Goal: Task Accomplishment & Management: Complete application form

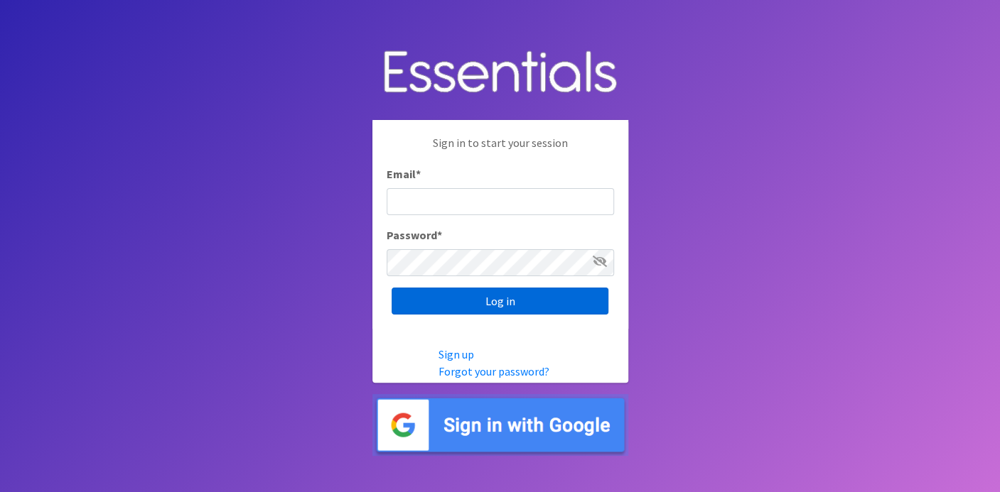
type input "deb@villagediaperbank.org"
click at [533, 298] on input "Log in" at bounding box center [499, 301] width 217 height 27
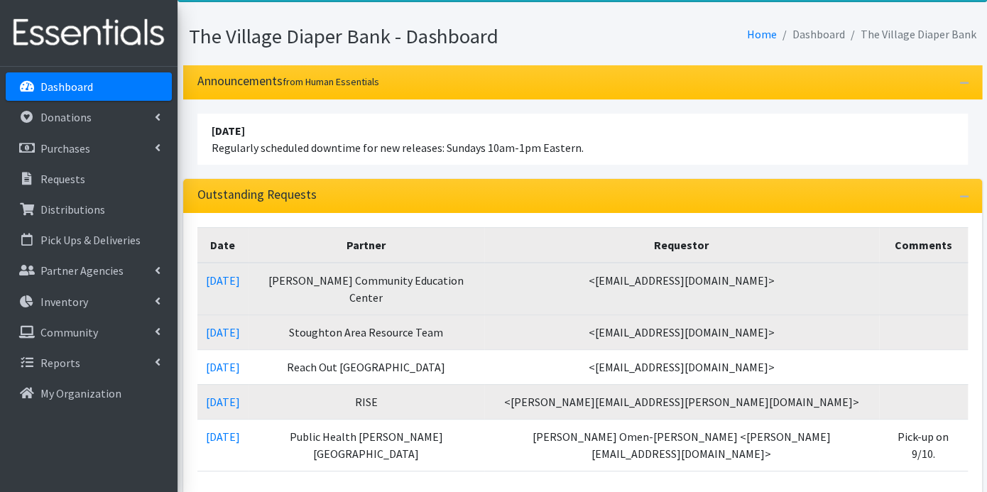
scroll to position [73, 0]
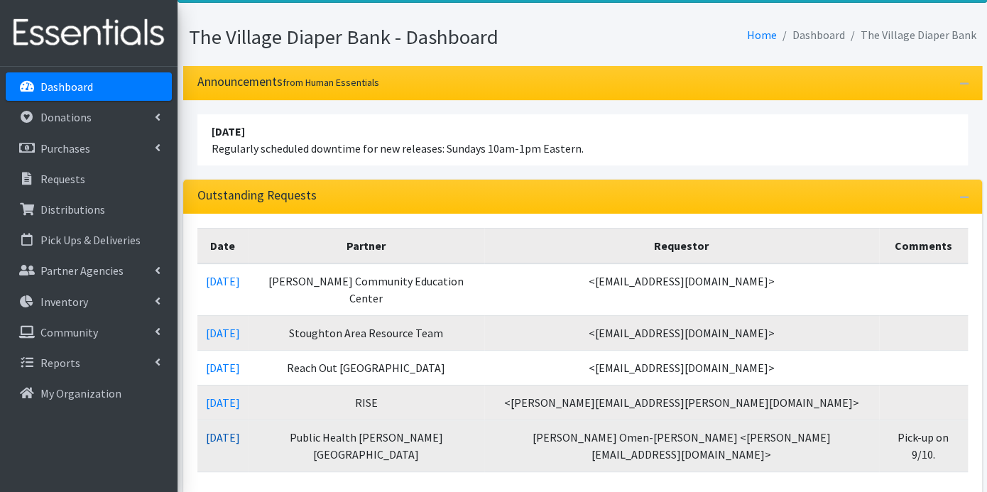
click at [240, 431] on link "09/02/2025" at bounding box center [223, 438] width 34 height 14
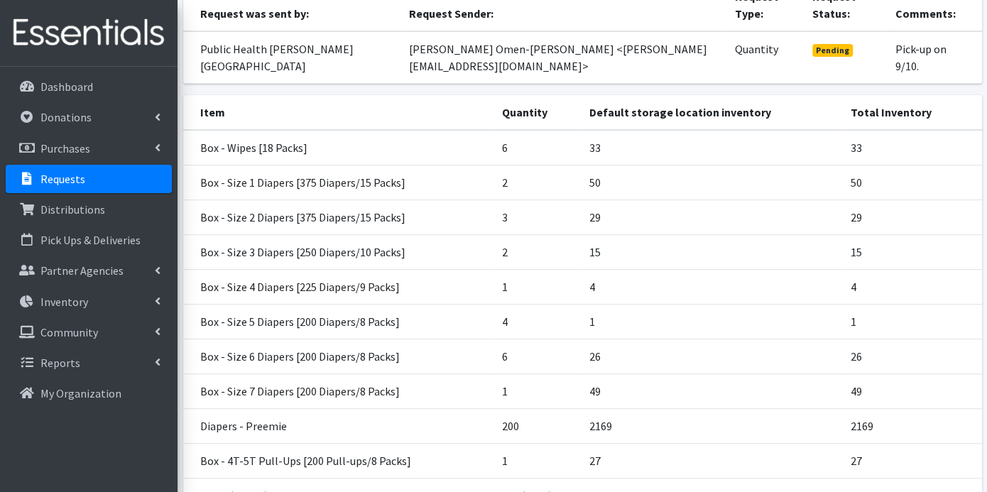
scroll to position [183, 0]
click at [66, 296] on p "Inventory" at bounding box center [64, 302] width 48 height 14
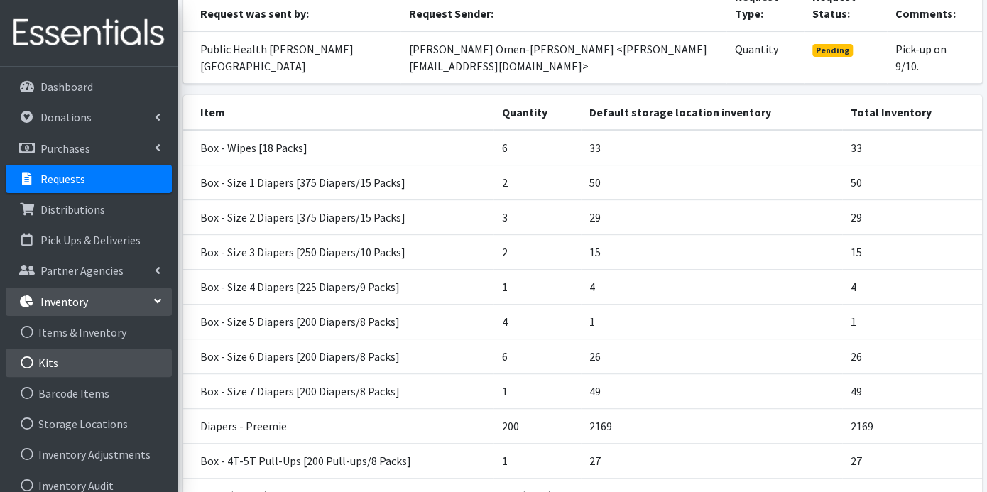
click at [66, 364] on link "Kits" at bounding box center [89, 363] width 166 height 28
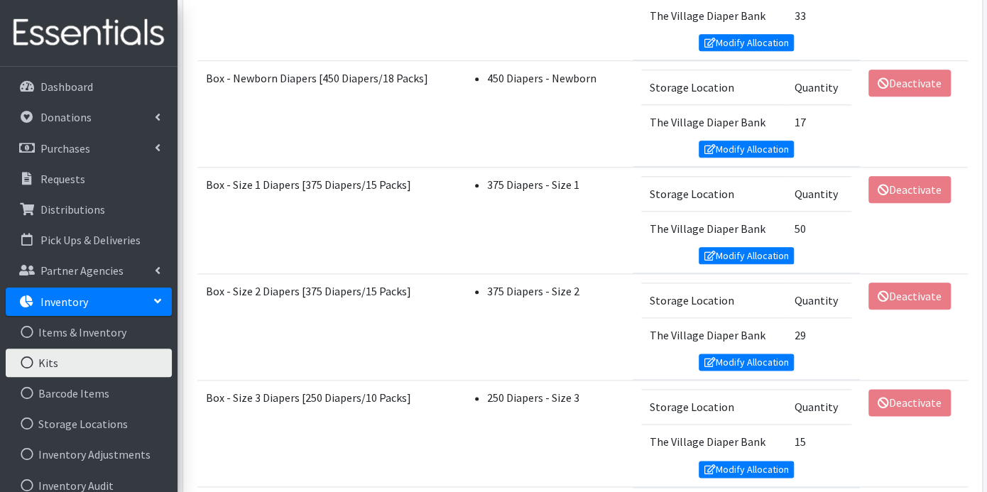
scroll to position [789, 0]
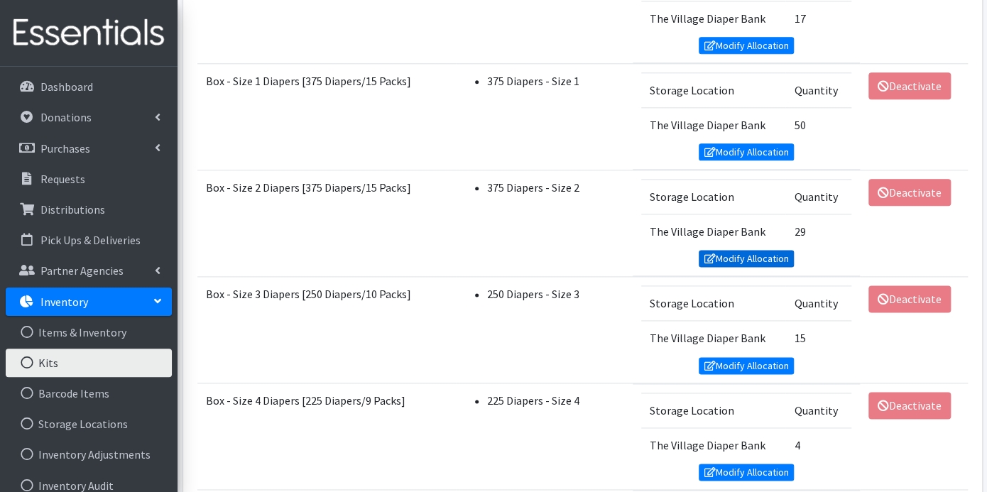
click at [745, 250] on link "Modify Allocation" at bounding box center [746, 258] width 95 height 17
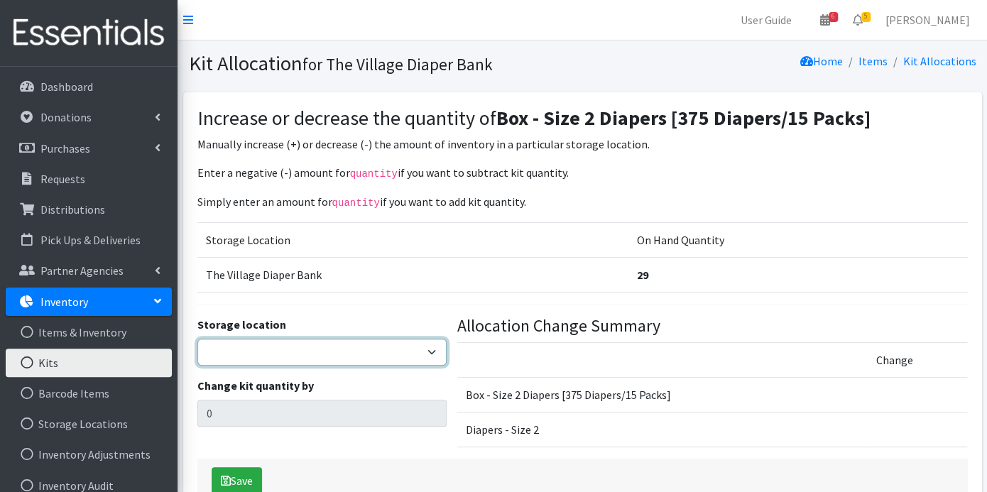
click at [422, 348] on select "The Village Diaper Bank" at bounding box center [322, 352] width 250 height 27
select select "353"
click at [197, 339] on select "The Village Diaper Bank" at bounding box center [322, 352] width 250 height 27
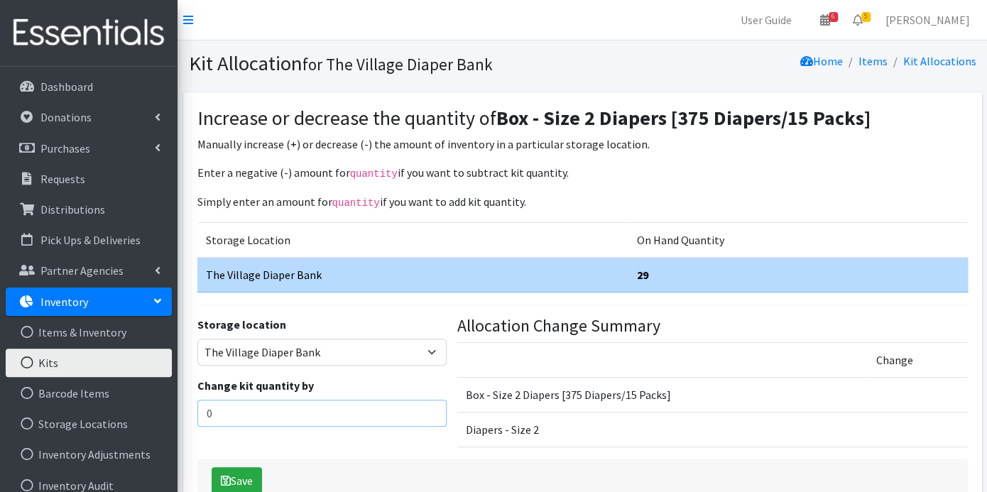
click at [317, 405] on input "0" at bounding box center [322, 413] width 250 height 27
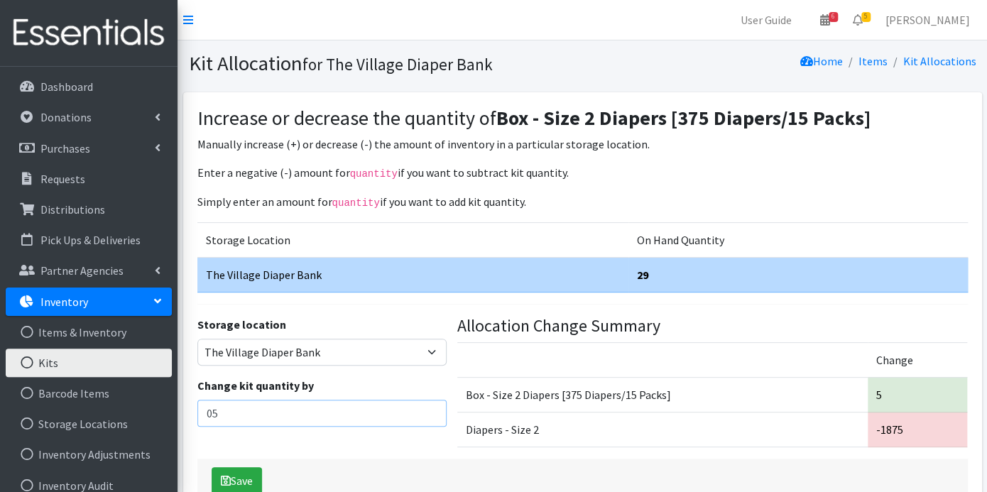
type input "0"
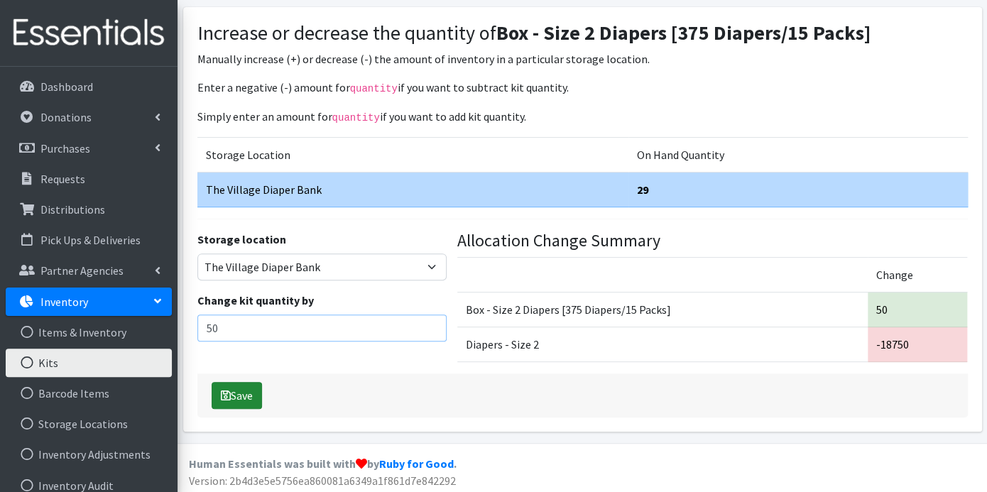
type input "50"
click at [251, 392] on button "Save" at bounding box center [237, 395] width 50 height 27
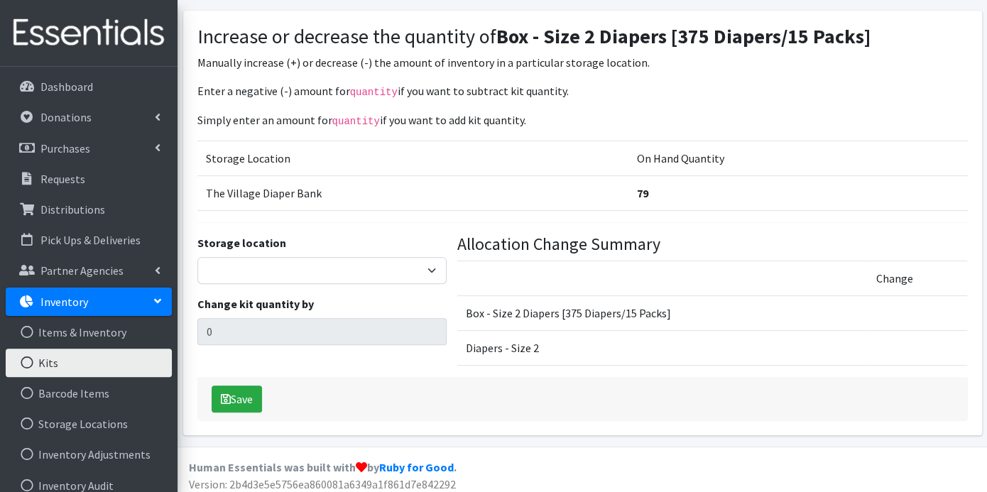
scroll to position [85, 0]
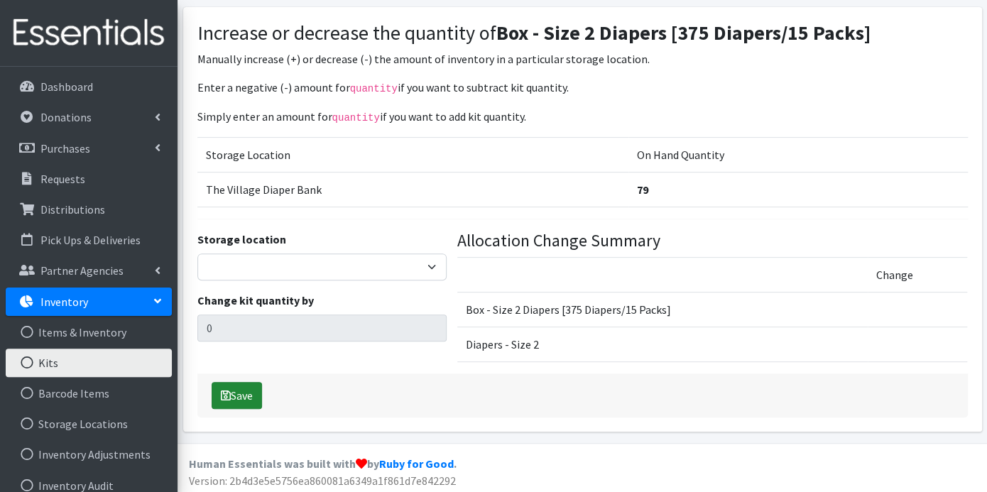
click at [249, 389] on button "Save" at bounding box center [237, 395] width 50 height 27
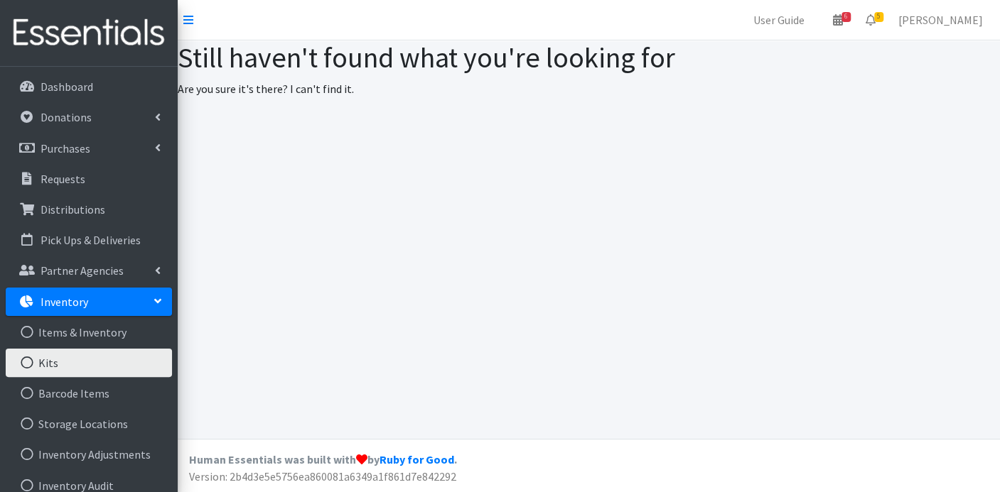
click at [109, 359] on link "Kits" at bounding box center [89, 363] width 166 height 28
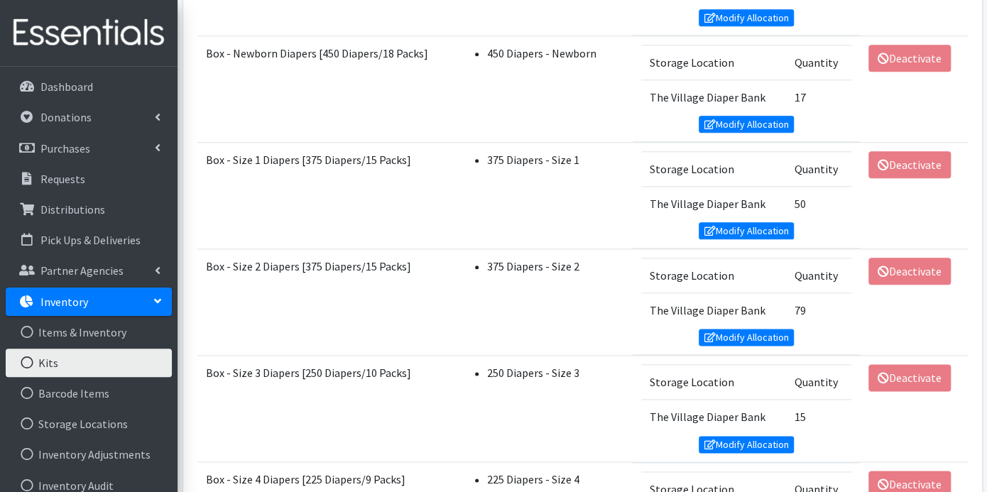
scroll to position [789, 0]
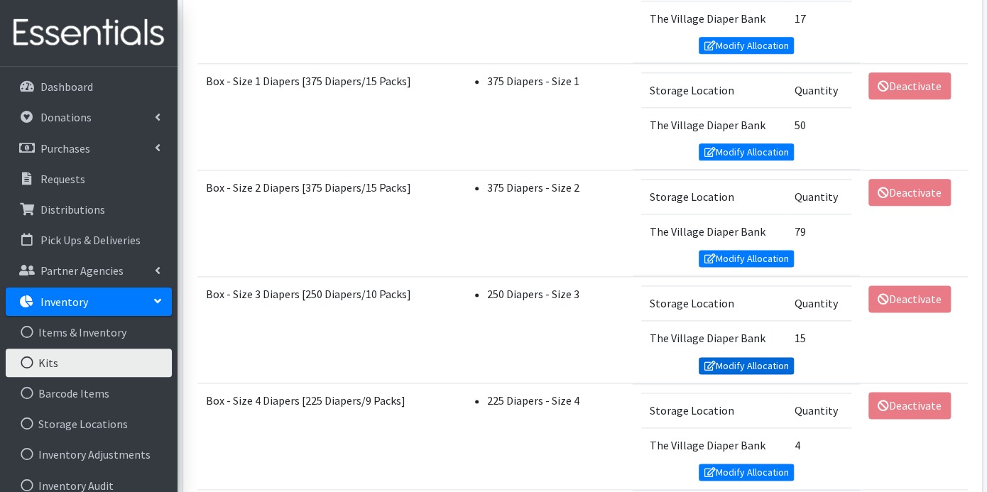
click at [747, 357] on link "Modify Allocation" at bounding box center [746, 365] width 95 height 17
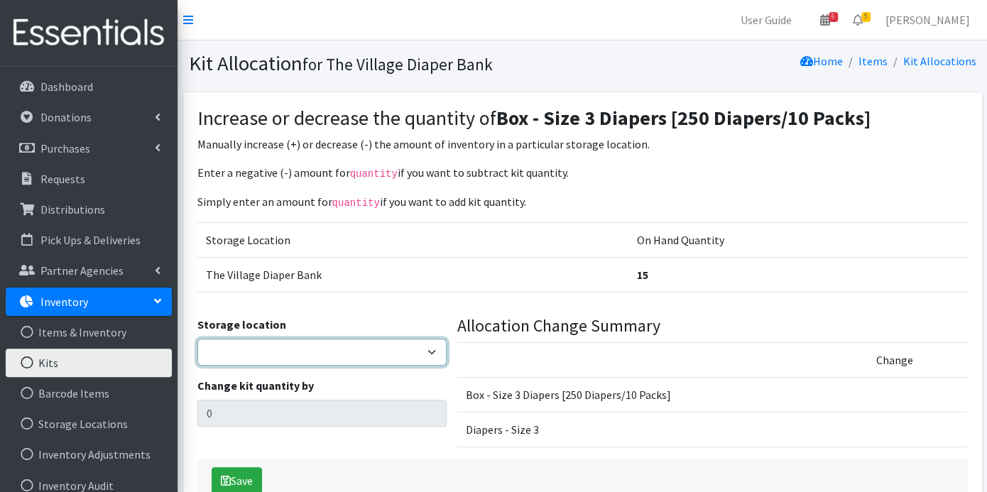
click at [426, 344] on select "The Village Diaper Bank" at bounding box center [322, 352] width 250 height 27
select select "353"
click at [197, 339] on select "The Village Diaper Bank" at bounding box center [322, 352] width 250 height 27
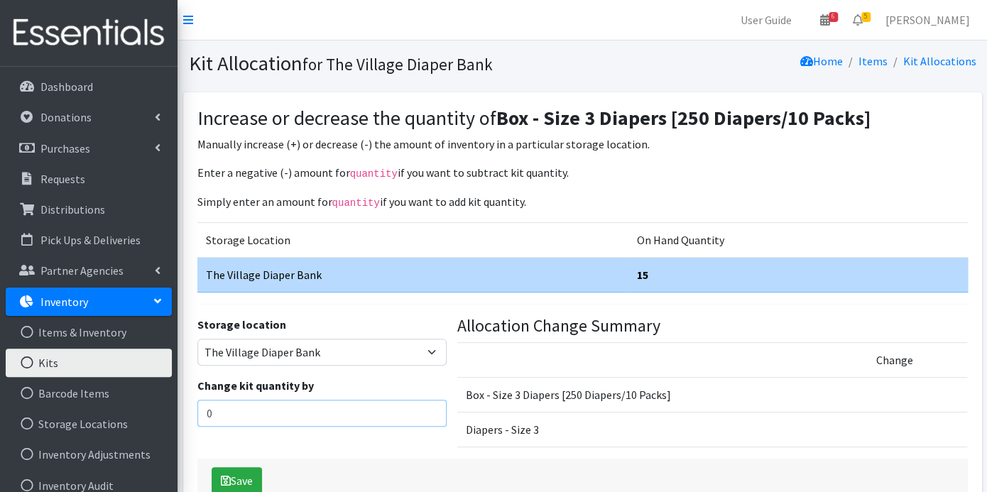
click at [279, 401] on input "0" at bounding box center [322, 413] width 250 height 27
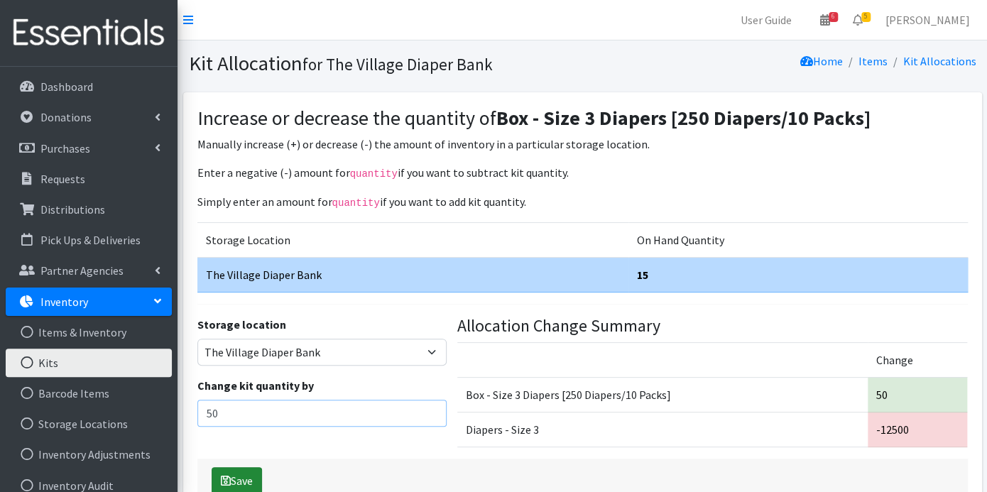
type input "50"
click at [244, 472] on button "Save" at bounding box center [237, 480] width 50 height 27
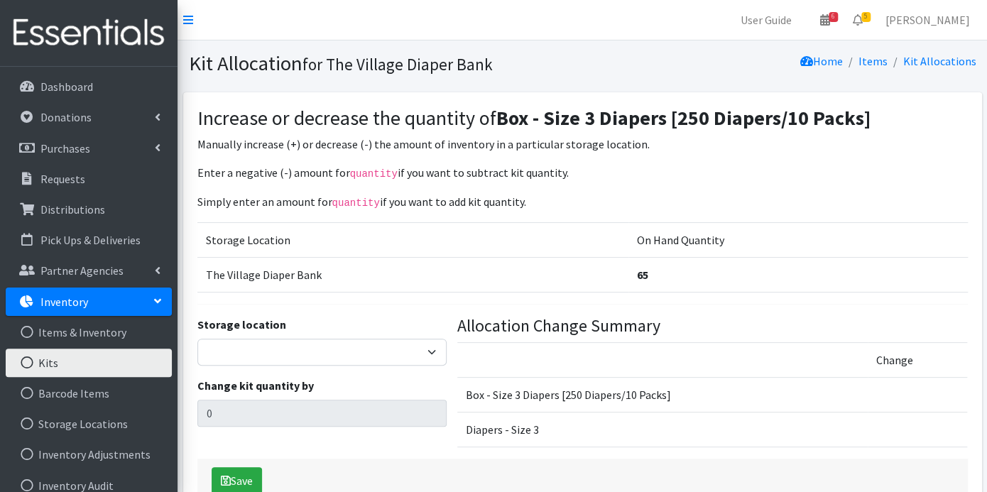
scroll to position [85, 0]
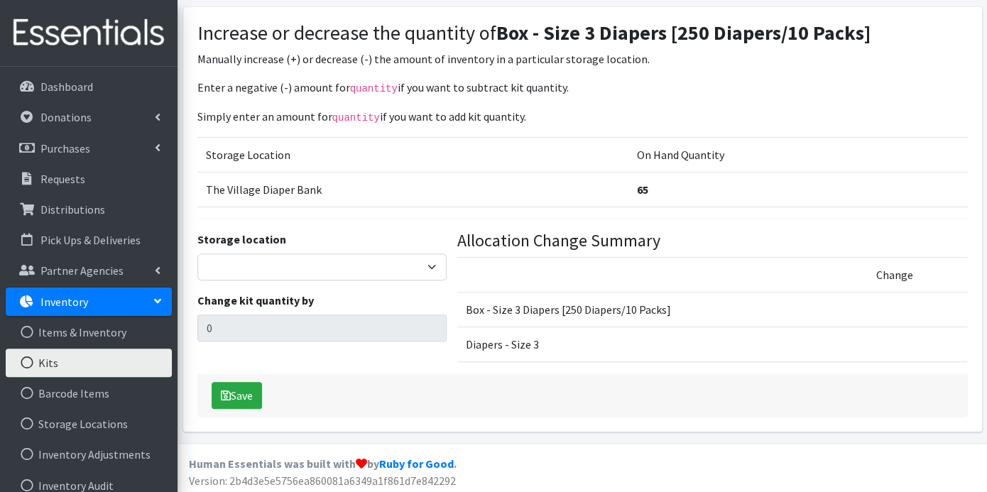
click at [70, 352] on link "Kits" at bounding box center [89, 363] width 166 height 28
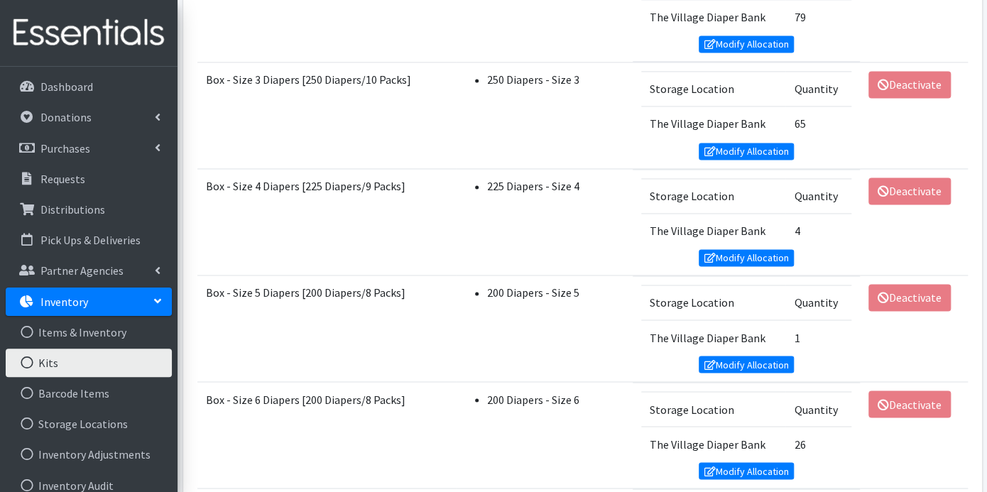
scroll to position [1026, 0]
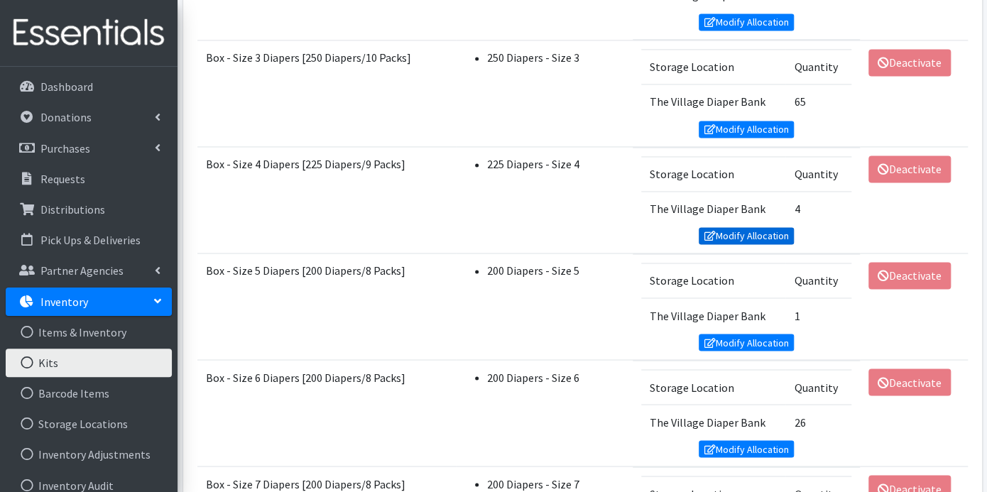
click at [742, 227] on link "Modify Allocation" at bounding box center [746, 235] width 95 height 17
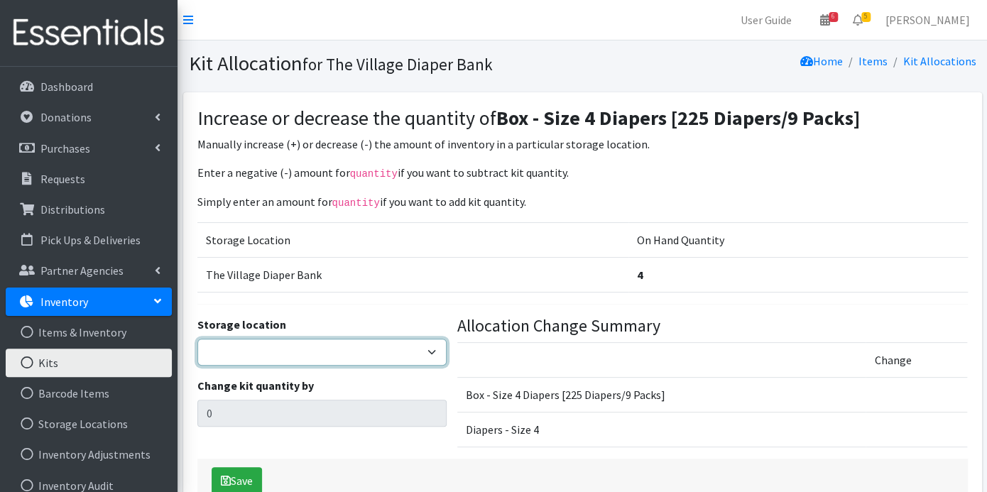
click at [424, 346] on select "The Village Diaper Bank" at bounding box center [322, 352] width 250 height 27
select select "353"
click at [197, 339] on select "The Village Diaper Bank" at bounding box center [322, 352] width 250 height 27
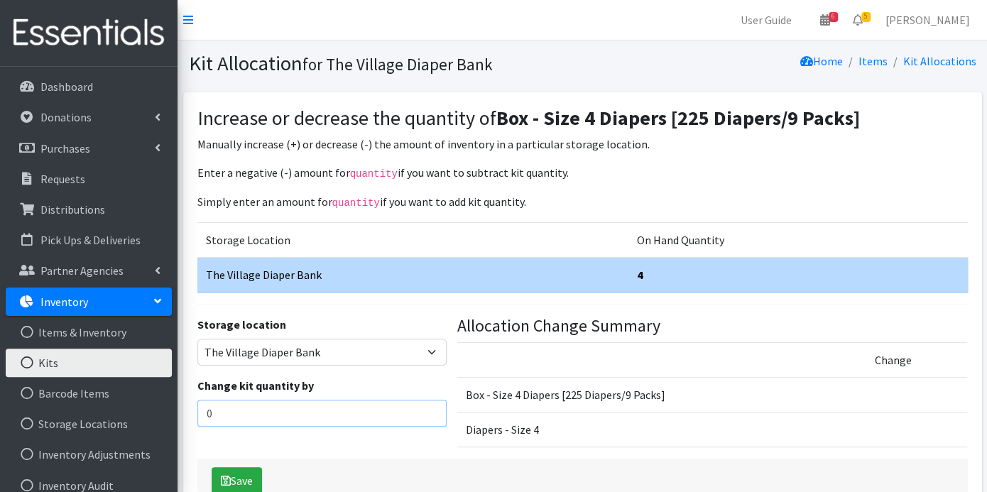
click at [264, 408] on input "0" at bounding box center [322, 413] width 250 height 27
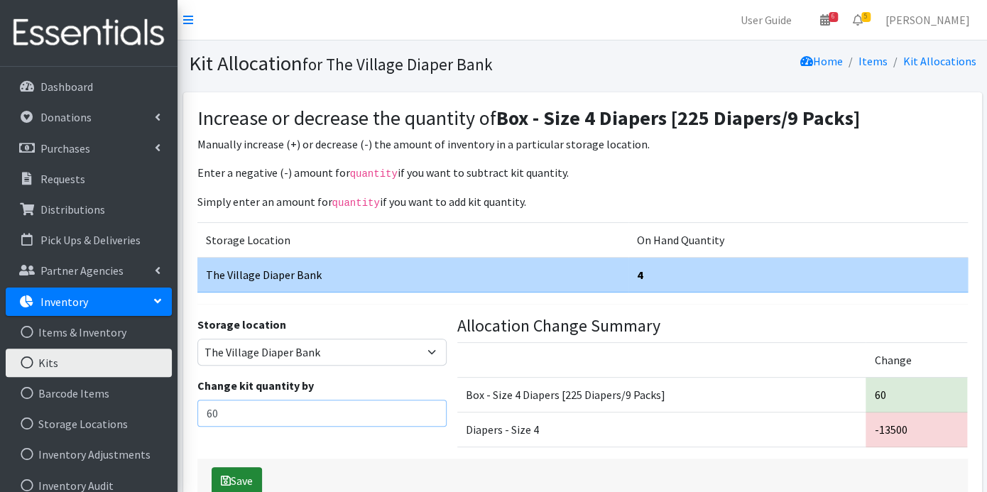
type input "60"
click at [235, 467] on button "Save" at bounding box center [237, 480] width 50 height 27
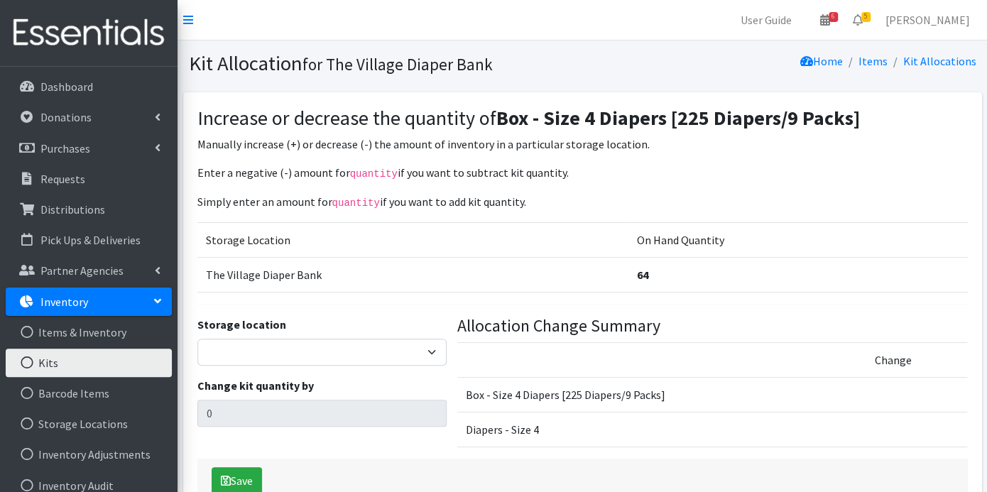
click at [124, 303] on link "Inventory" at bounding box center [89, 302] width 166 height 28
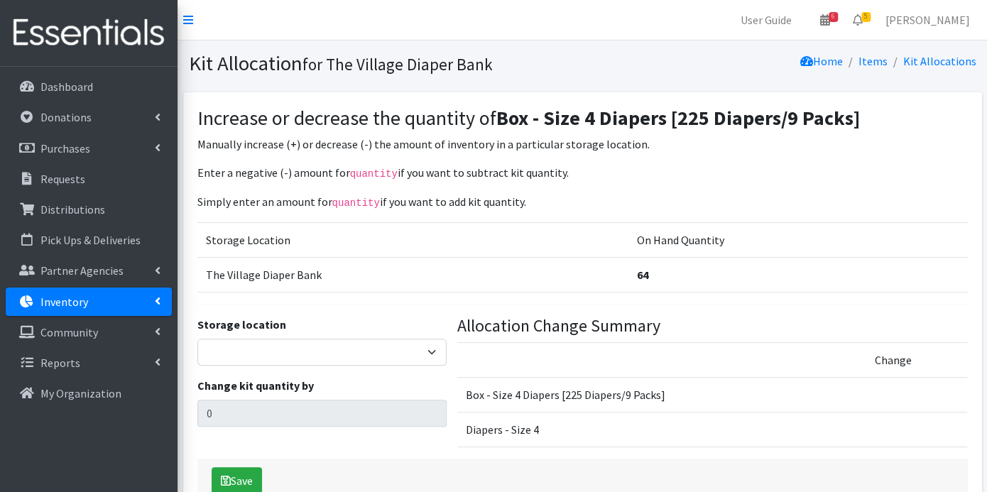
click at [83, 301] on p "Inventory" at bounding box center [64, 302] width 48 height 14
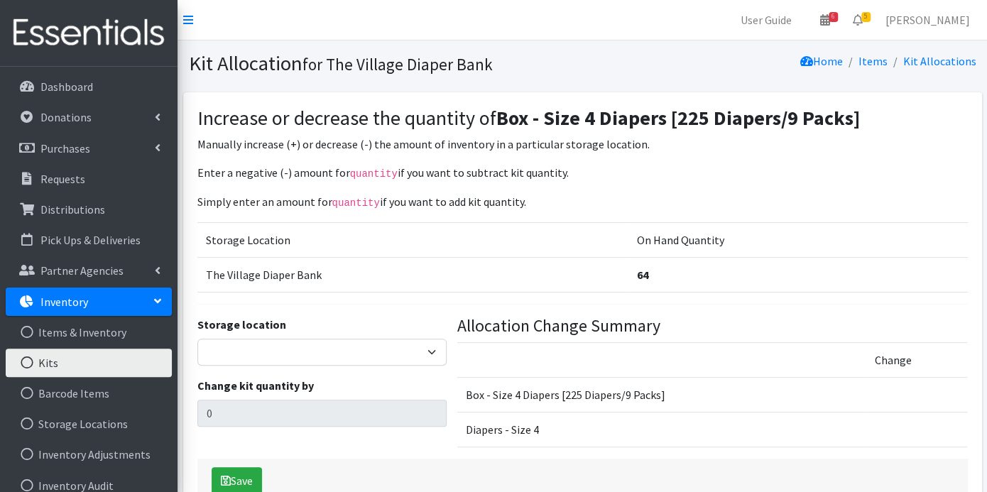
click at [75, 357] on link "Kits" at bounding box center [89, 363] width 166 height 28
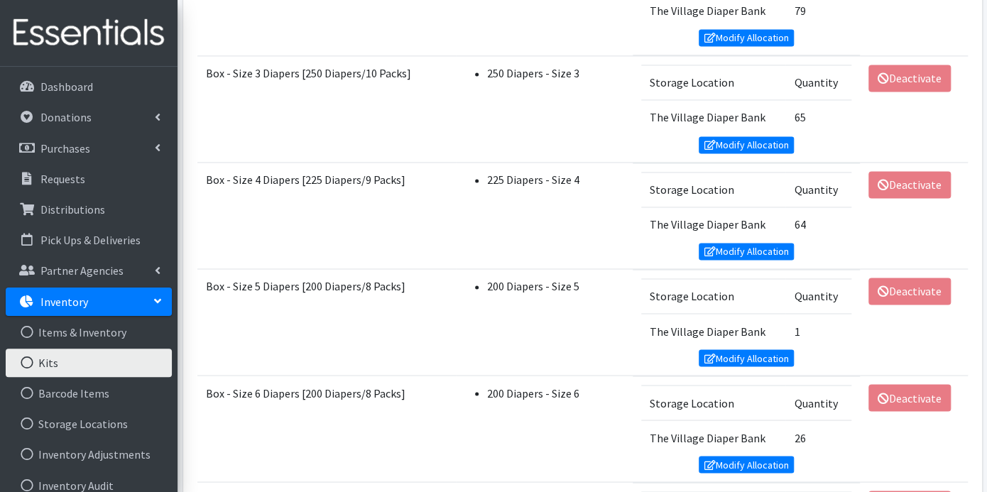
scroll to position [1026, 0]
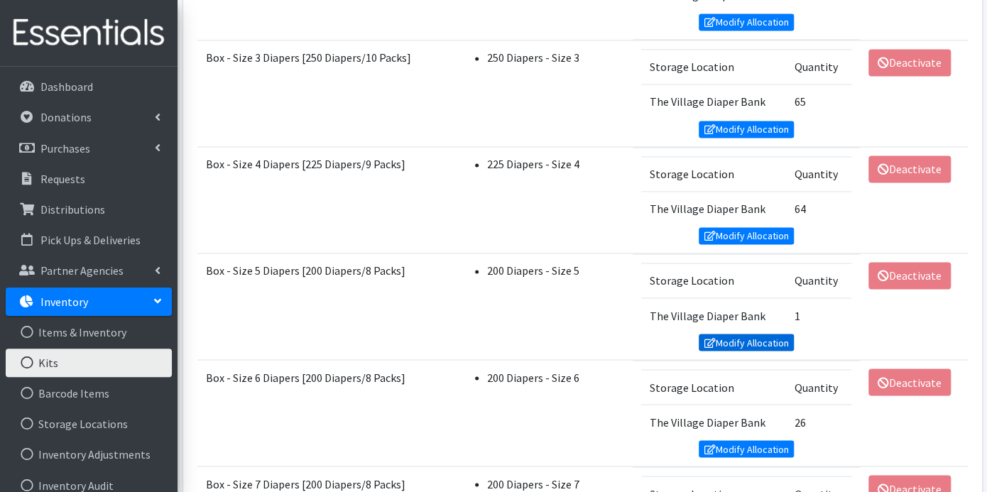
click at [712, 337] on icon at bounding box center [709, 342] width 11 height 10
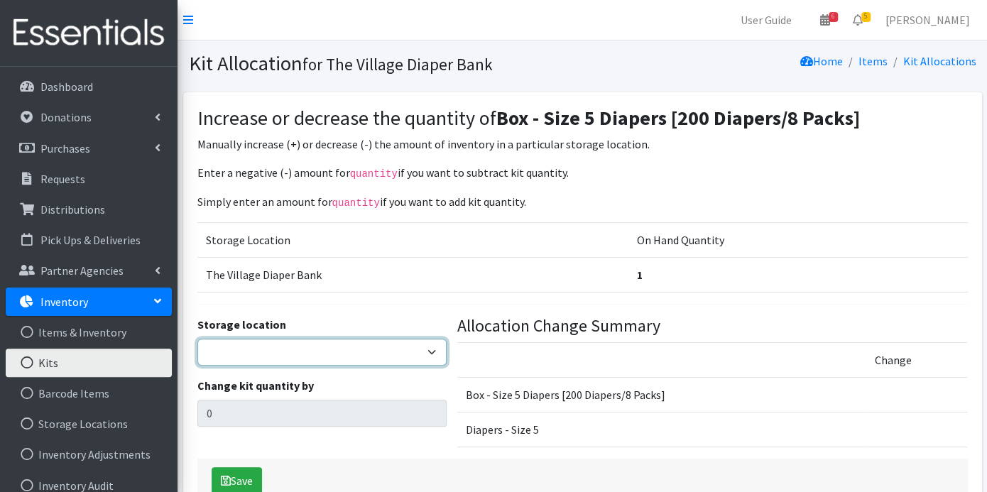
click at [354, 351] on select "The Village Diaper Bank" at bounding box center [322, 352] width 250 height 27
select select "353"
click at [197, 339] on select "The Village Diaper Bank" at bounding box center [322, 352] width 250 height 27
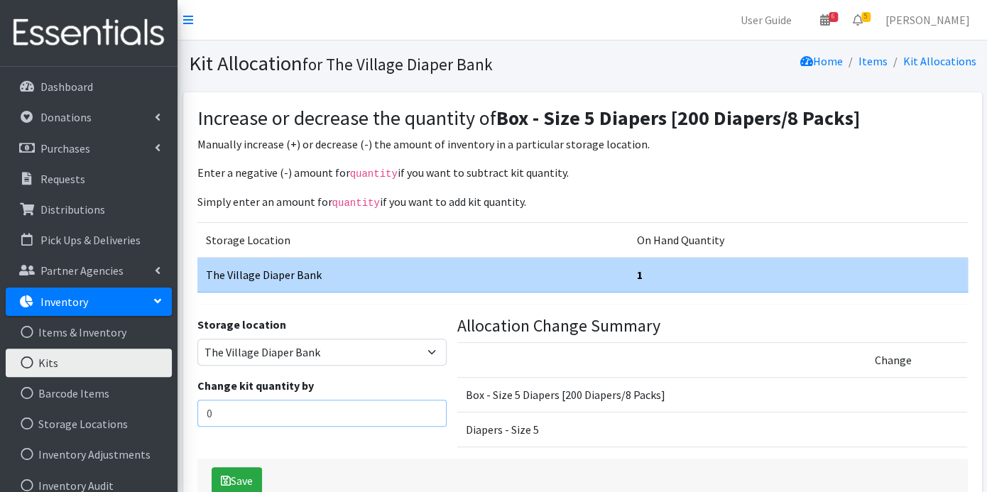
click at [343, 403] on input "0" at bounding box center [322, 413] width 250 height 27
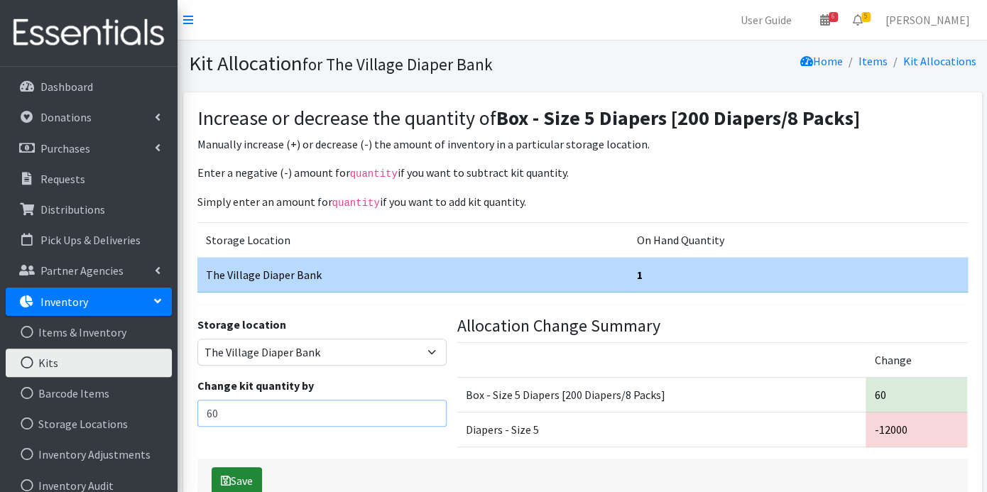
type input "60"
click at [257, 467] on button "Save" at bounding box center [237, 480] width 50 height 27
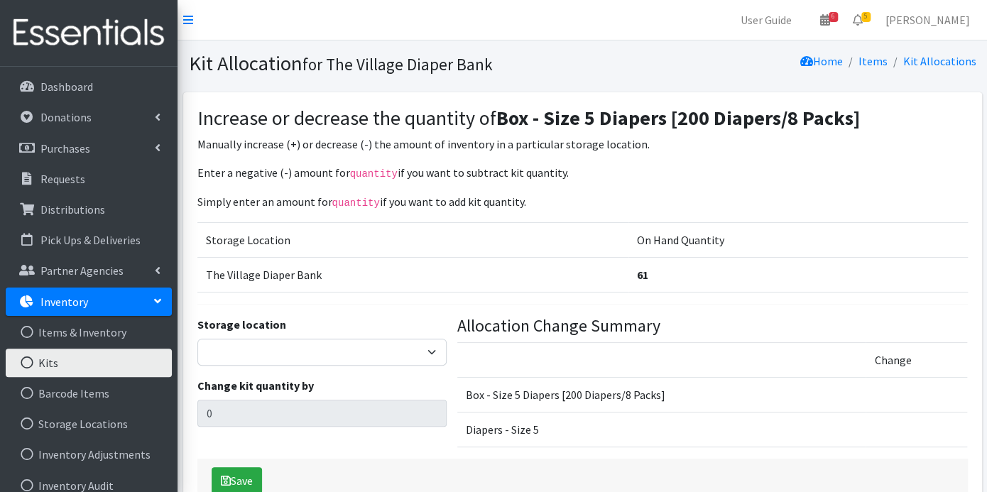
click at [87, 362] on link "Kits" at bounding box center [89, 363] width 166 height 28
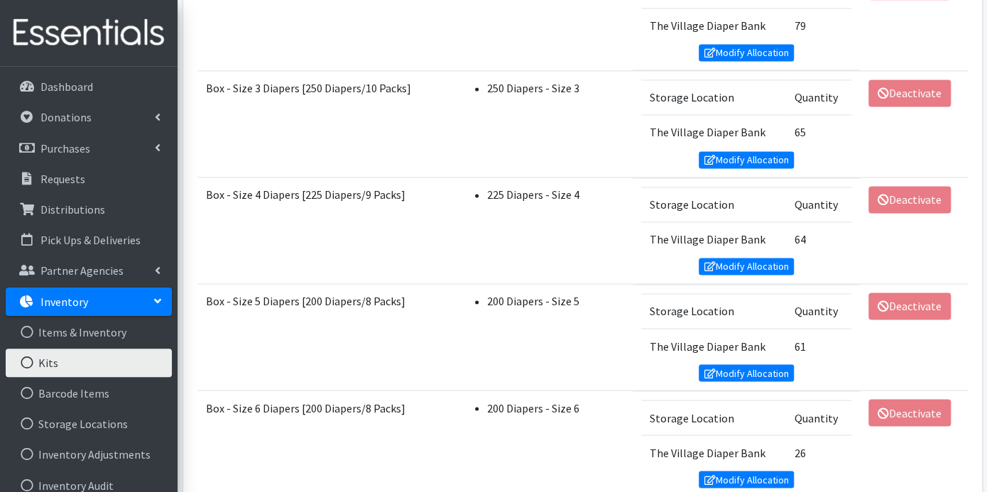
scroll to position [1026, 0]
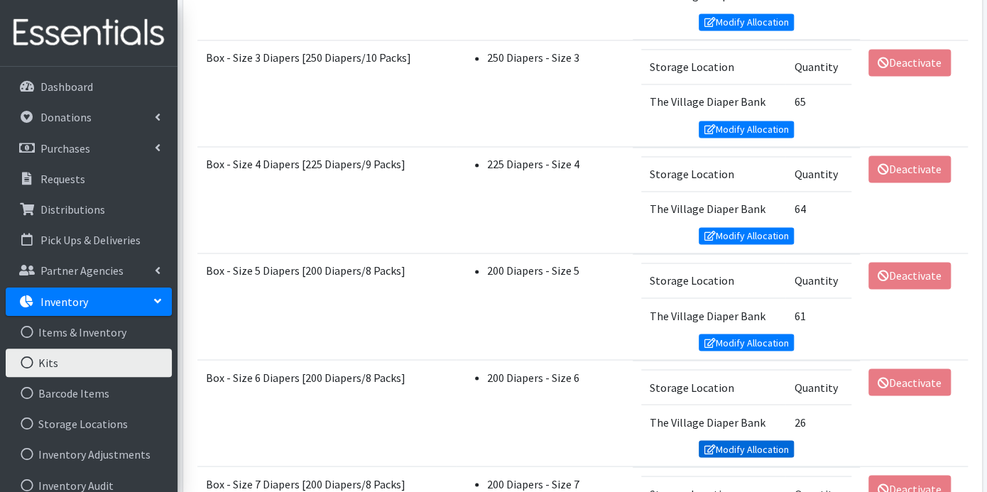
click at [753, 440] on link "Modify Allocation" at bounding box center [746, 448] width 95 height 17
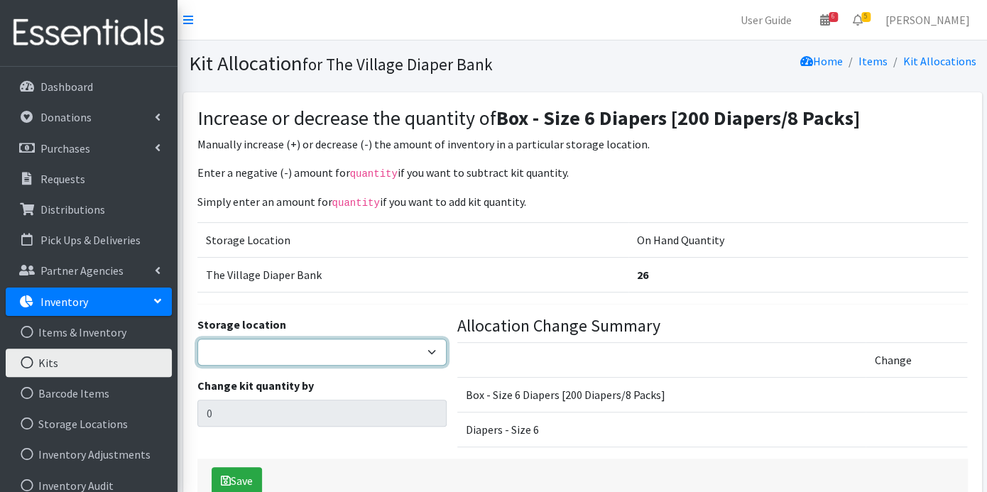
click at [428, 350] on select "The Village Diaper Bank" at bounding box center [322, 352] width 250 height 27
select select "353"
click at [197, 339] on select "The Village Diaper Bank" at bounding box center [322, 352] width 250 height 27
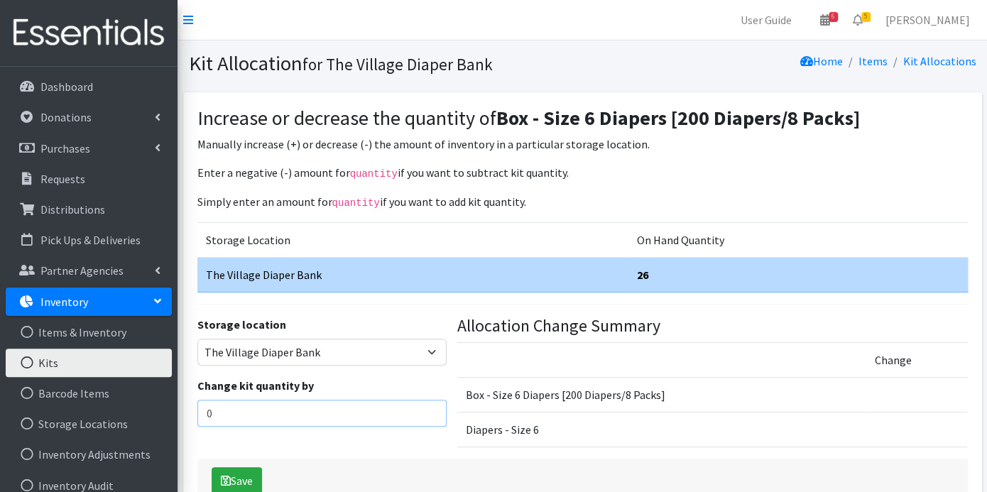
click at [296, 407] on input "0" at bounding box center [322, 413] width 250 height 27
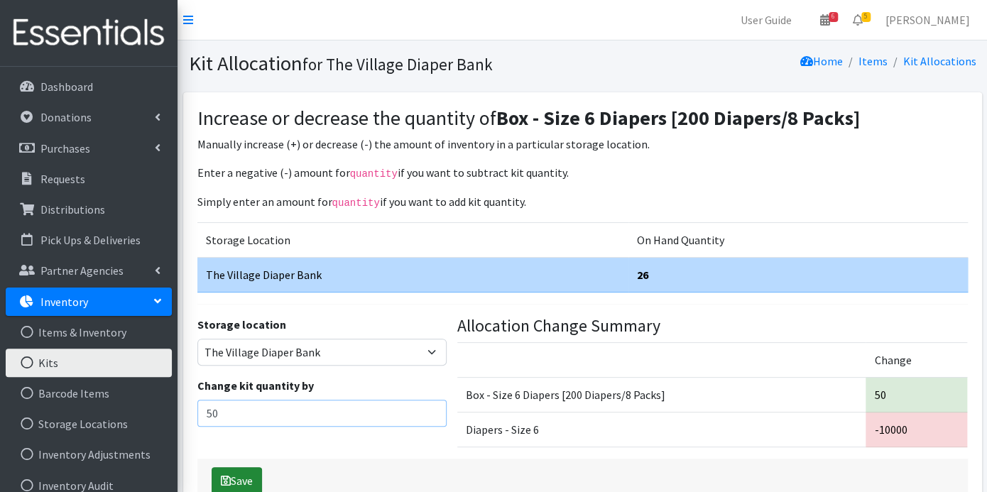
type input "50"
click at [233, 472] on button "Save" at bounding box center [237, 480] width 50 height 27
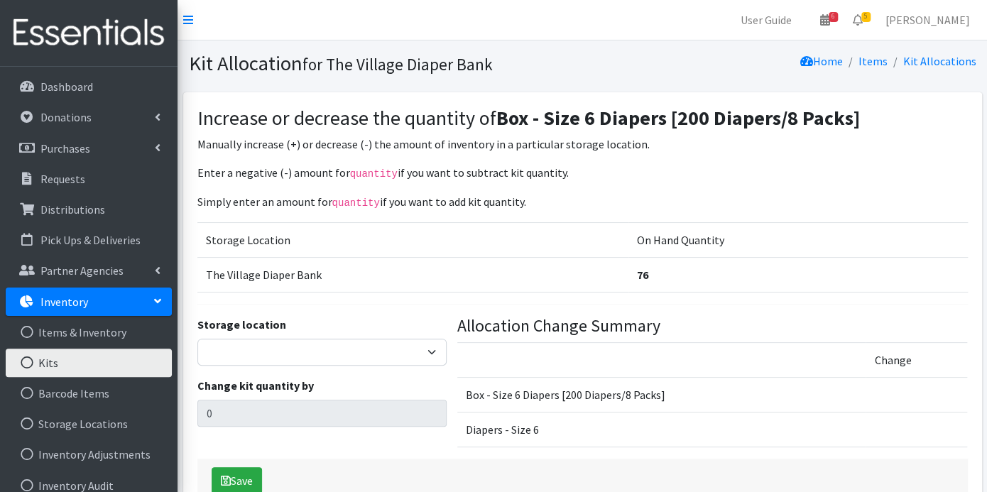
click at [119, 360] on link "Kits" at bounding box center [89, 363] width 166 height 28
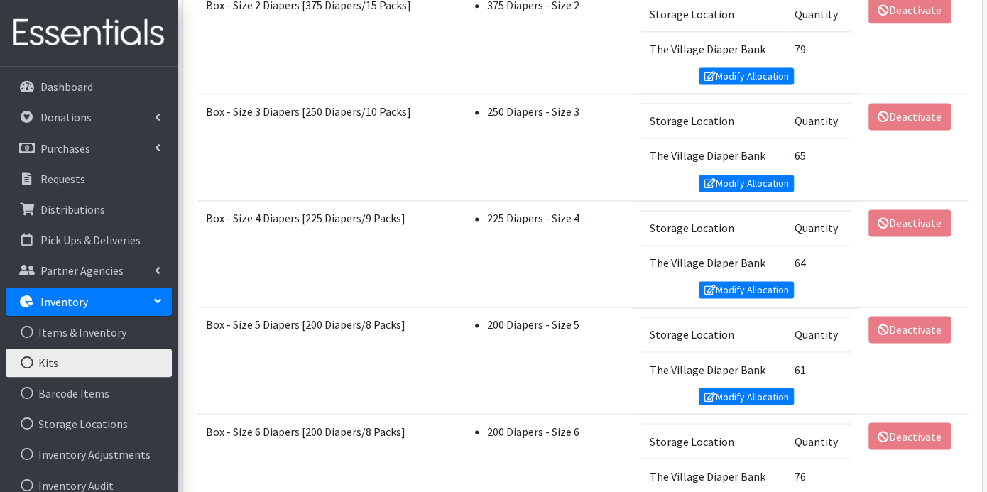
scroll to position [947, 0]
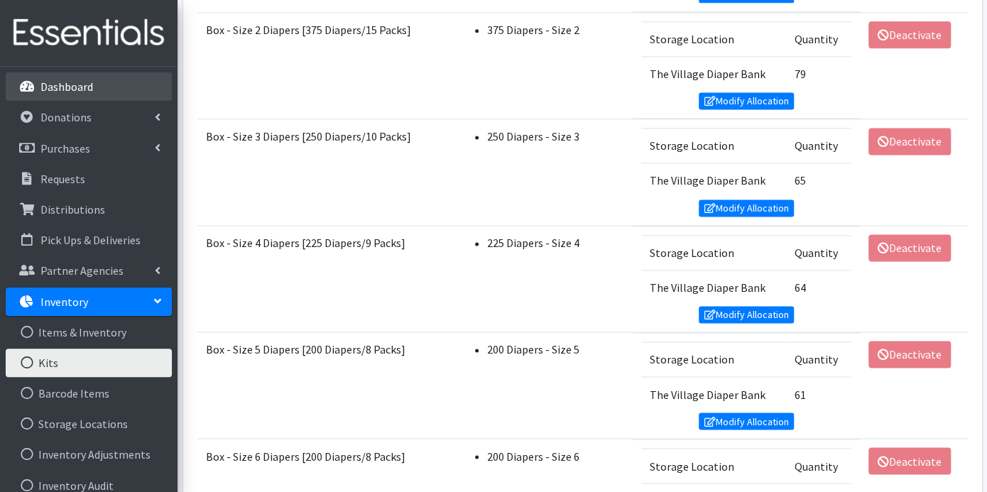
click at [70, 86] on p "Dashboard" at bounding box center [66, 87] width 53 height 14
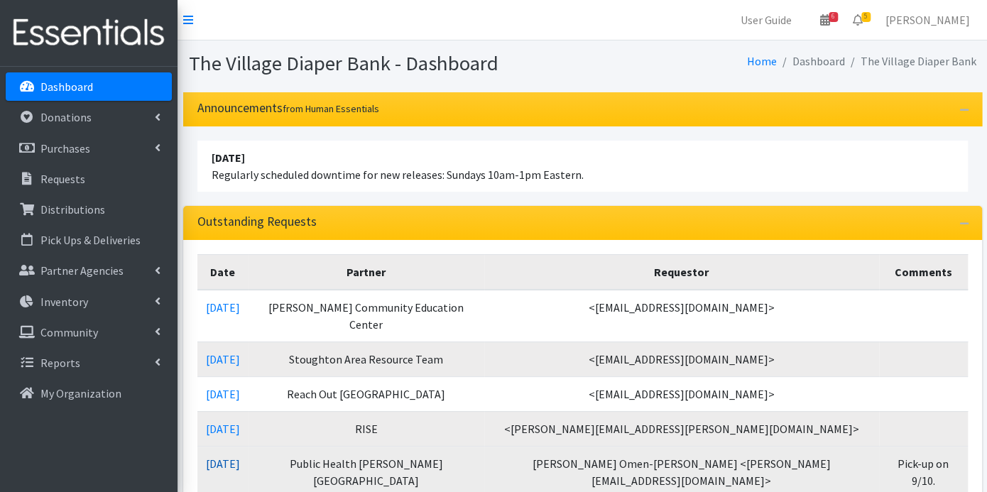
click at [240, 457] on link "[DATE]" at bounding box center [223, 464] width 34 height 14
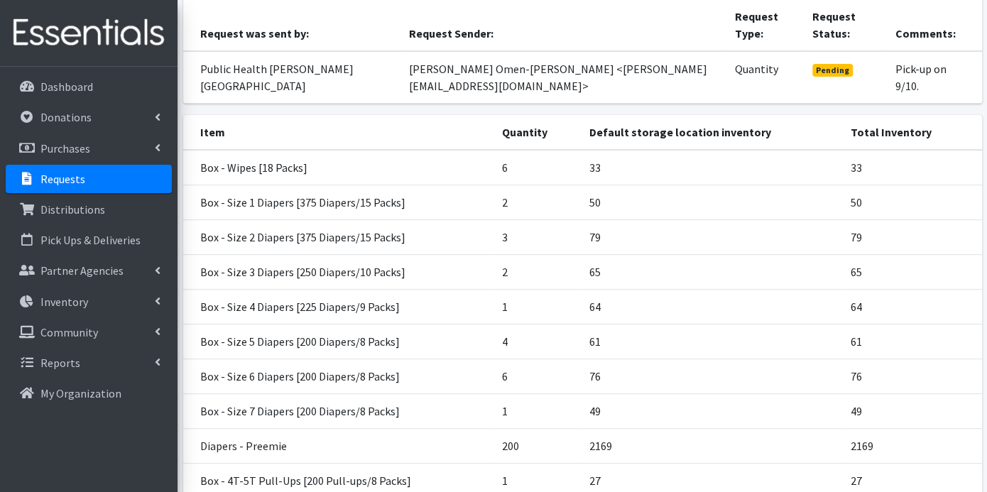
scroll to position [237, 0]
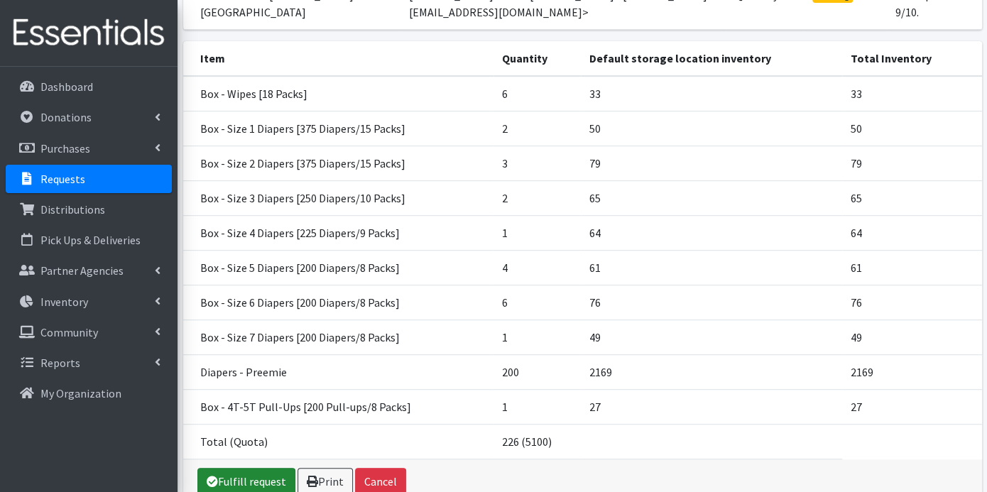
click at [256, 468] on link "Fulfill request" at bounding box center [246, 481] width 98 height 27
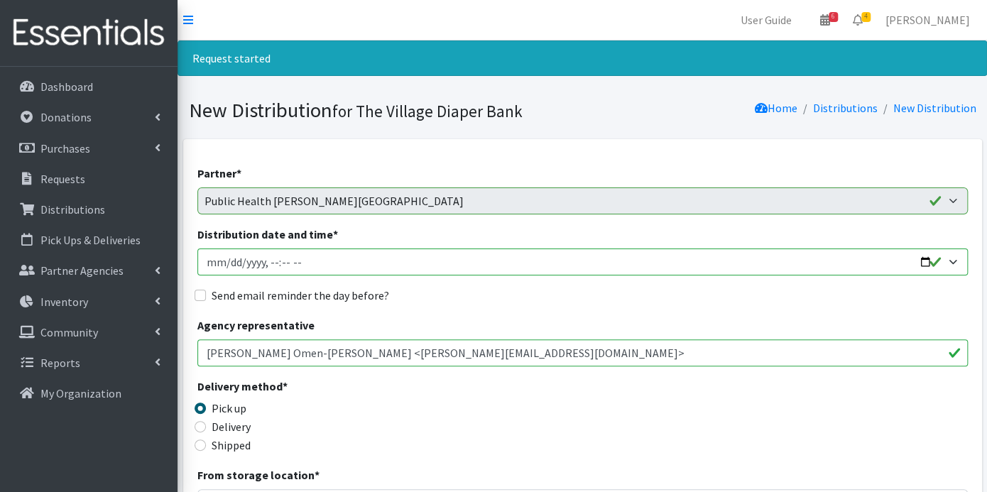
click at [229, 261] on input "Distribution date and time *" at bounding box center [582, 262] width 771 height 27
click at [72, 88] on p "Dashboard" at bounding box center [66, 87] width 53 height 14
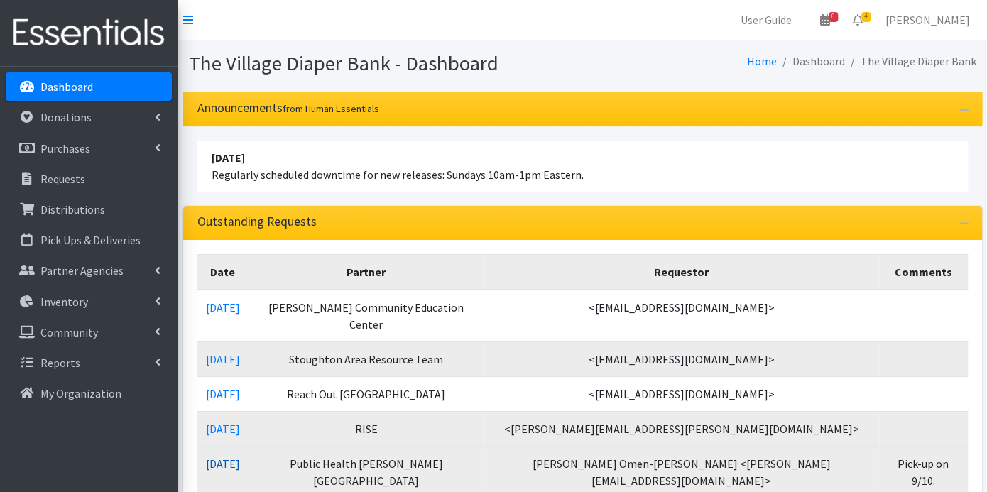
click at [235, 457] on link "09/02/2025" at bounding box center [223, 464] width 34 height 14
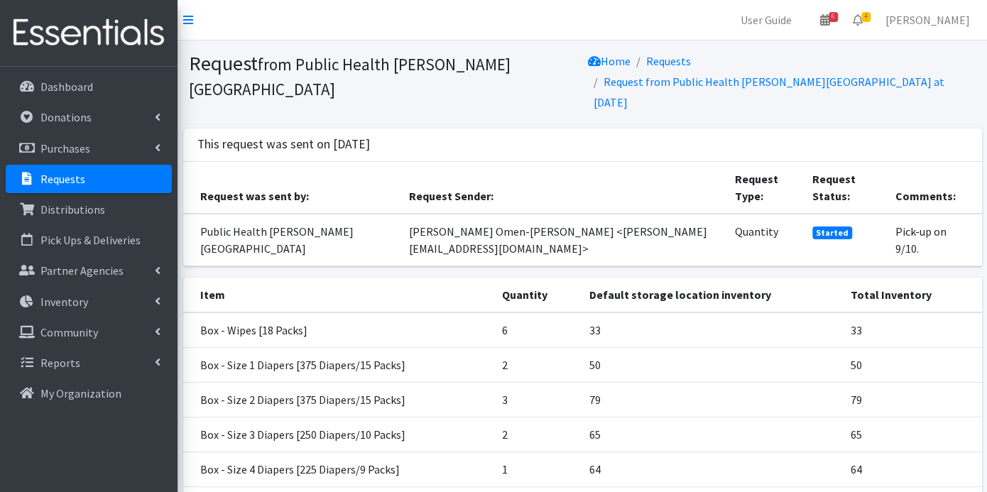
scroll to position [254, 0]
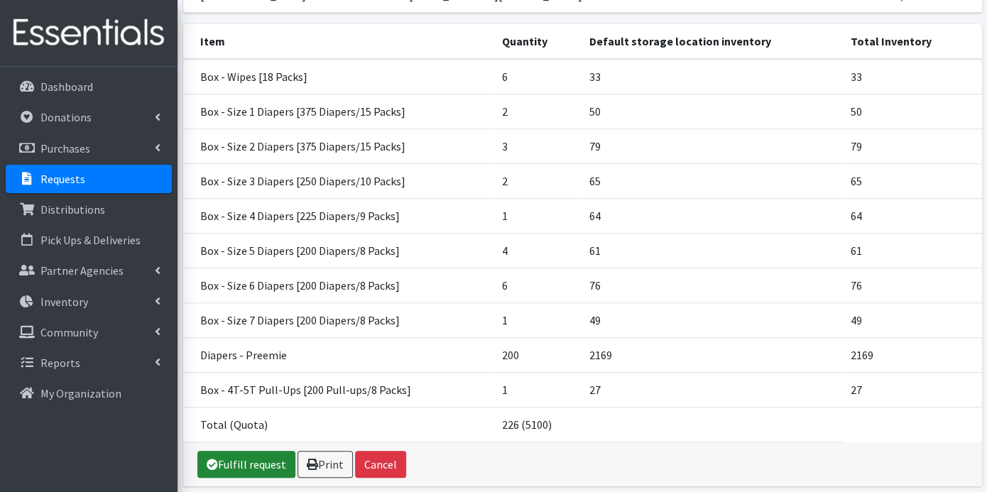
click at [267, 451] on link "Fulfill request" at bounding box center [246, 464] width 98 height 27
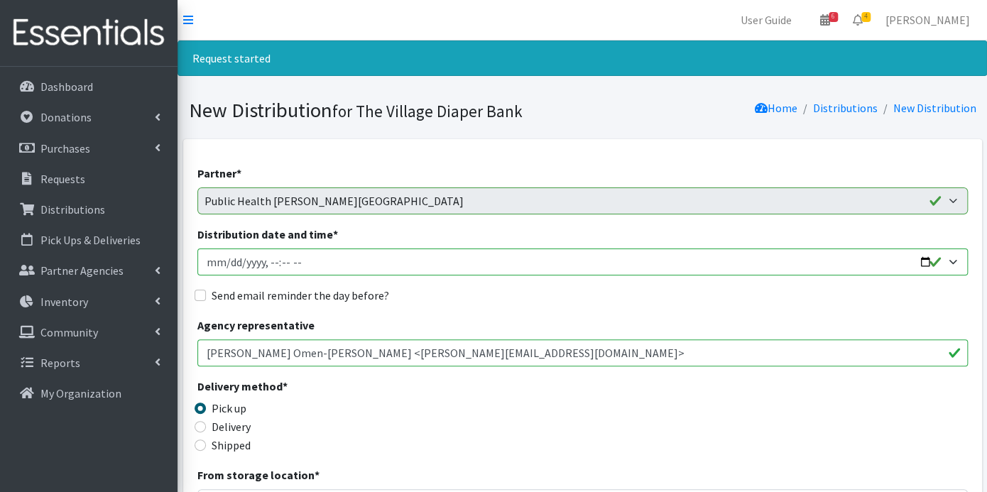
click at [227, 265] on input "Distribution date and time *" at bounding box center [582, 262] width 771 height 27
type input "[DATE]T23:59"
click at [199, 290] on input "Send email reminder the day before?" at bounding box center [200, 295] width 11 height 11
checkbox input "true"
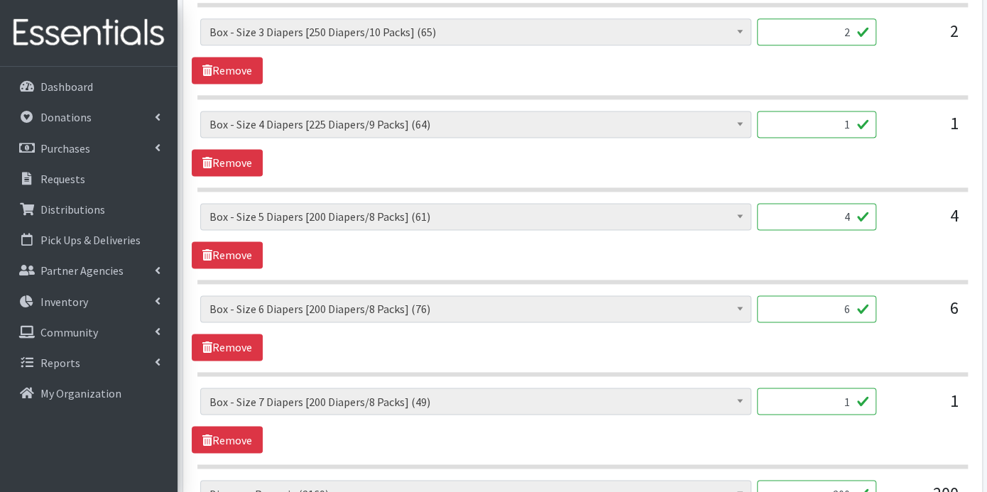
scroll to position [1284, 0]
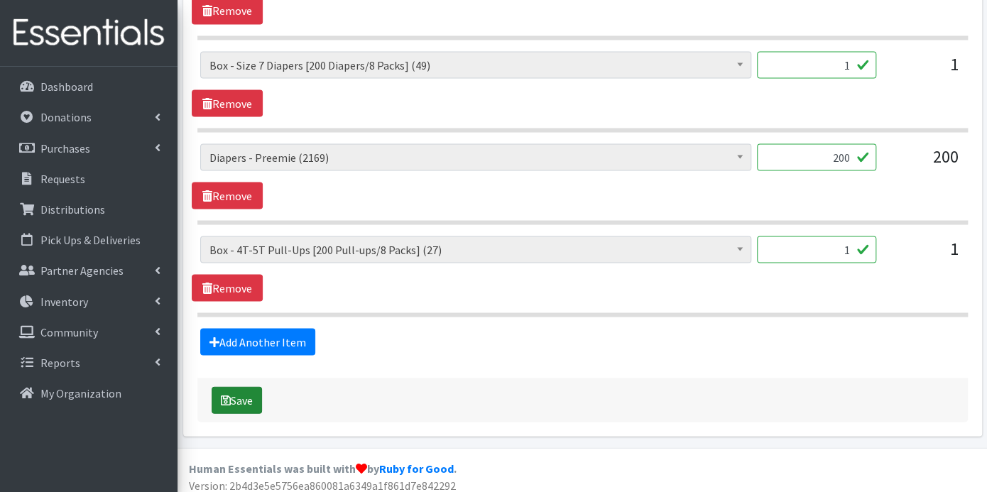
click at [244, 386] on button "Save" at bounding box center [237, 399] width 50 height 27
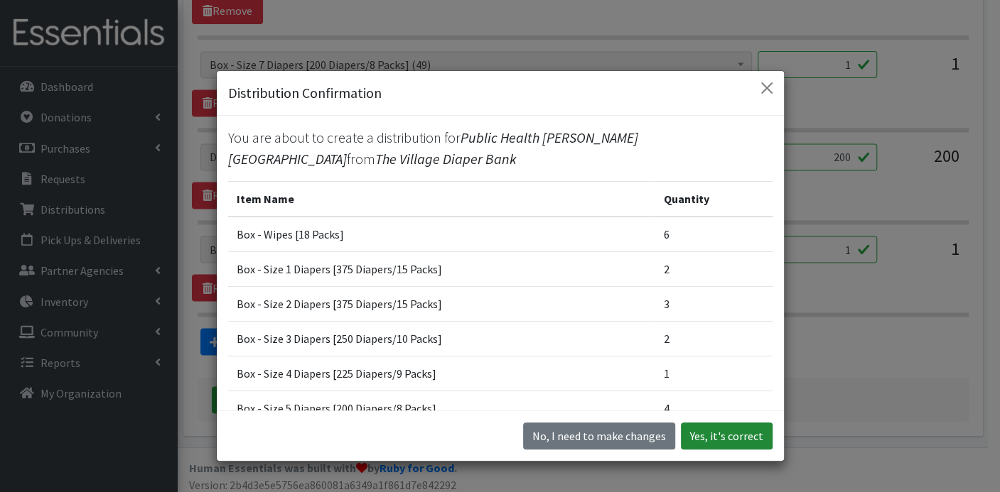
click at [725, 433] on button "Yes, it's correct" at bounding box center [727, 436] width 92 height 27
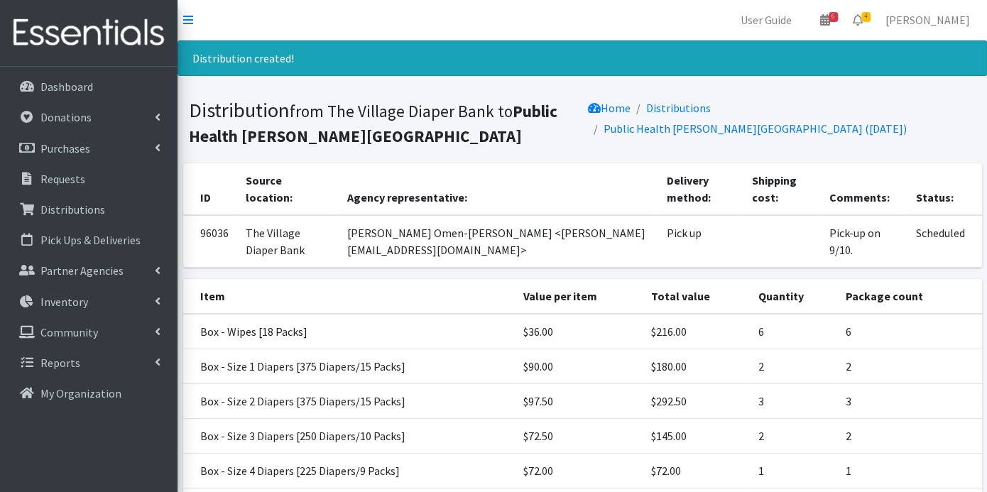
scroll to position [310, 0]
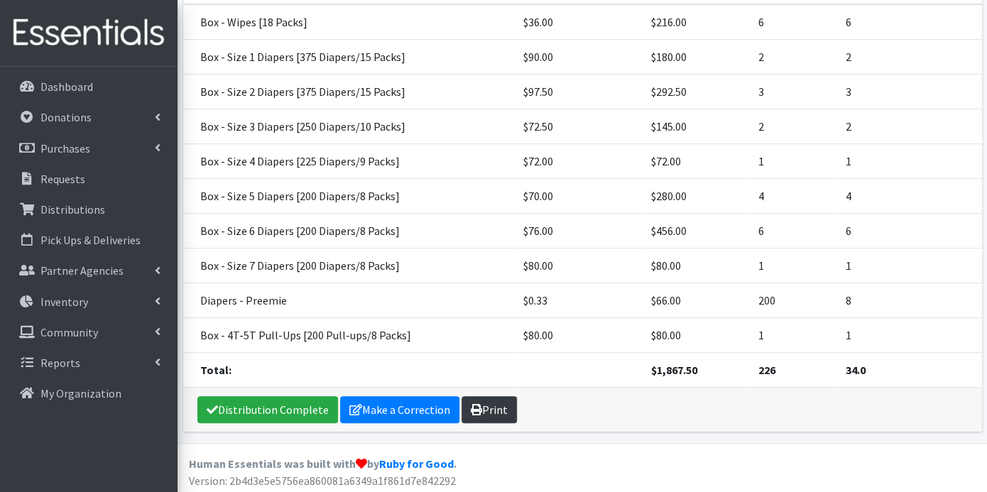
click at [496, 406] on link "Print" at bounding box center [489, 409] width 55 height 27
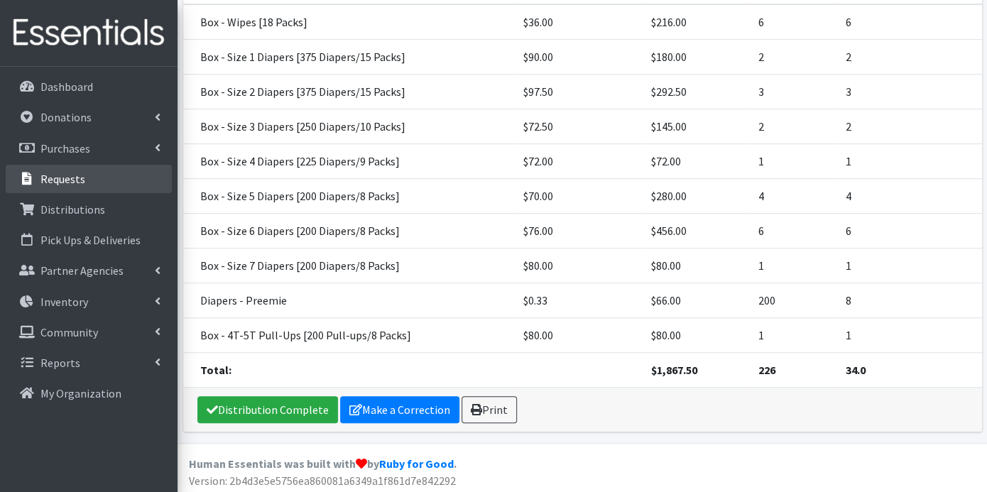
click at [79, 174] on p "Requests" at bounding box center [62, 179] width 45 height 14
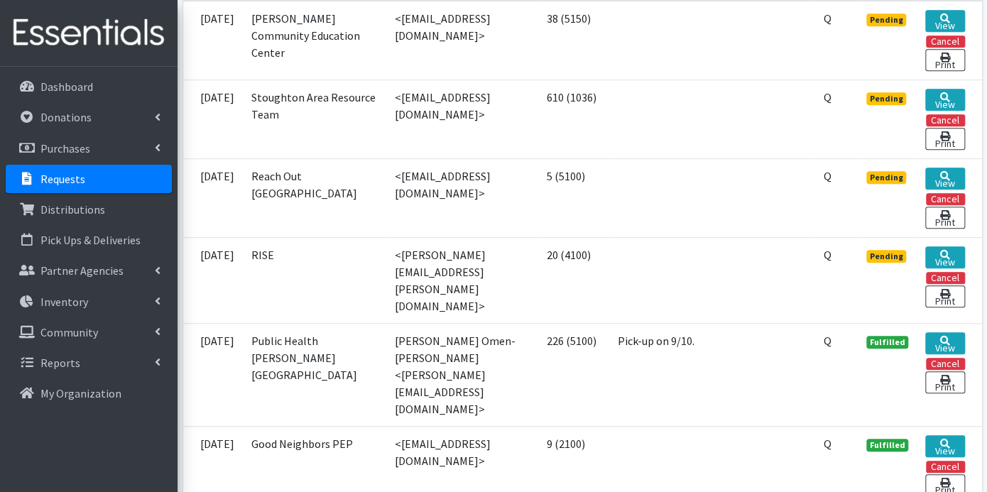
scroll to position [394, 0]
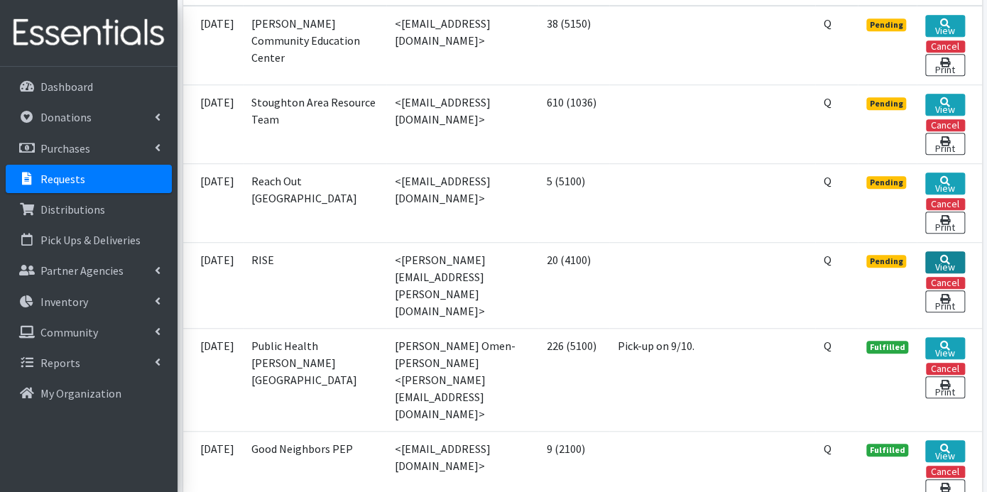
click at [946, 259] on link "View" at bounding box center [945, 262] width 39 height 22
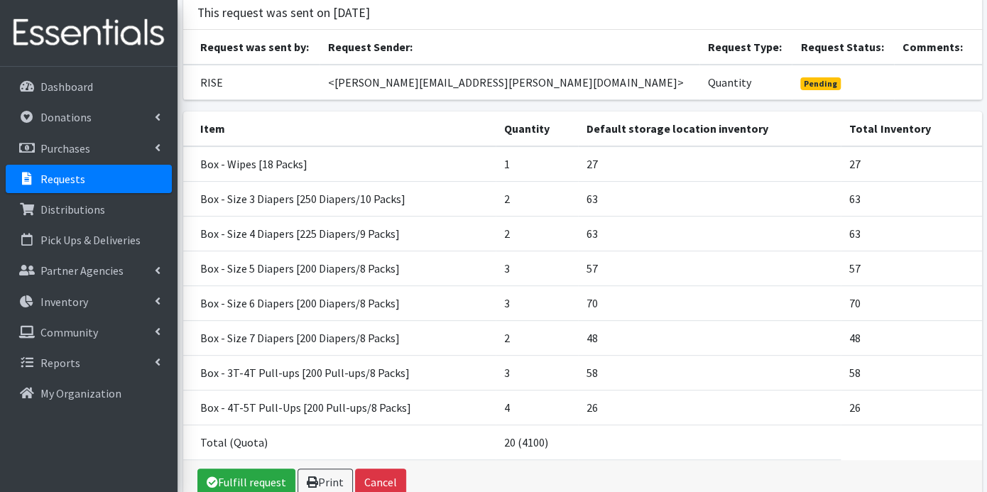
scroll to position [168, 0]
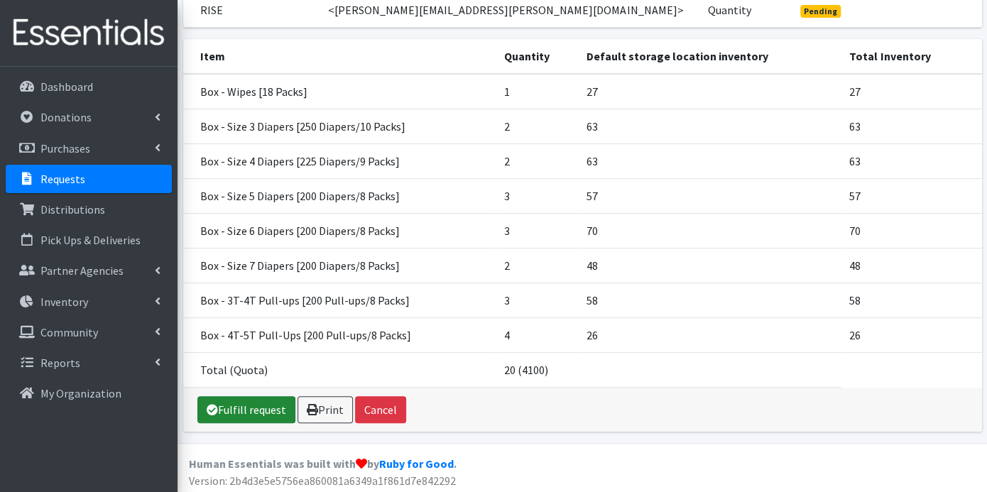
click at [256, 410] on link "Fulfill request" at bounding box center [246, 409] width 98 height 27
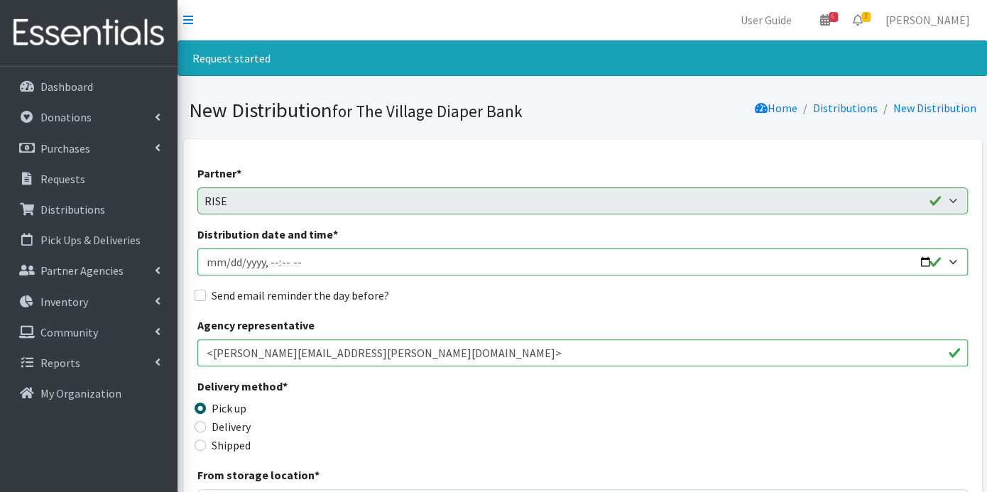
click at [228, 261] on input "Distribution date and time *" at bounding box center [582, 262] width 771 height 27
type input "2025-09-10T23:59"
click at [204, 296] on input "Send email reminder the day before?" at bounding box center [200, 295] width 11 height 11
checkbox input "true"
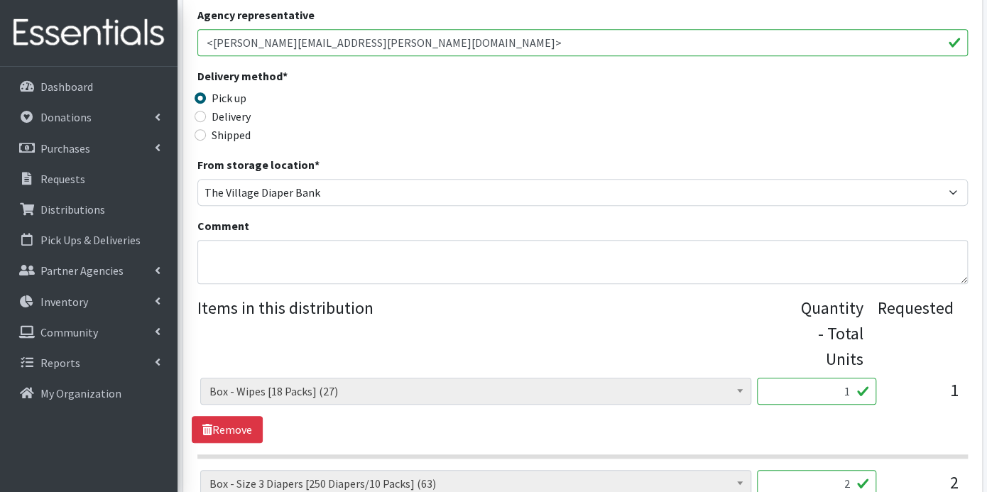
scroll to position [74, 0]
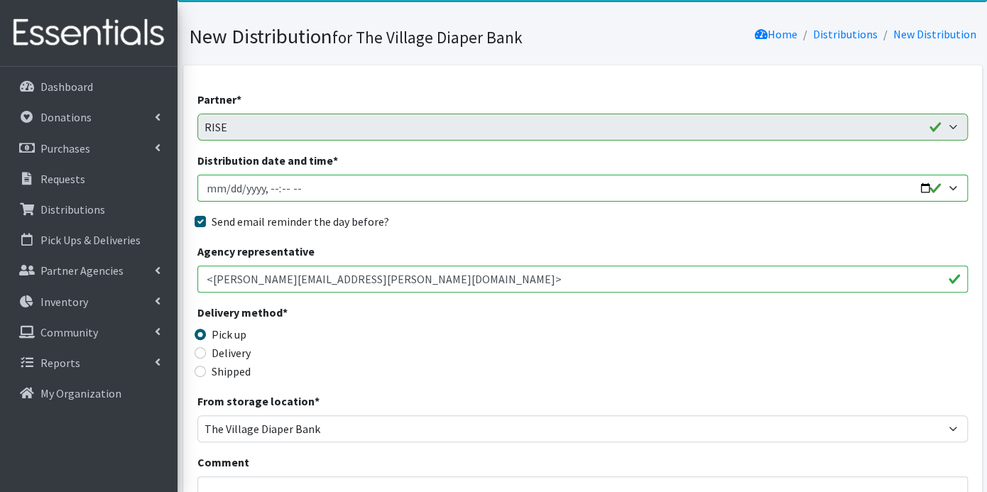
click at [227, 186] on input "Distribution date and time *" at bounding box center [582, 188] width 771 height 27
type input "2025-09-12T23:59"
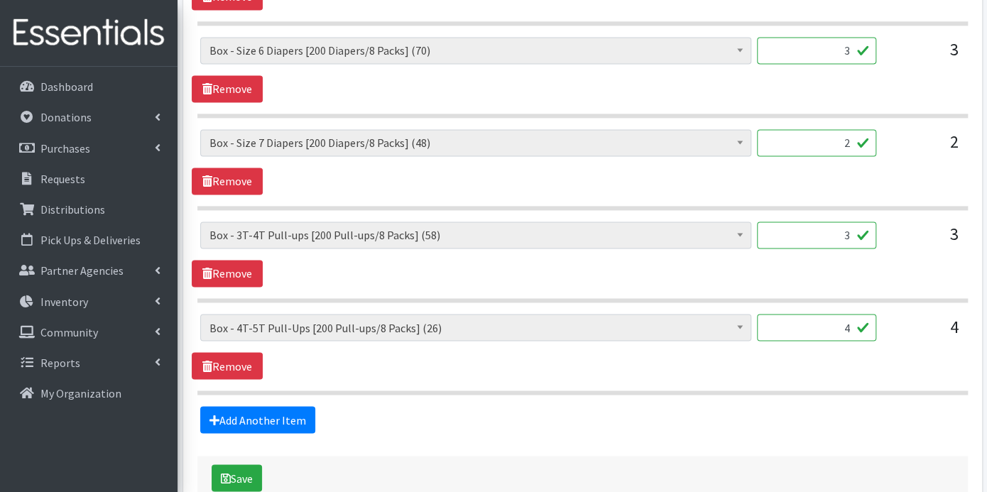
scroll to position [1100, 0]
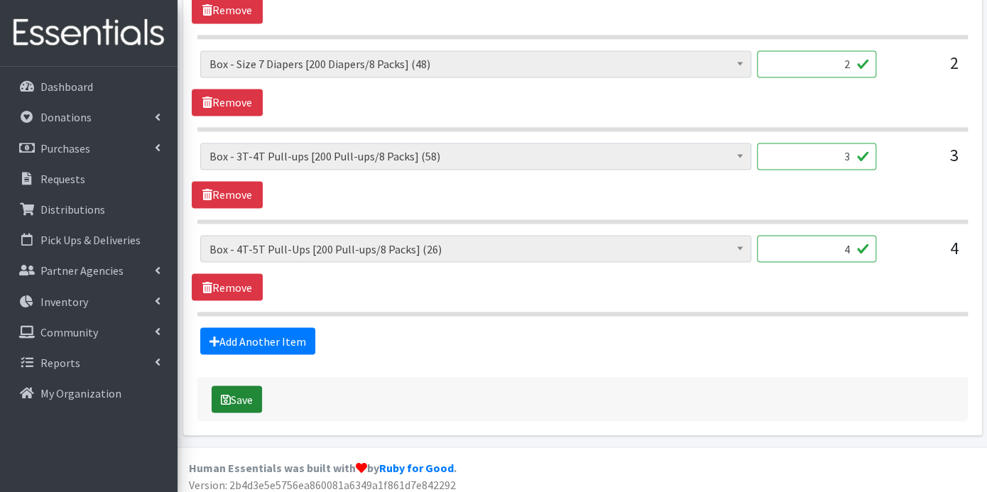
click at [254, 390] on button "Save" at bounding box center [237, 399] width 50 height 27
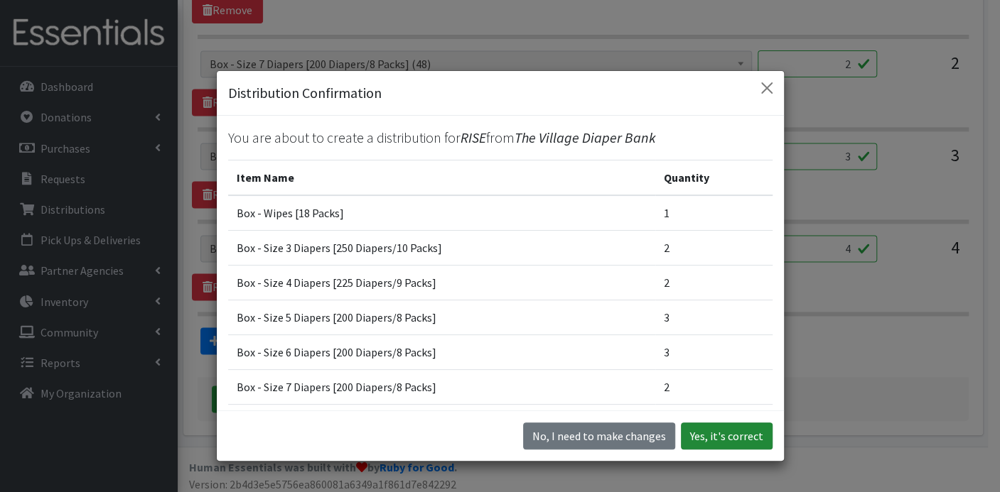
click at [731, 442] on button "Yes, it's correct" at bounding box center [727, 436] width 92 height 27
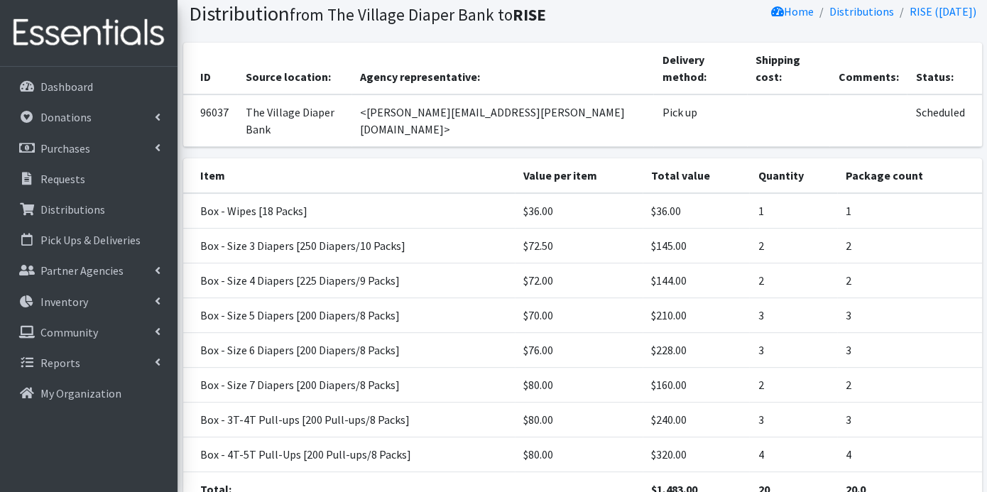
scroll to position [182, 0]
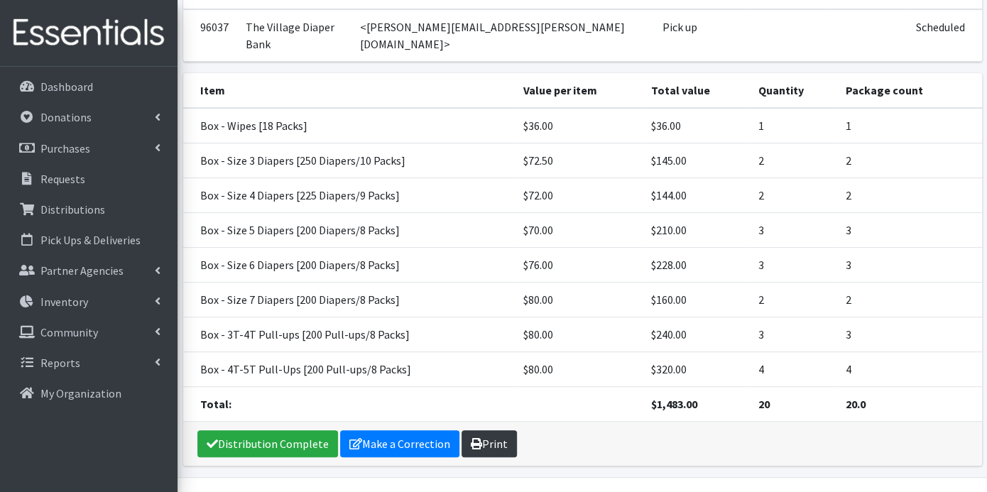
click at [490, 431] on link "Print" at bounding box center [489, 444] width 55 height 27
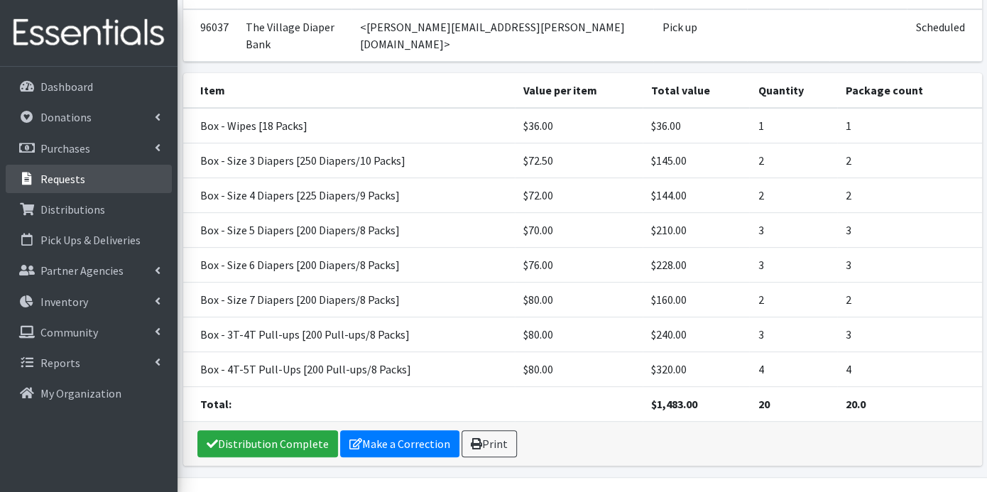
click at [68, 179] on p "Requests" at bounding box center [62, 179] width 45 height 14
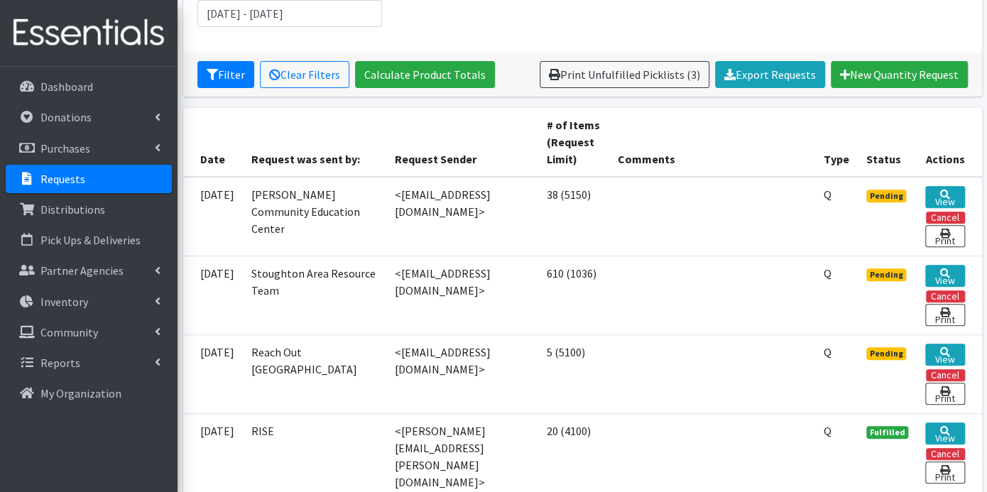
scroll to position [394, 0]
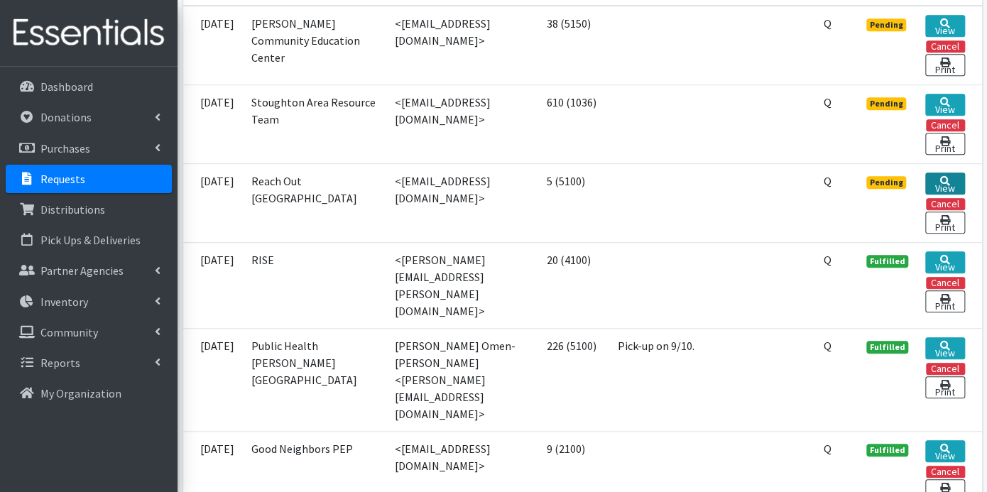
click at [946, 182] on link "View" at bounding box center [945, 184] width 39 height 22
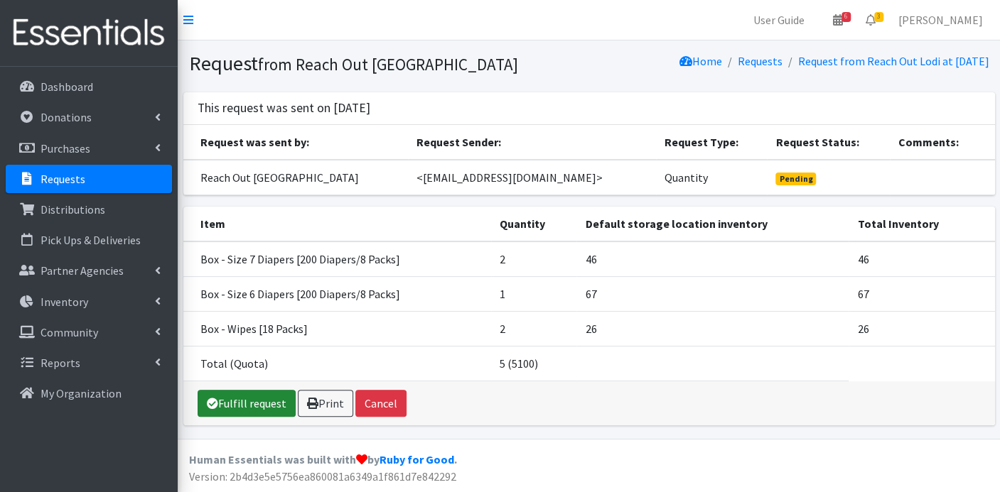
click at [261, 401] on link "Fulfill request" at bounding box center [246, 403] width 98 height 27
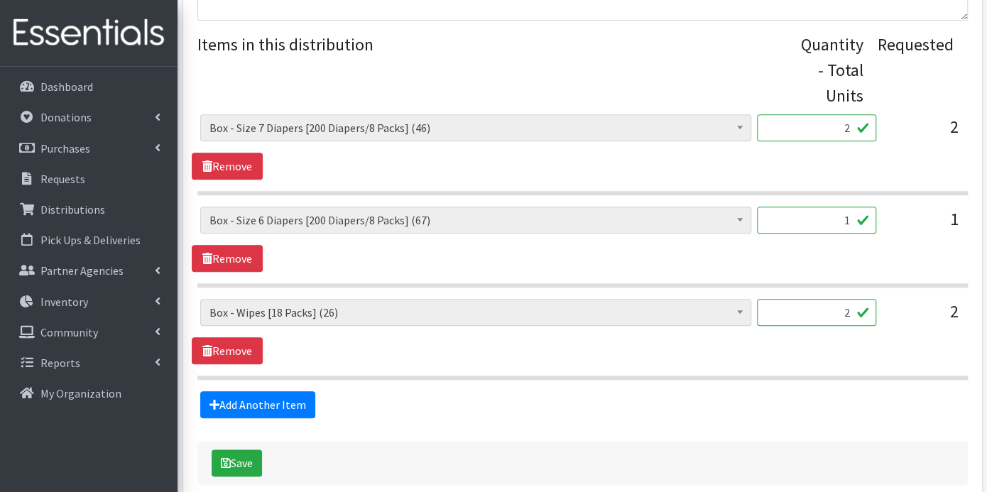
scroll to position [641, 0]
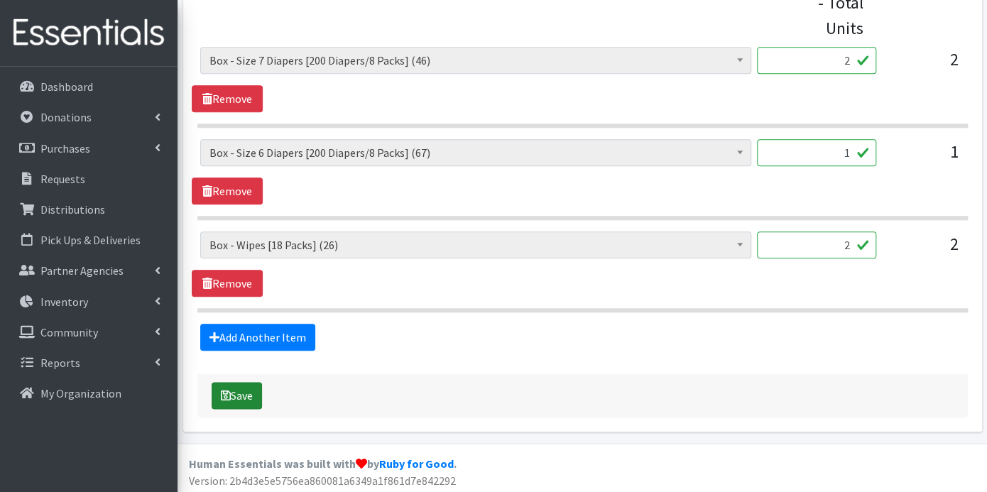
click at [249, 388] on button "Save" at bounding box center [237, 395] width 50 height 27
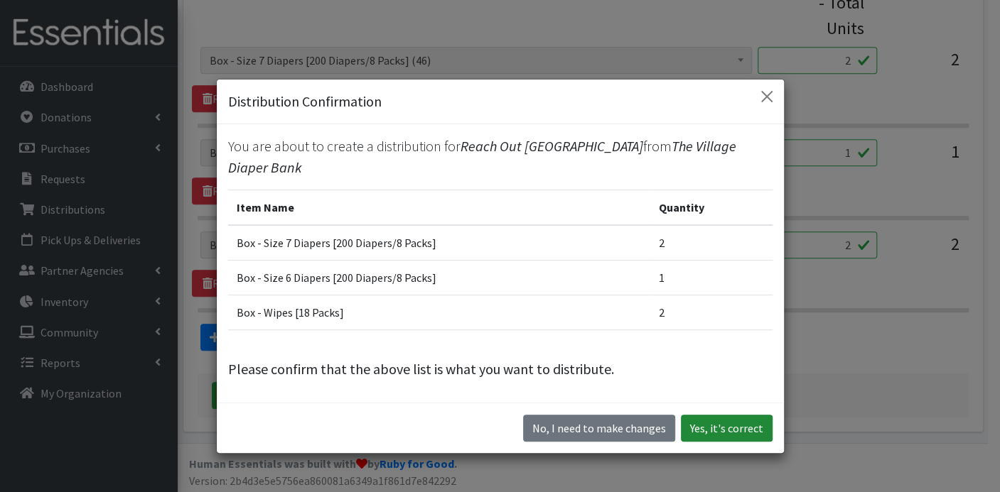
click at [716, 418] on button "Yes, it's correct" at bounding box center [727, 428] width 92 height 27
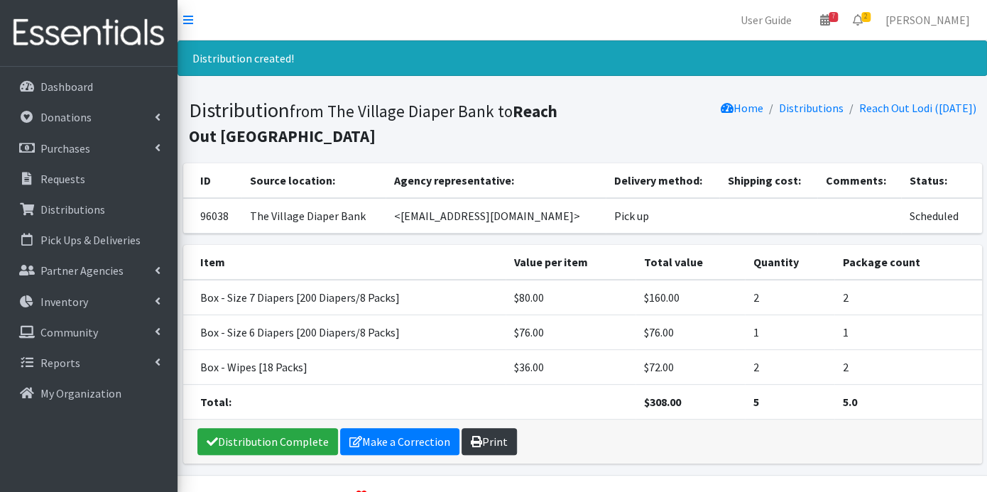
click at [472, 428] on link "Print" at bounding box center [489, 441] width 55 height 27
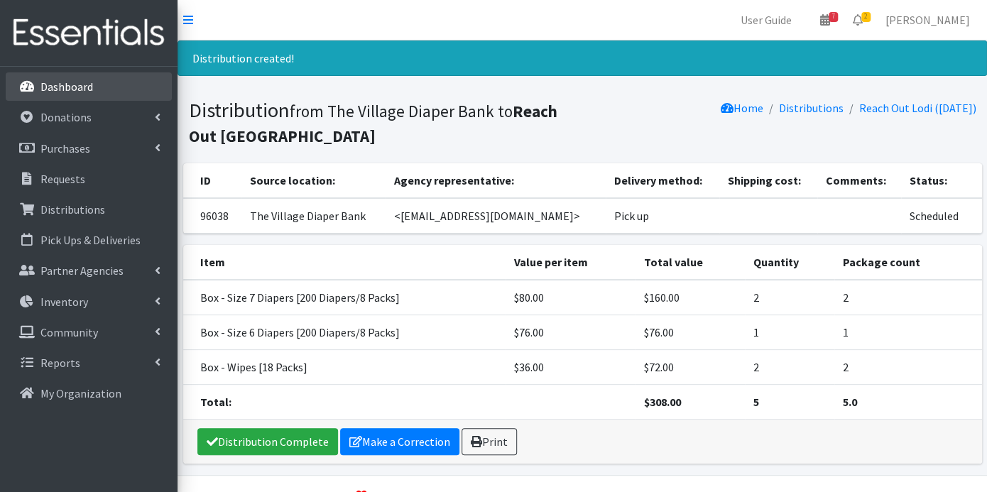
click at [82, 87] on p "Dashboard" at bounding box center [66, 87] width 53 height 14
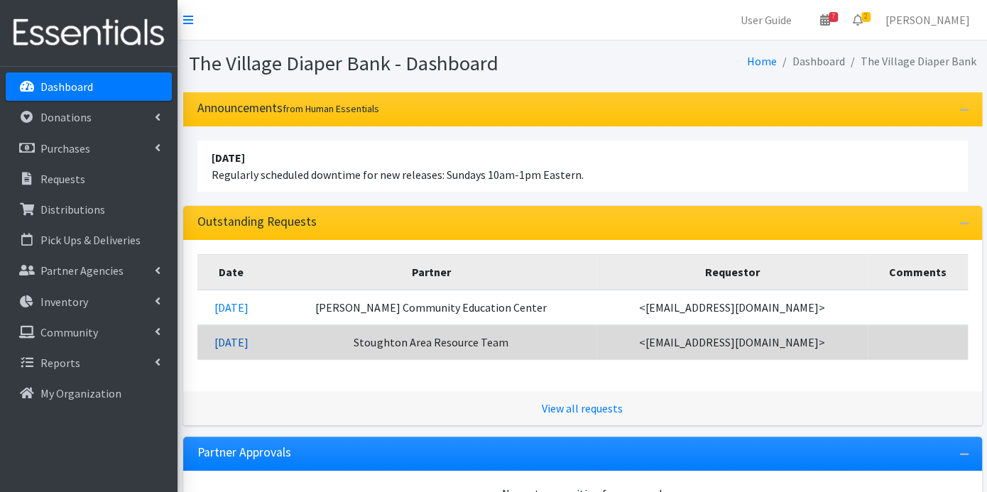
click at [249, 342] on link "[DATE]" at bounding box center [232, 342] width 34 height 14
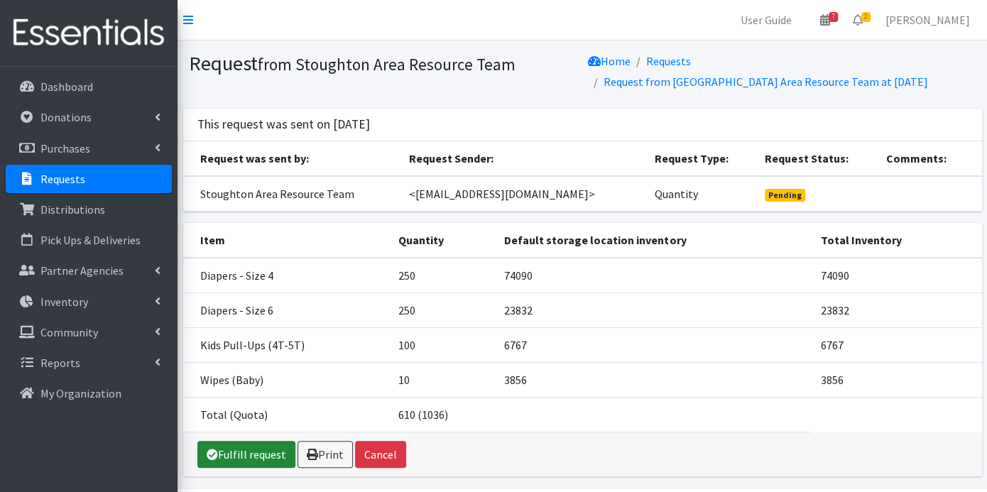
click at [247, 444] on link "Fulfill request" at bounding box center [246, 454] width 98 height 27
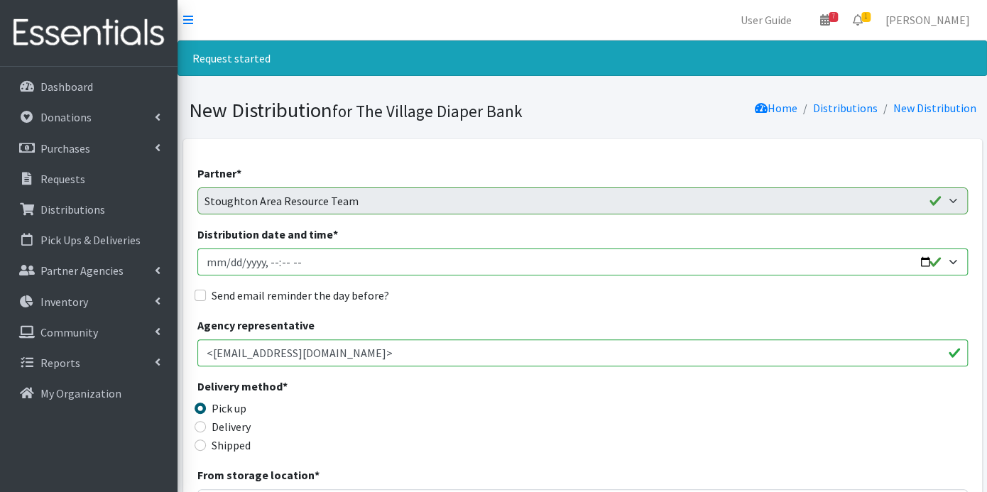
click at [223, 261] on input "Distribution date and time *" at bounding box center [582, 262] width 771 height 27
type input "2025-09-10T23:59"
click at [202, 295] on input "Send email reminder the day before?" at bounding box center [200, 295] width 11 height 11
checkbox input "true"
click at [278, 261] on input "Distribution date and time *" at bounding box center [582, 262] width 771 height 27
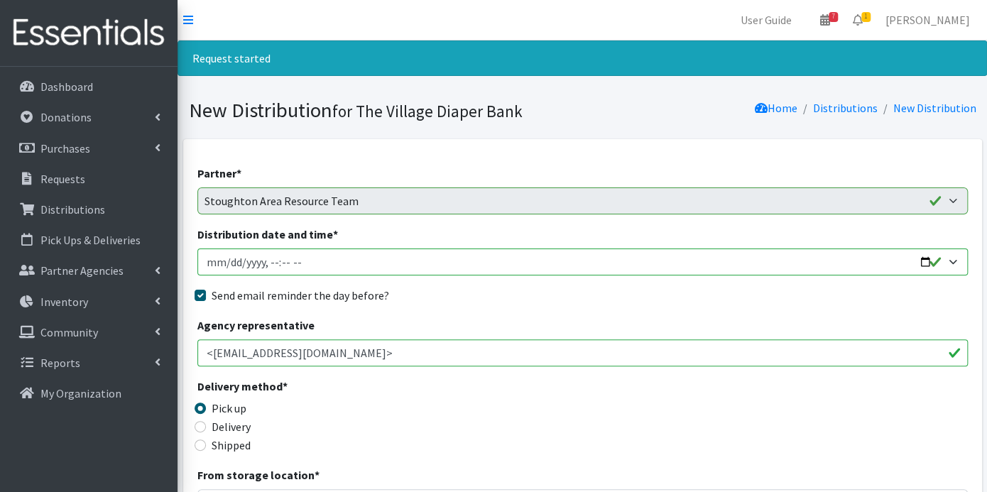
click at [271, 259] on input "Distribution date and time *" at bounding box center [582, 262] width 771 height 27
click at [303, 257] on input "Distribution date and time *" at bounding box center [582, 262] width 771 height 27
type input "2025-09-10T10:00"
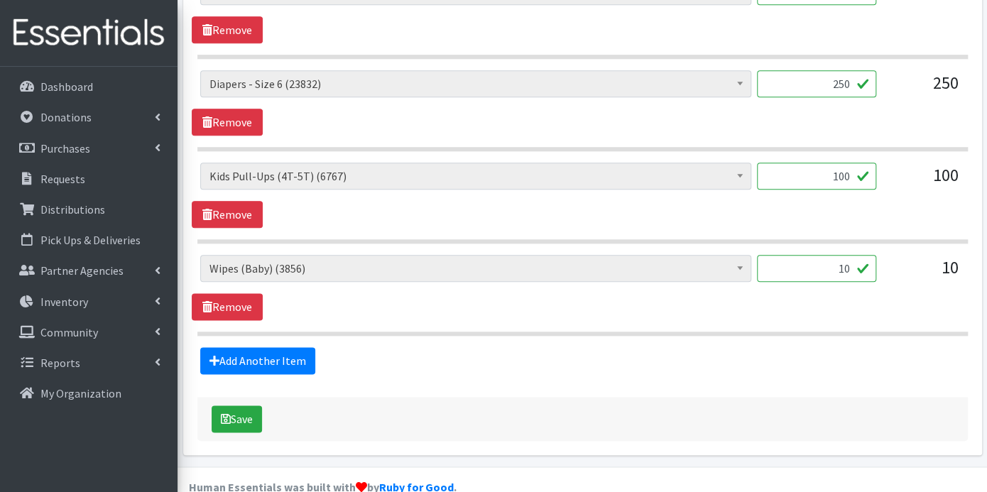
scroll to position [733, 0]
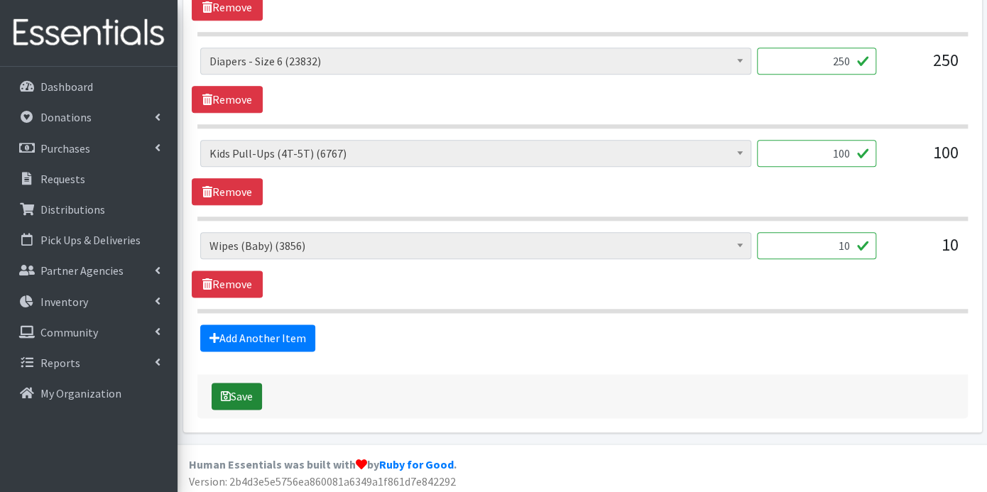
click at [234, 386] on button "Save" at bounding box center [237, 396] width 50 height 27
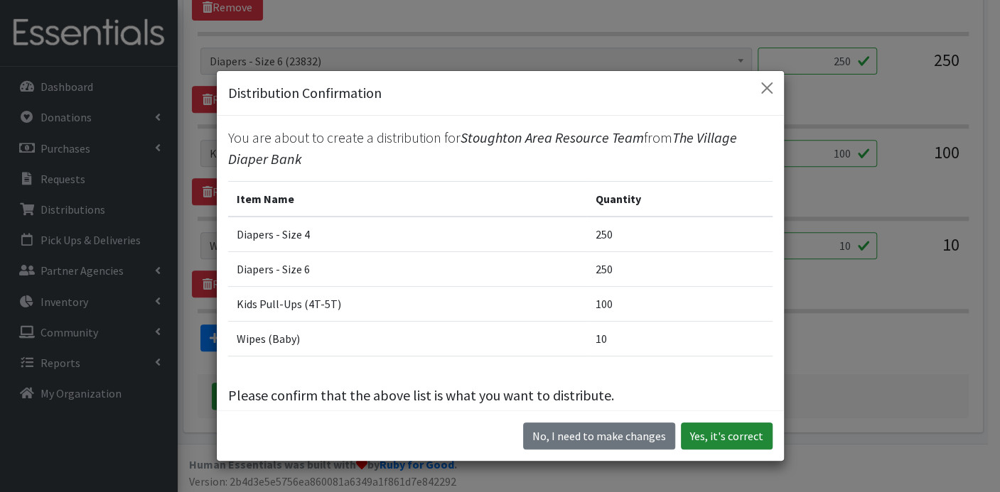
click at [696, 435] on button "Yes, it's correct" at bounding box center [727, 436] width 92 height 27
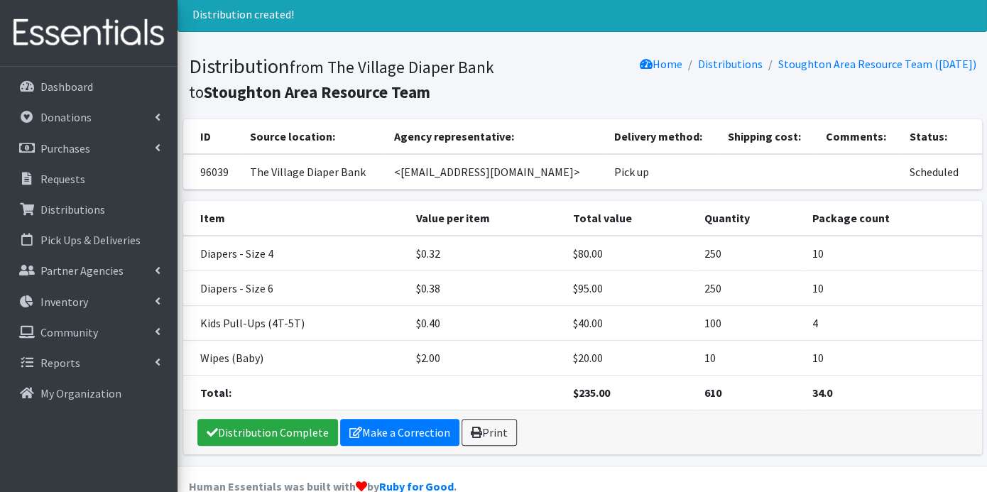
scroll to position [67, 0]
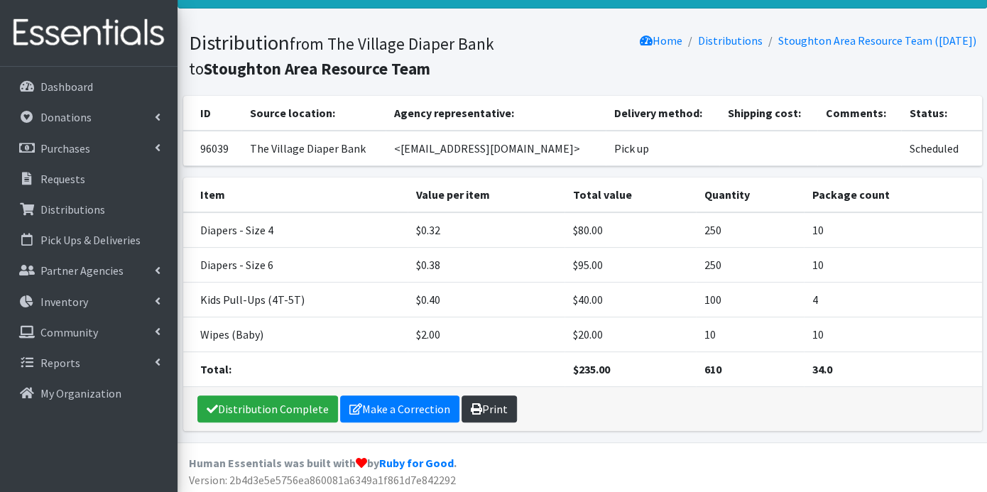
click at [489, 408] on link "Print" at bounding box center [489, 409] width 55 height 27
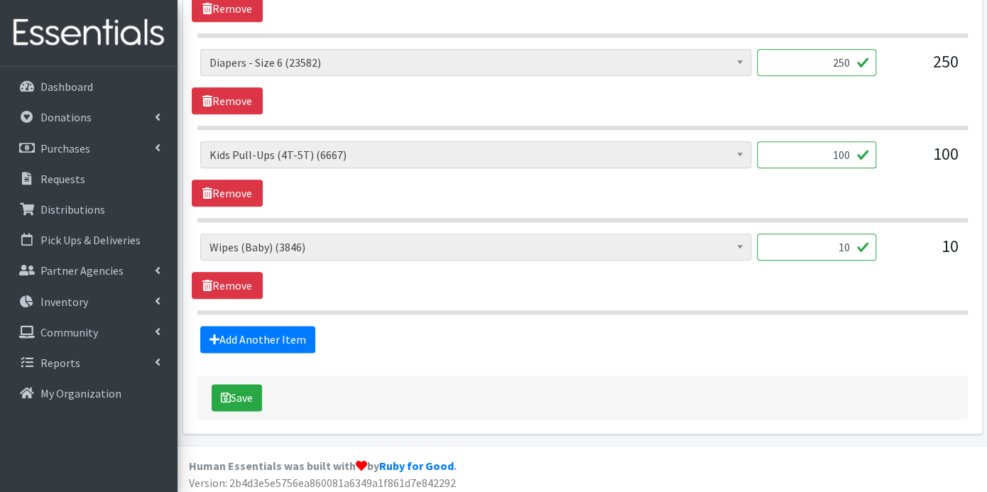
scroll to position [687, 0]
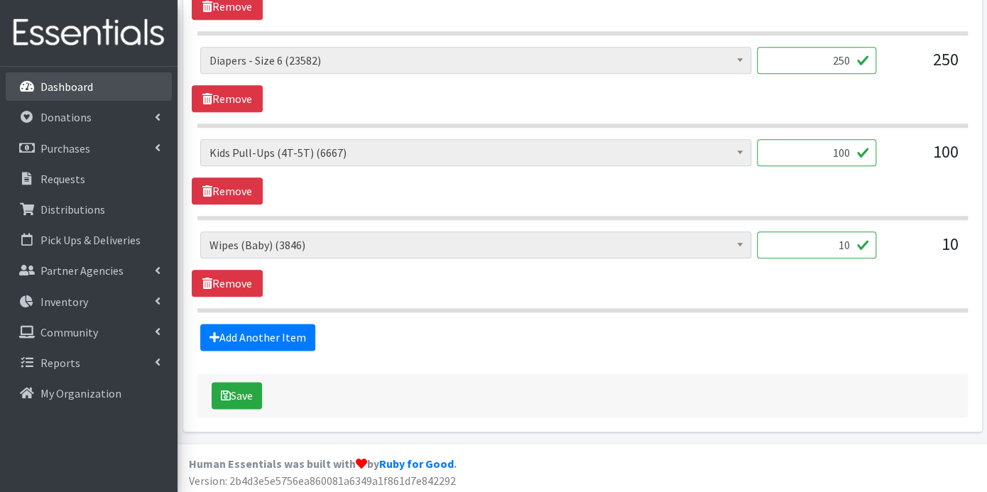
click at [83, 85] on p "Dashboard" at bounding box center [66, 87] width 53 height 14
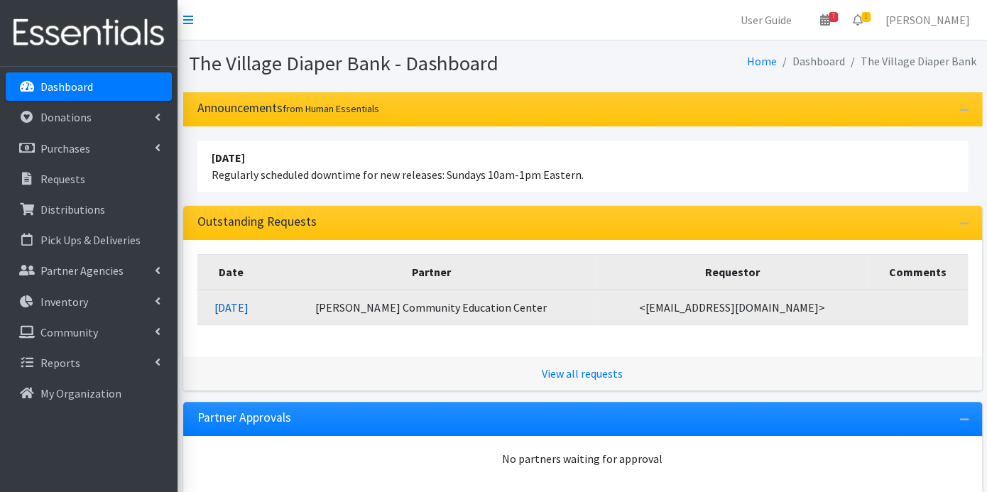
click at [249, 302] on link "[DATE]" at bounding box center [232, 308] width 34 height 14
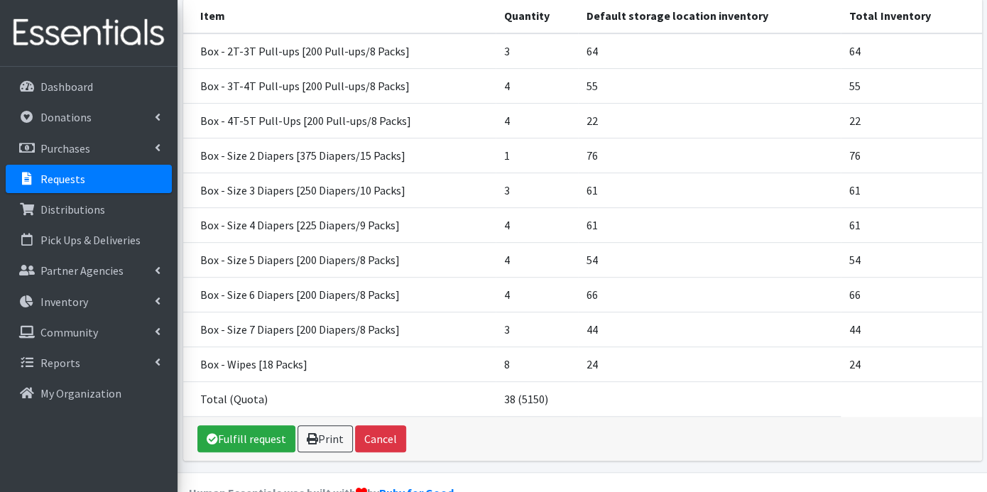
scroll to position [254, 0]
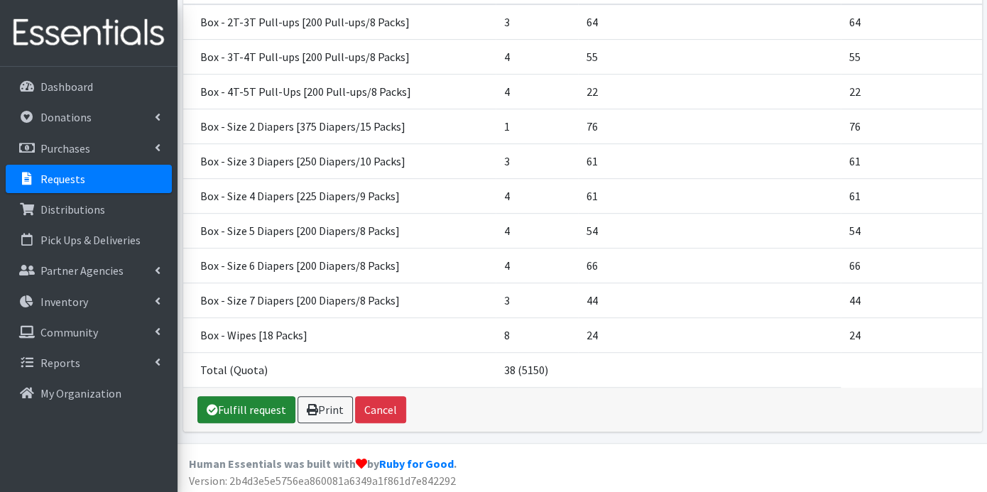
click at [247, 406] on link "Fulfill request" at bounding box center [246, 409] width 98 height 27
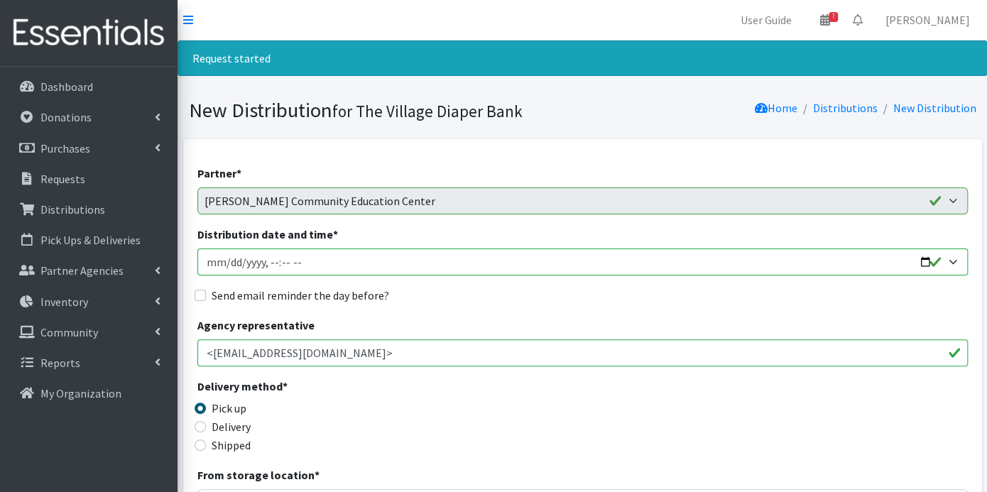
click at [229, 259] on input "Distribution date and time *" at bounding box center [582, 262] width 771 height 27
click at [266, 256] on input "Distribution date and time *" at bounding box center [582, 262] width 771 height 27
type input "2025-09-10T10:00"
click at [195, 295] on input "Send email reminder the day before?" at bounding box center [200, 295] width 11 height 11
checkbox input "true"
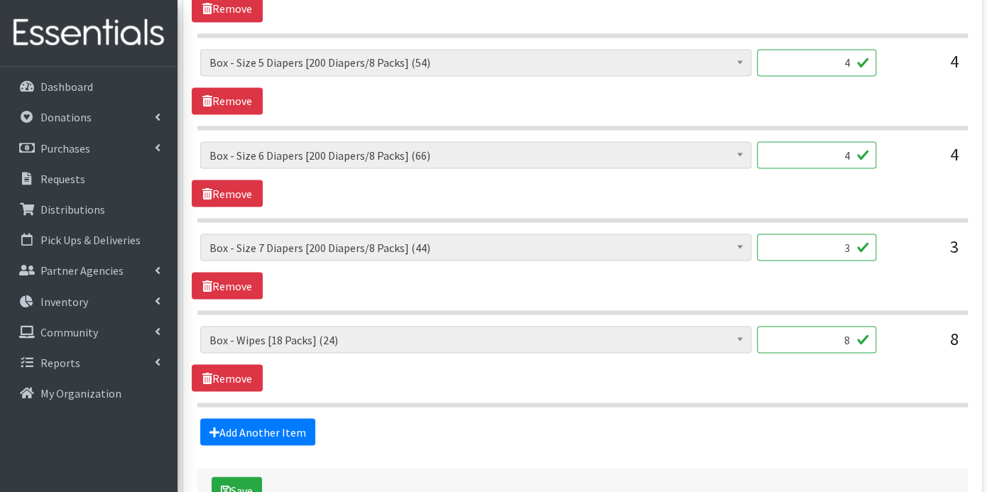
scroll to position [1284, 0]
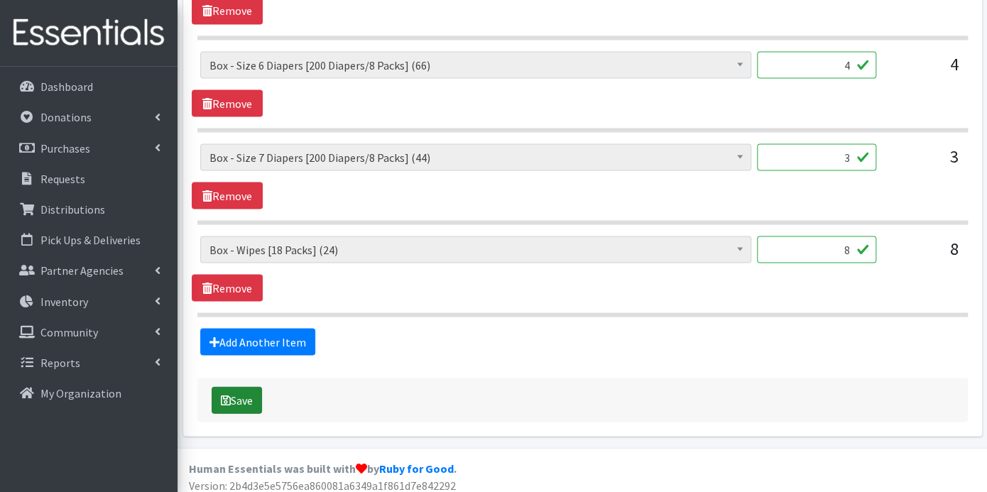
click at [247, 386] on button "Save" at bounding box center [237, 399] width 50 height 27
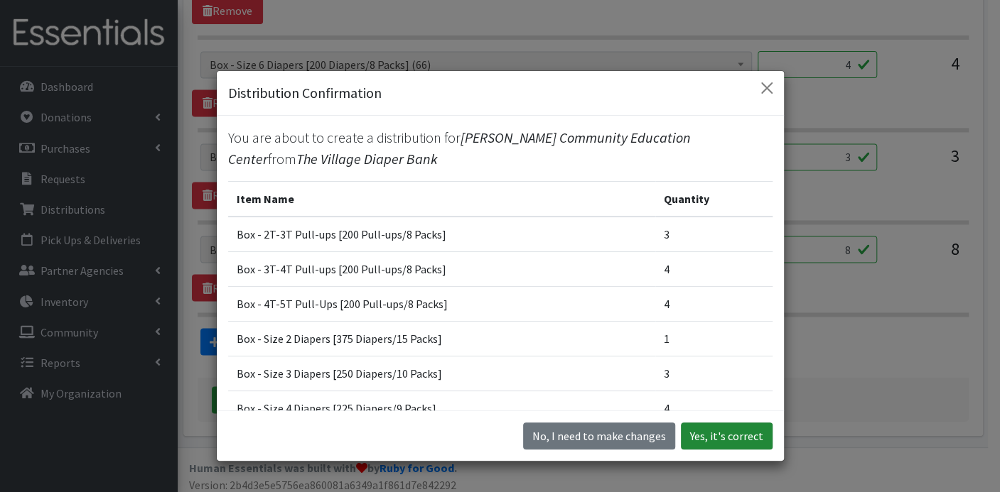
click at [704, 435] on button "Yes, it's correct" at bounding box center [727, 436] width 92 height 27
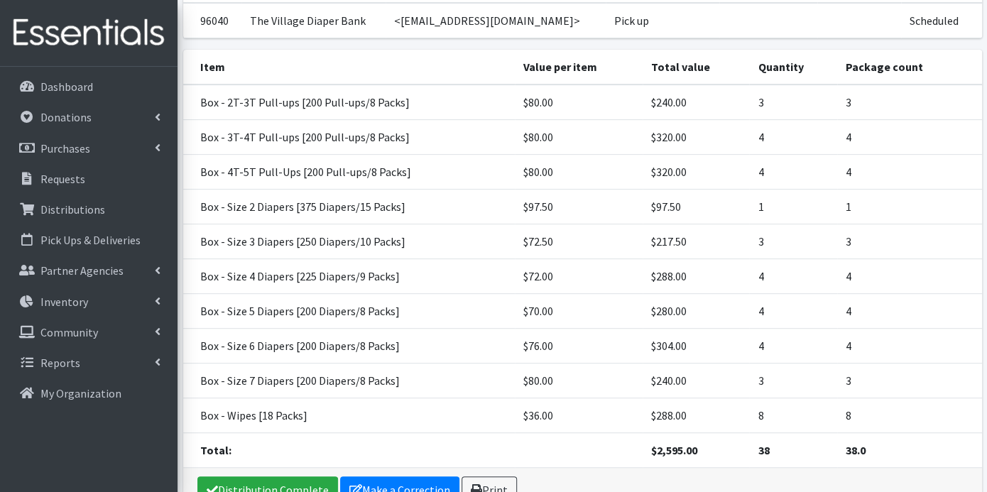
scroll to position [276, 0]
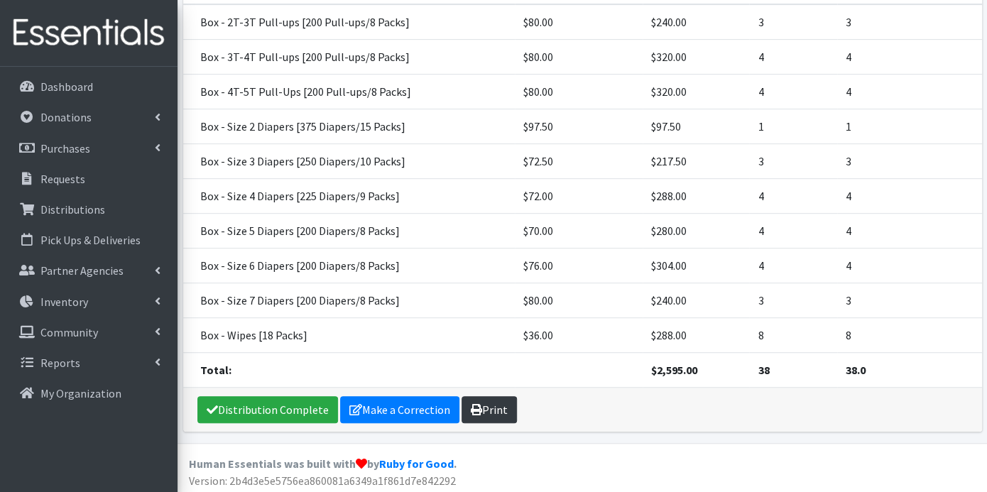
click at [494, 411] on link "Print" at bounding box center [489, 409] width 55 height 27
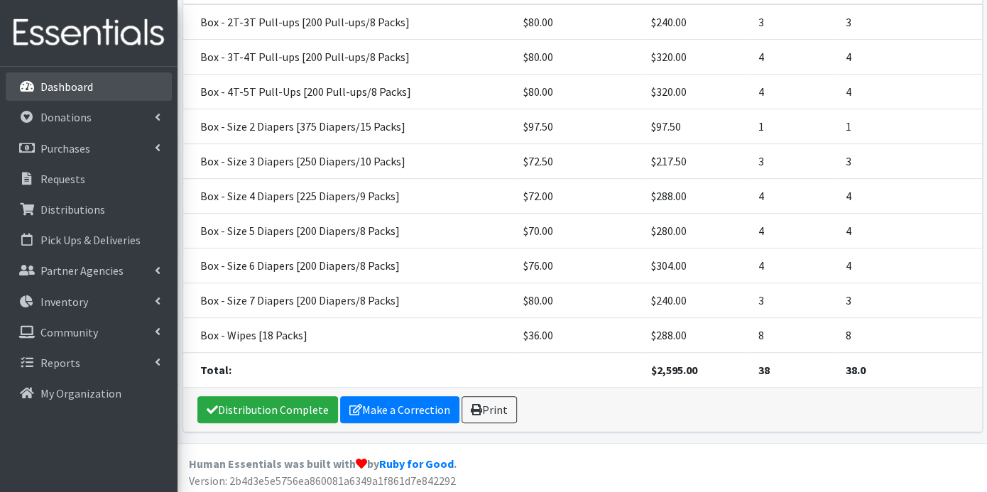
click at [77, 86] on p "Dashboard" at bounding box center [66, 87] width 53 height 14
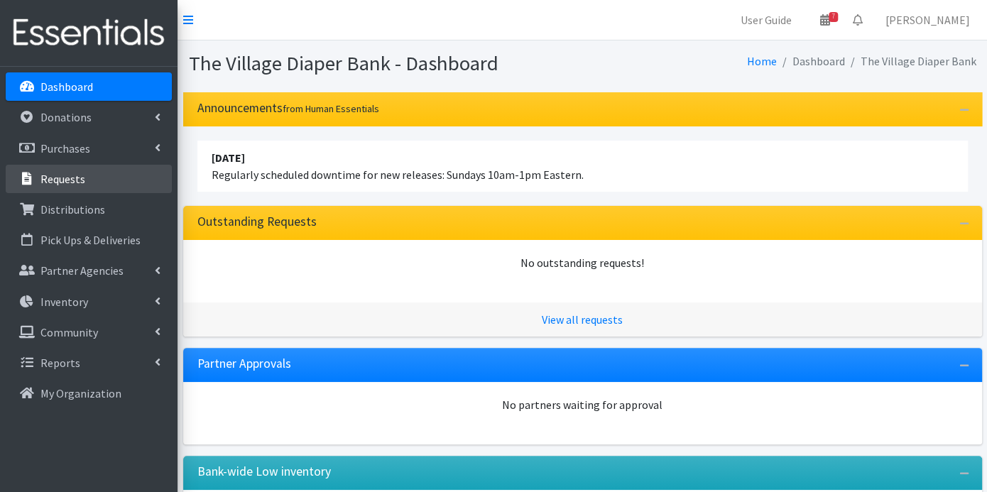
click at [83, 181] on p "Requests" at bounding box center [62, 179] width 45 height 14
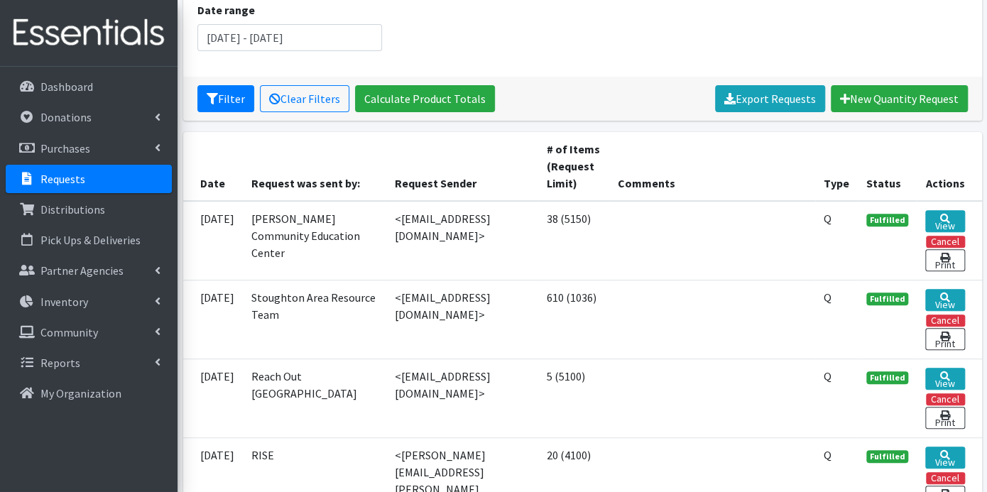
scroll to position [473, 0]
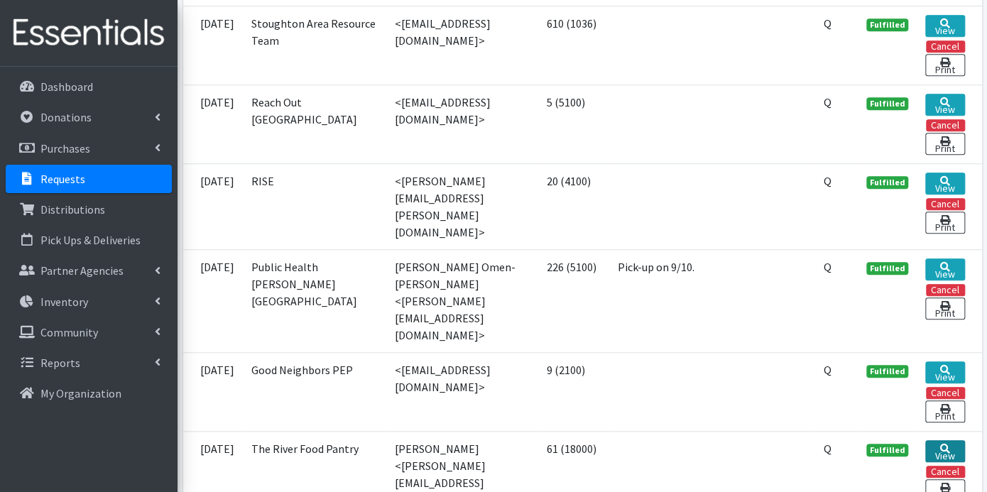
click at [945, 440] on link "View" at bounding box center [945, 451] width 39 height 22
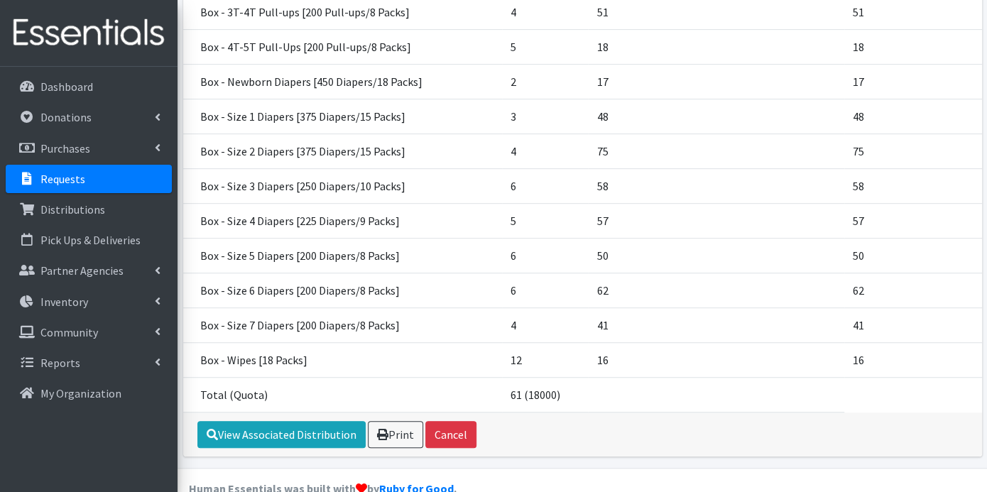
scroll to position [306, 0]
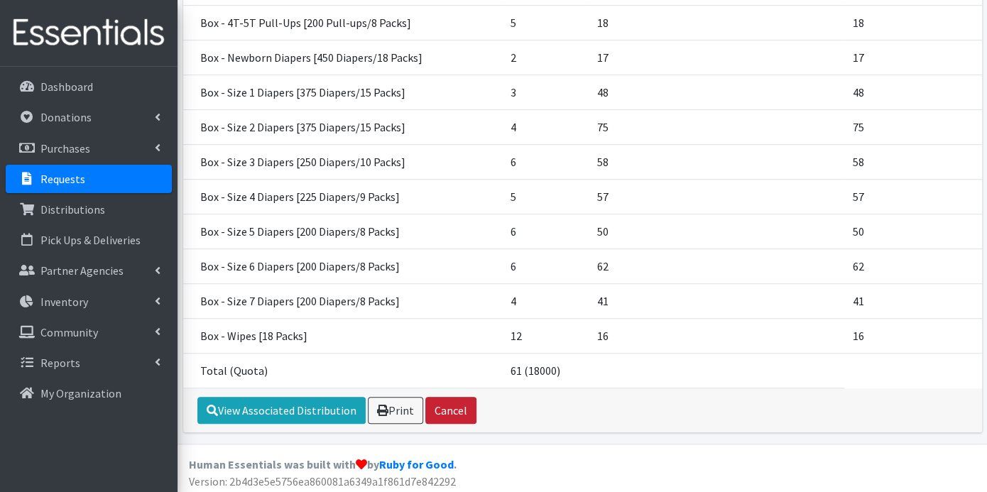
click at [440, 405] on button "Cancel" at bounding box center [451, 410] width 51 height 27
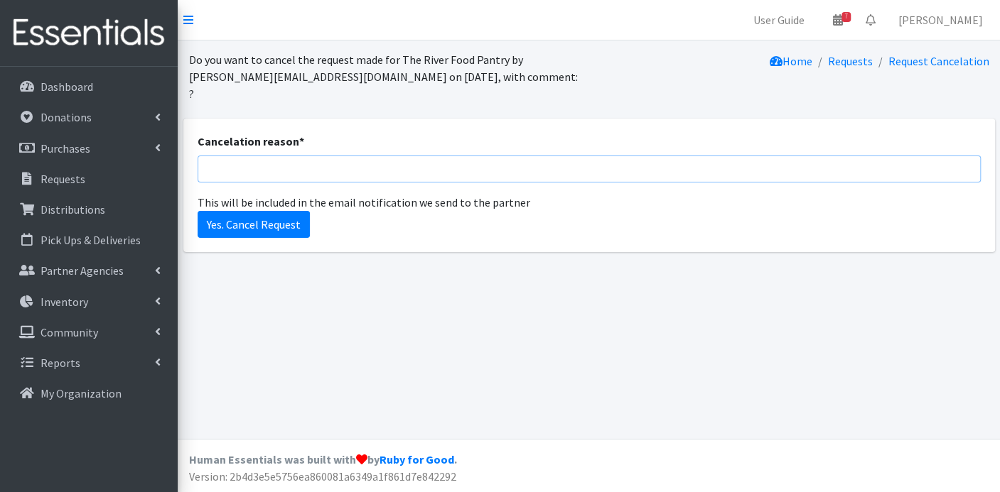
click at [257, 156] on input "Cancelation reason *" at bounding box center [588, 169] width 783 height 27
type input "cancelled; entered correct numbers"
click at [249, 211] on input "Yes. Cancel Request" at bounding box center [253, 224] width 112 height 27
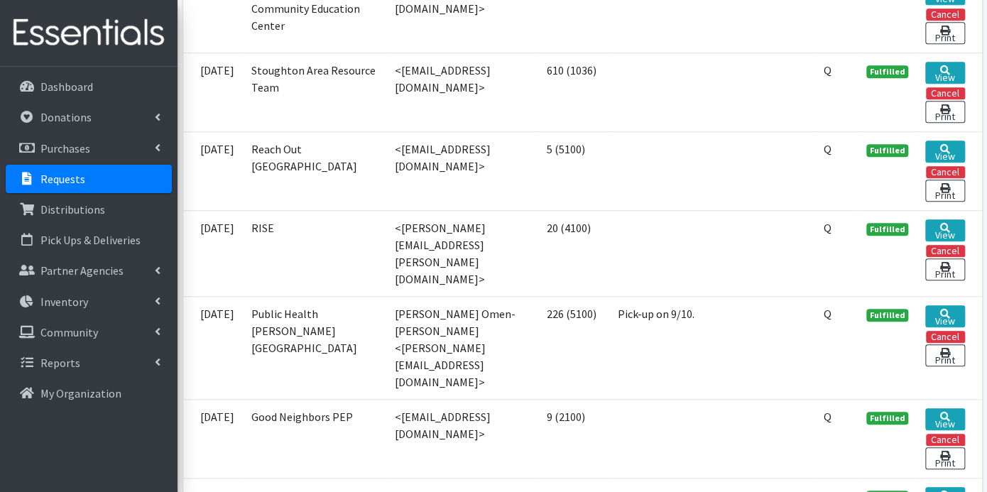
scroll to position [868, 0]
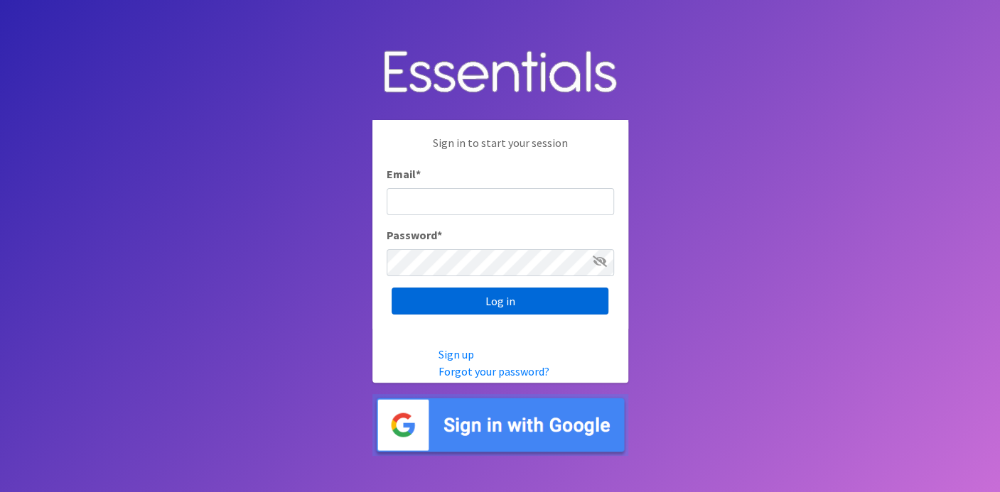
type input "deb@villagediaperbank.org"
click at [496, 303] on input "Log in" at bounding box center [499, 301] width 217 height 27
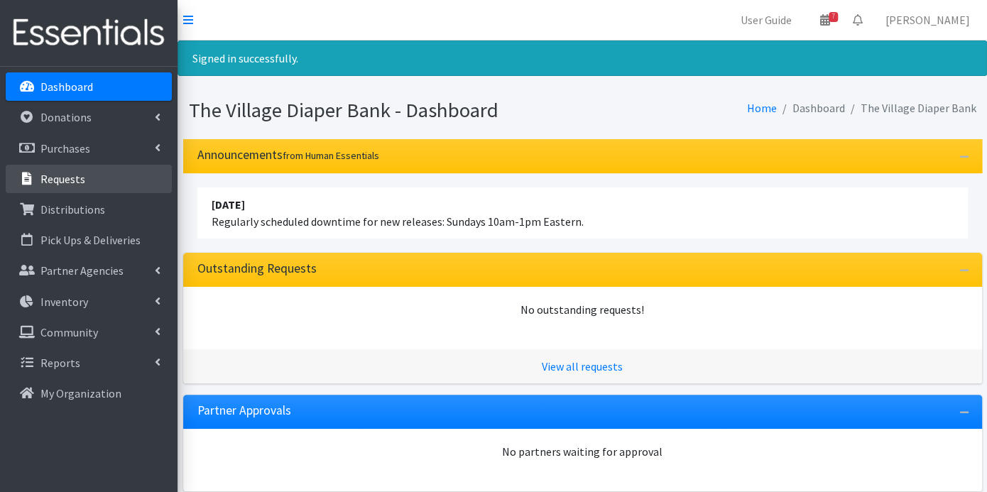
click at [81, 175] on p "Requests" at bounding box center [62, 179] width 45 height 14
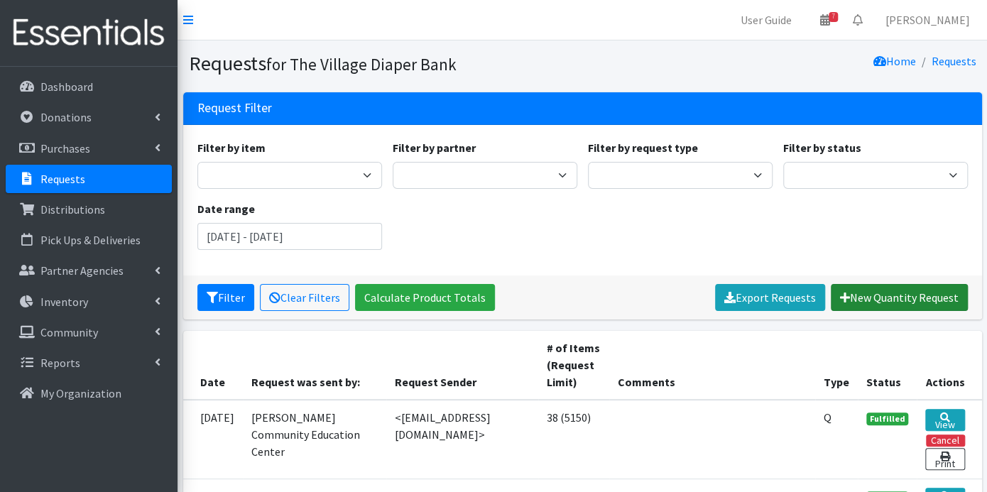
click at [910, 295] on link "New Quantity Request" at bounding box center [899, 297] width 137 height 27
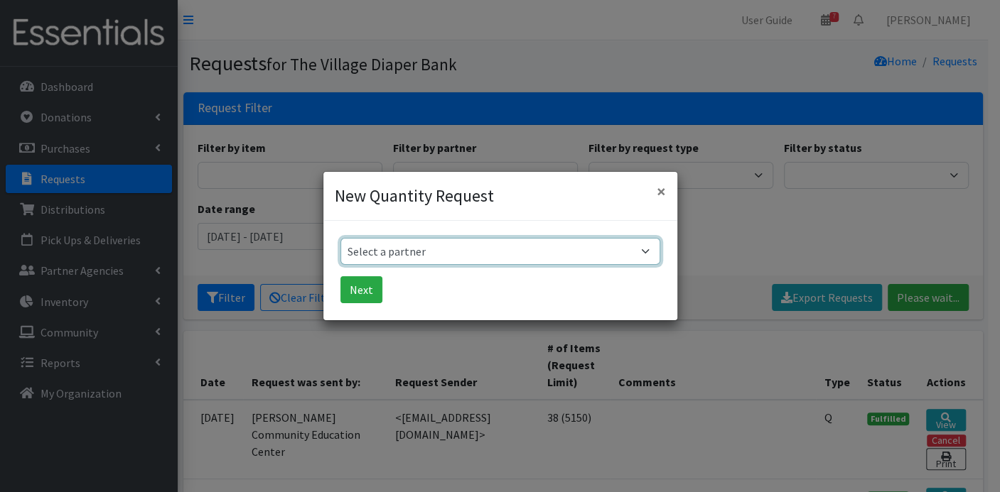
click at [641, 250] on select "Select a partner Atwood PEP Badger Prairie Needs Network ConnectRx Culturally R…" at bounding box center [500, 251] width 320 height 27
select select "3930"
click at [340, 238] on select "Select a partner Atwood PEP Badger Prairie Needs Network ConnectRx Culturally R…" at bounding box center [500, 251] width 320 height 27
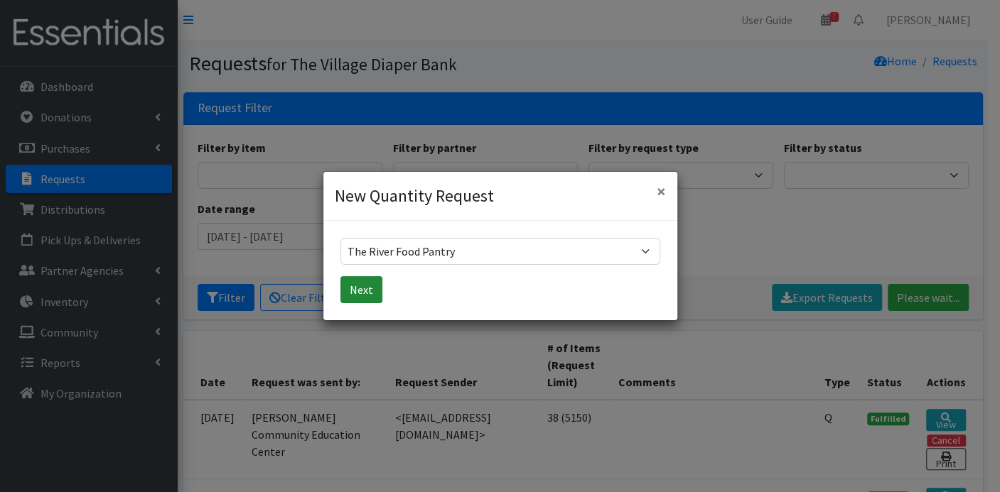
click at [366, 288] on button "Next" at bounding box center [361, 289] width 42 height 27
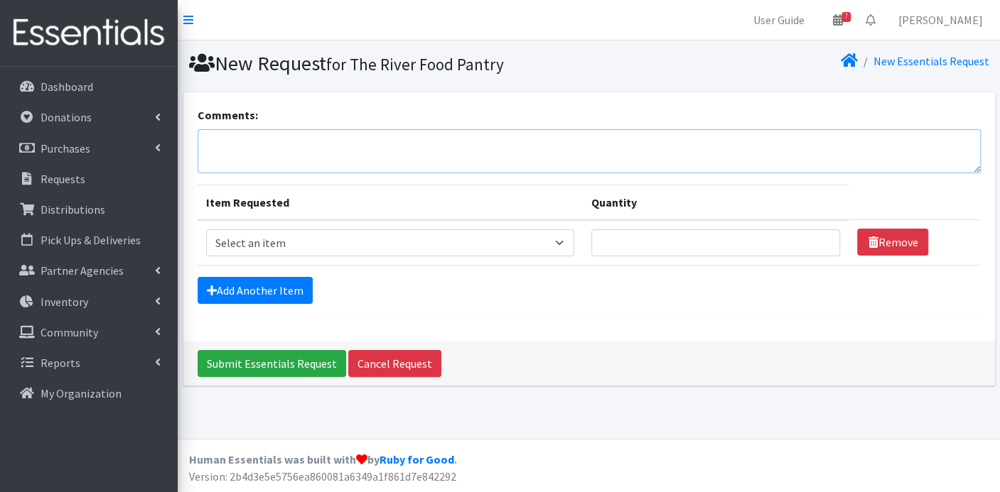
click at [274, 133] on textarea "Comments:" at bounding box center [588, 151] width 783 height 44
type textarea "e"
type textarea "Entered individual diapers instead of boxes"
click at [564, 241] on select "Select an item Box - 2T-3T Pull-ups [200 Pull-ups/8 Packs] Box - 3T-4T Pull-ups…" at bounding box center [390, 242] width 368 height 27
select select "14397"
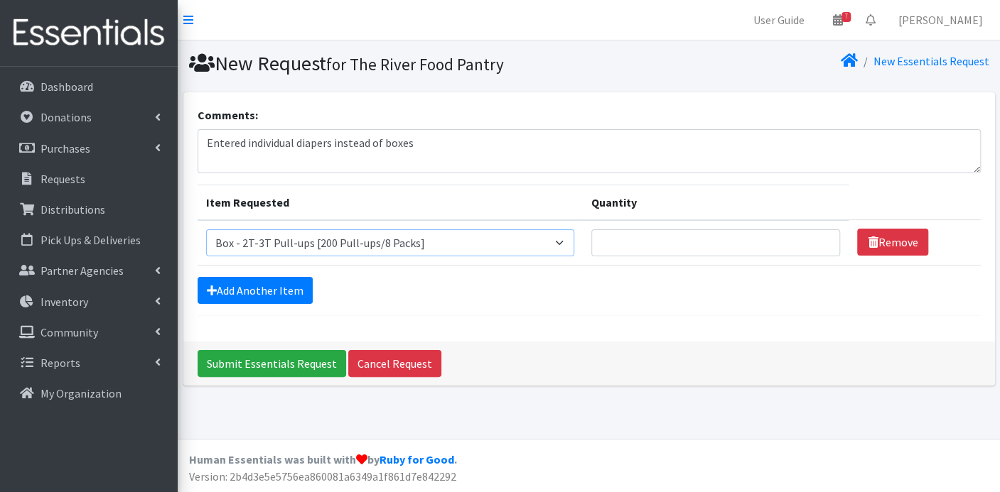
click at [206, 229] on select "Select an item Box - 2T-3T Pull-ups [200 Pull-ups/8 Packs] Box - 3T-4T Pull-ups…" at bounding box center [390, 242] width 368 height 27
click at [771, 249] on input "Quantity" at bounding box center [715, 242] width 249 height 27
type input "4"
click at [249, 284] on link "Add Another Item" at bounding box center [254, 290] width 115 height 27
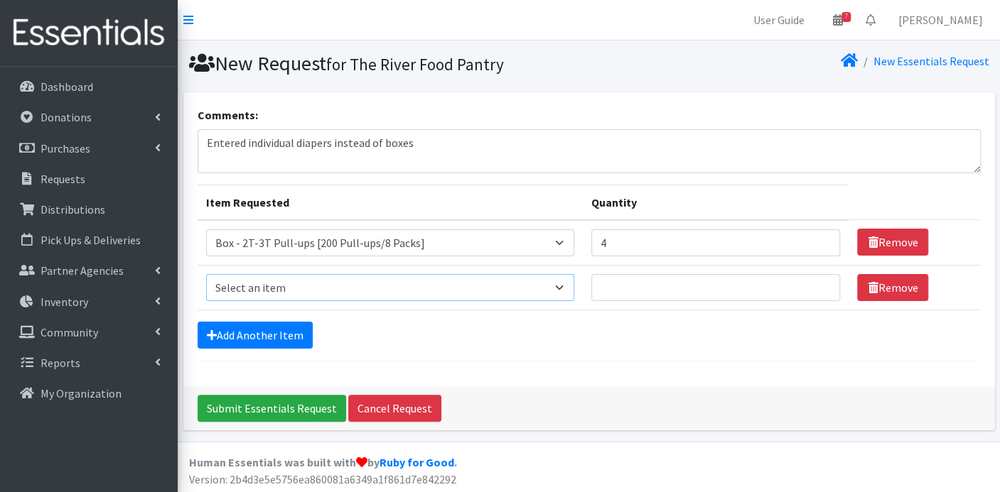
click at [565, 283] on select "Select an item Box - 2T-3T Pull-ups [200 Pull-ups/8 Packs] Box - 3T-4T Pull-ups…" at bounding box center [390, 287] width 368 height 27
select select "14399"
click at [206, 274] on select "Select an item Box - 2T-3T Pull-ups [200 Pull-ups/8 Packs] Box - 3T-4T Pull-ups…" at bounding box center [390, 287] width 368 height 27
click at [624, 285] on input "Quantity" at bounding box center [715, 287] width 249 height 27
type input "4"
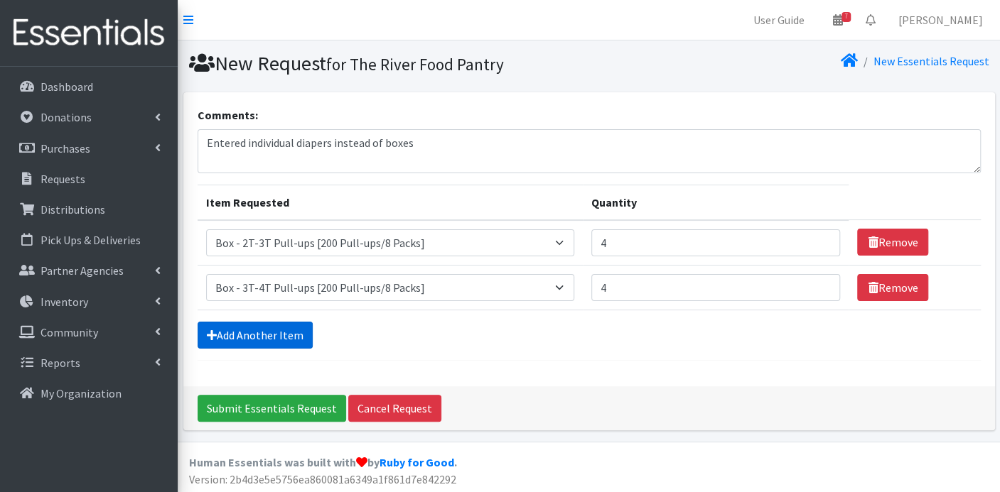
click at [291, 330] on link "Add Another Item" at bounding box center [254, 335] width 115 height 27
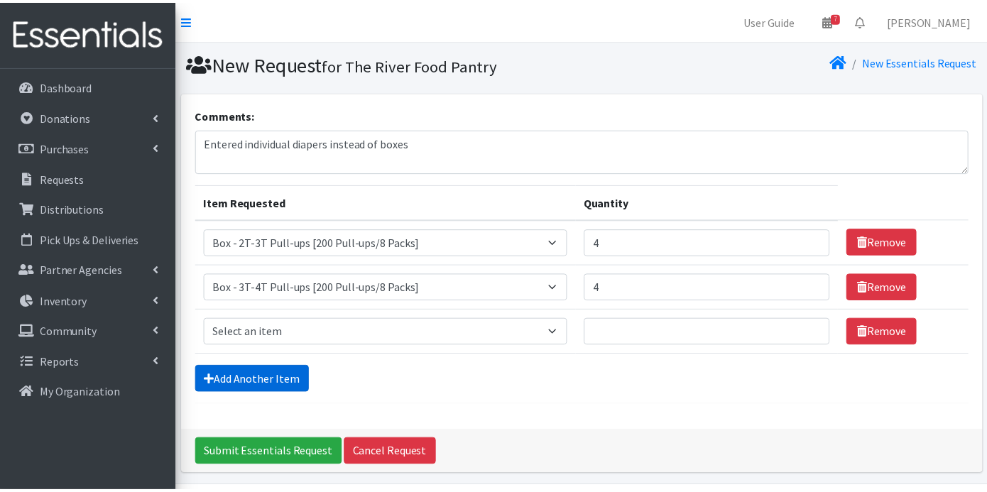
scroll to position [44, 0]
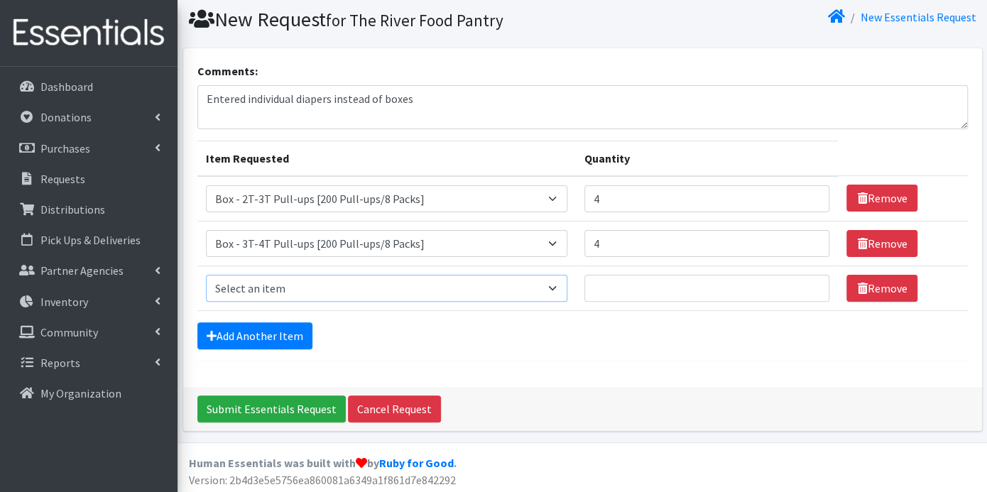
click at [558, 288] on select "Select an item Box - 2T-3T Pull-ups [200 Pull-ups/8 Packs] Box - 3T-4T Pull-ups…" at bounding box center [387, 288] width 362 height 27
select select "14400"
click at [206, 275] on select "Select an item Box - 2T-3T Pull-ups [200 Pull-ups/8 Packs] Box - 3T-4T Pull-ups…" at bounding box center [387, 288] width 362 height 27
click at [619, 291] on input "Quantity" at bounding box center [707, 288] width 245 height 27
type input "5"
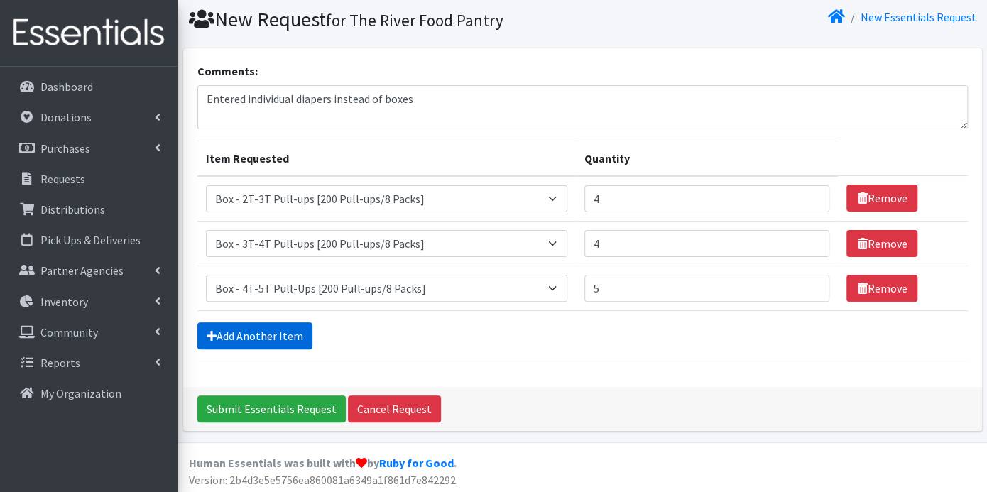
click at [256, 324] on link "Add Another Item" at bounding box center [254, 336] width 115 height 27
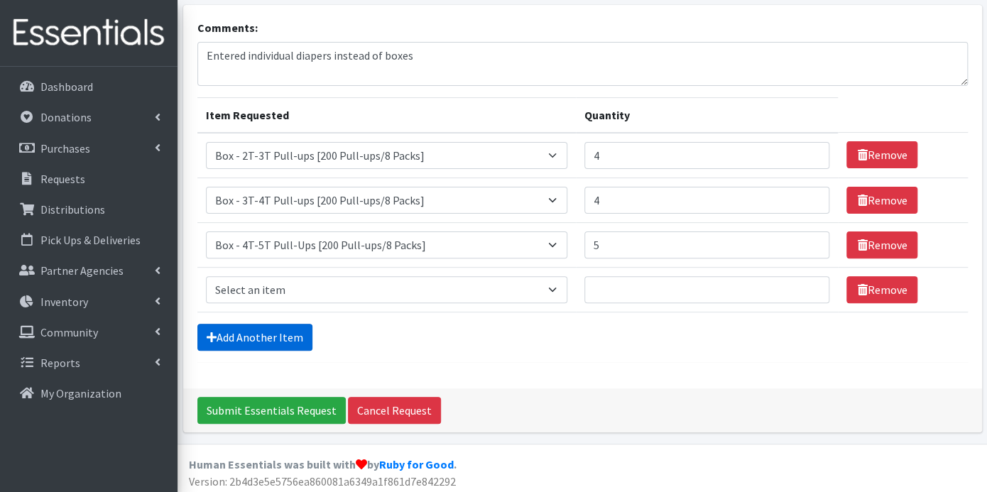
scroll to position [89, 0]
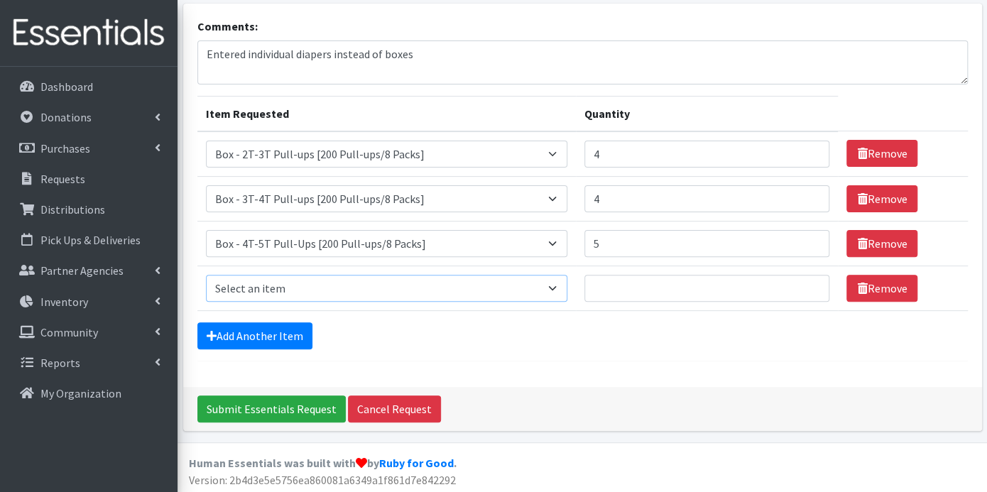
click at [553, 278] on select "Select an item Box - 2T-3T Pull-ups [200 Pull-ups/8 Packs] Box - 3T-4T Pull-ups…" at bounding box center [387, 288] width 362 height 27
select select "14389"
click at [206, 275] on select "Select an item Box - 2T-3T Pull-ups [200 Pull-ups/8 Packs] Box - 3T-4T Pull-ups…" at bounding box center [387, 288] width 362 height 27
click at [619, 287] on input "Quantity" at bounding box center [707, 288] width 245 height 27
type input "2"
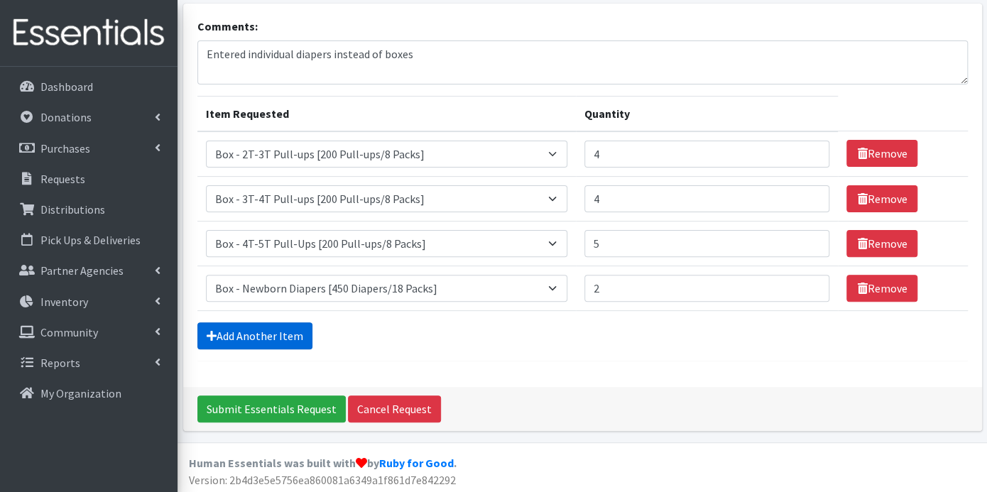
click at [265, 335] on link "Add Another Item" at bounding box center [254, 336] width 115 height 27
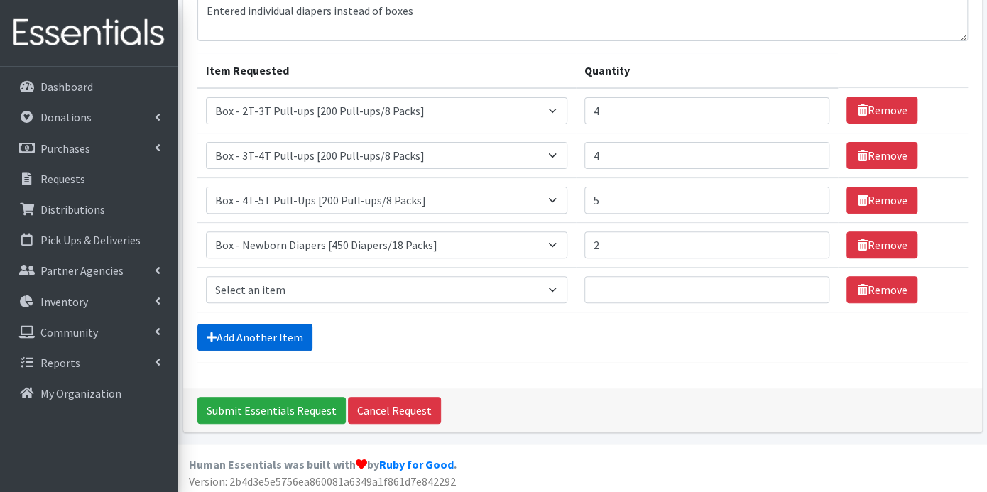
scroll to position [134, 0]
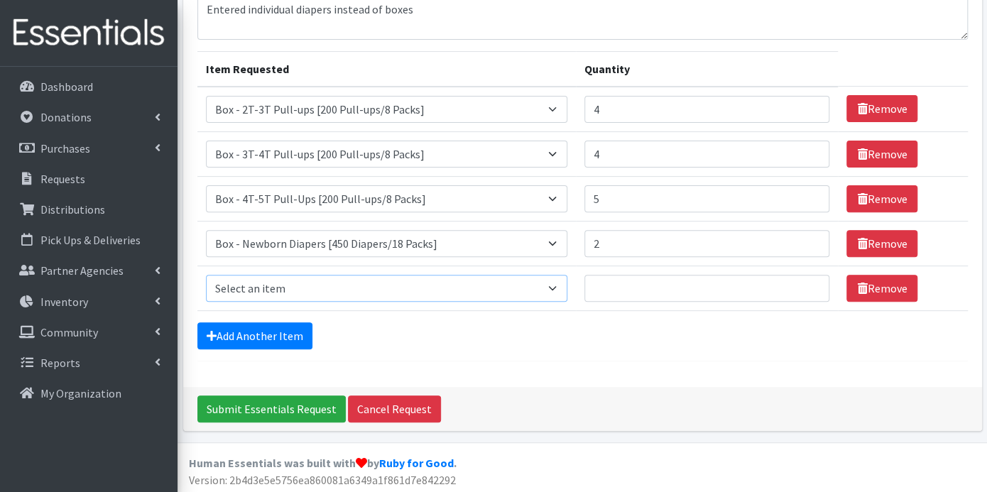
click at [553, 283] on select "Select an item Box - 2T-3T Pull-ups [200 Pull-ups/8 Packs] Box - 3T-4T Pull-ups…" at bounding box center [387, 288] width 362 height 27
select select "14390"
click at [206, 275] on select "Select an item Box - 2T-3T Pull-ups [200 Pull-ups/8 Packs] Box - 3T-4T Pull-ups…" at bounding box center [387, 288] width 362 height 27
click at [600, 280] on input "Quantity" at bounding box center [707, 288] width 245 height 27
type input "3"
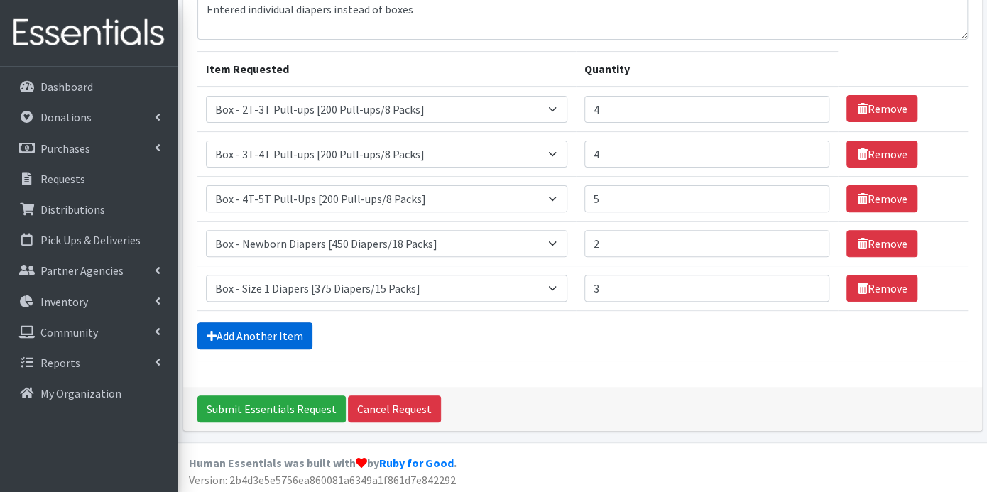
click at [266, 325] on link "Add Another Item" at bounding box center [254, 336] width 115 height 27
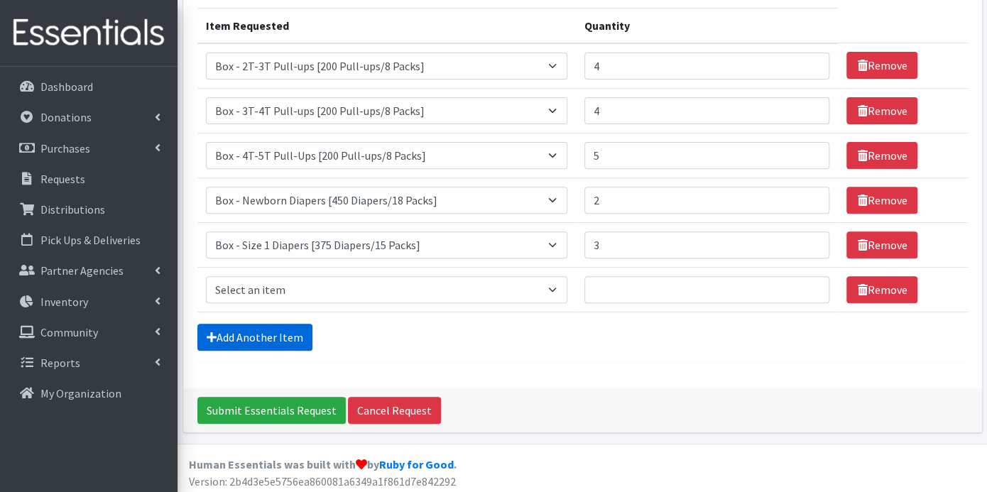
scroll to position [178, 0]
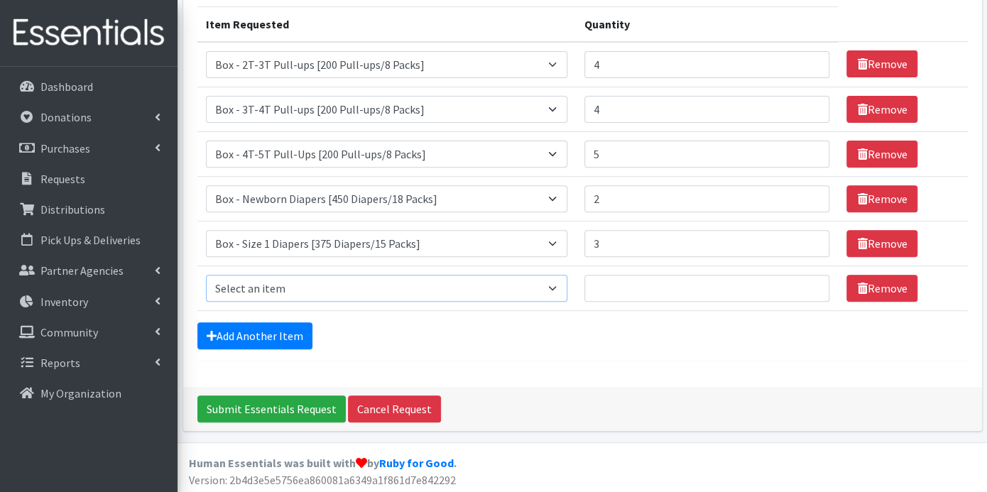
click at [559, 283] on select "Select an item Box - 2T-3T Pull-ups [200 Pull-ups/8 Packs] Box - 3T-4T Pull-ups…" at bounding box center [387, 288] width 362 height 27
select select "14391"
click at [206, 275] on select "Select an item Box - 2T-3T Pull-ups [200 Pull-ups/8 Packs] Box - 3T-4T Pull-ups…" at bounding box center [387, 288] width 362 height 27
click at [621, 291] on input "Quantity" at bounding box center [707, 288] width 245 height 27
type input "4"
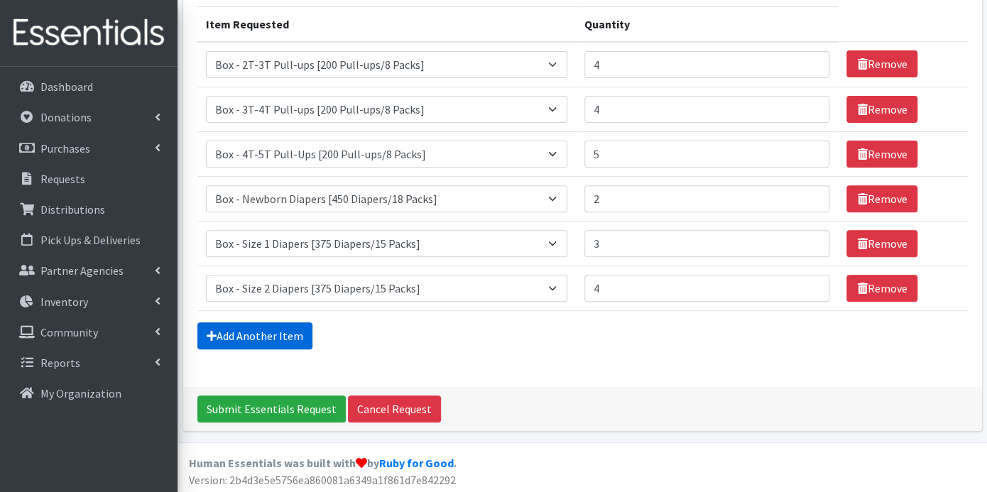
click at [274, 330] on link "Add Another Item" at bounding box center [254, 336] width 115 height 27
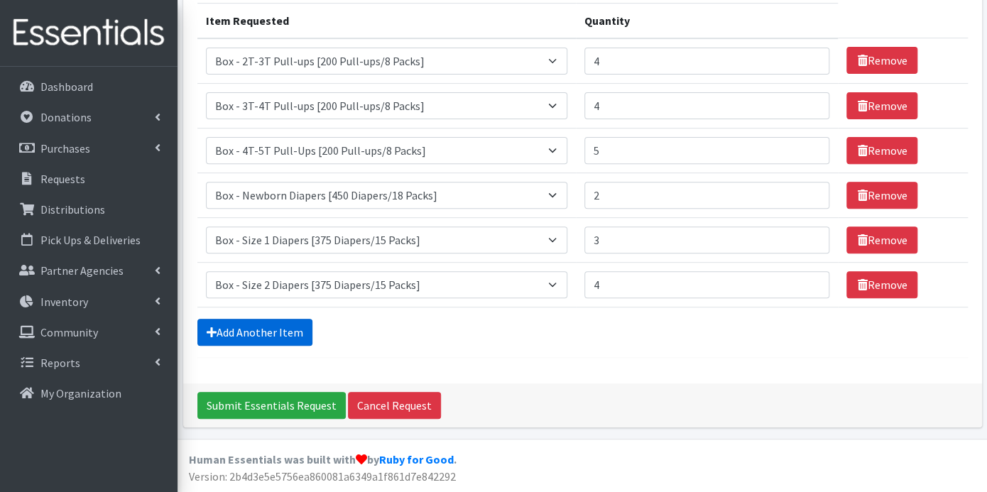
scroll to position [222, 0]
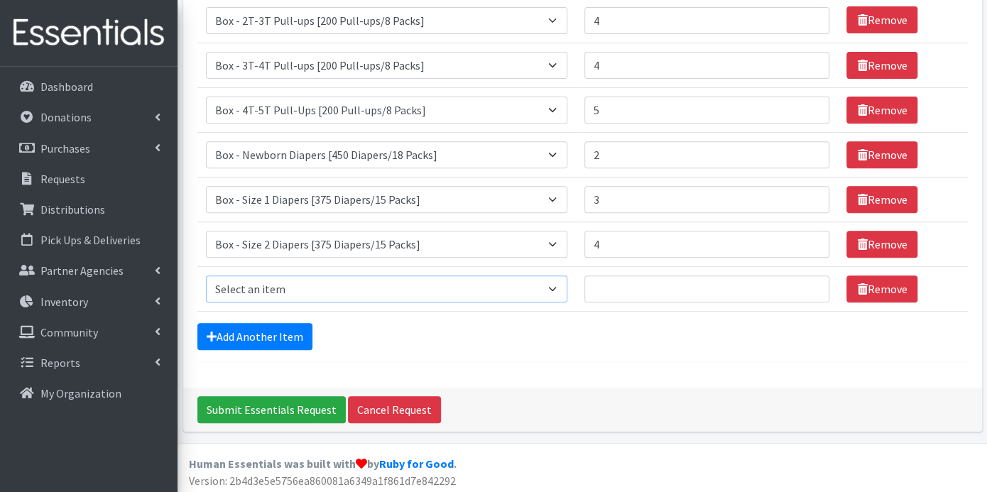
click at [563, 282] on select "Select an item Box - 2T-3T Pull-ups [200 Pull-ups/8 Packs] Box - 3T-4T Pull-ups…" at bounding box center [387, 289] width 362 height 27
select select "14392"
click at [206, 276] on select "Select an item Box - 2T-3T Pull-ups [200 Pull-ups/8 Packs] Box - 3T-4T Pull-ups…" at bounding box center [387, 289] width 362 height 27
click at [626, 286] on input "Quantity" at bounding box center [707, 289] width 245 height 27
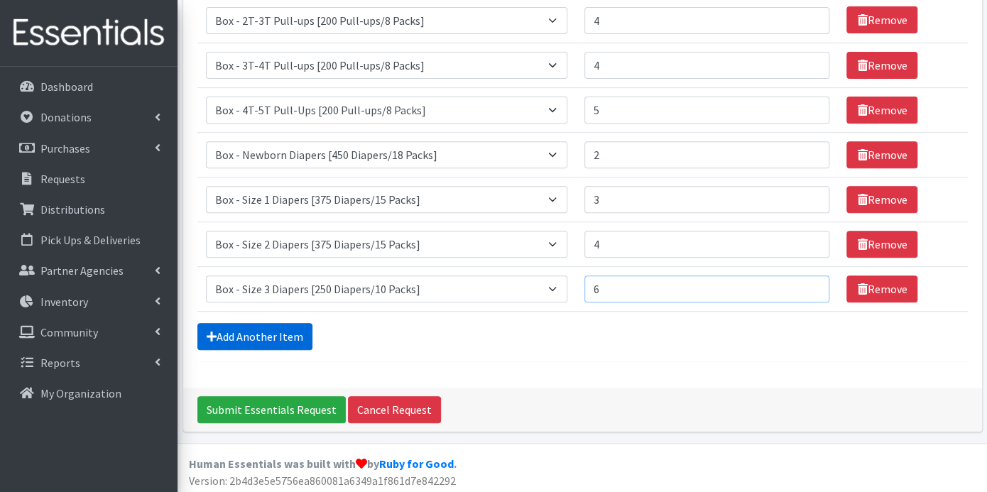
type input "6"
click at [282, 325] on link "Add Another Item" at bounding box center [254, 336] width 115 height 27
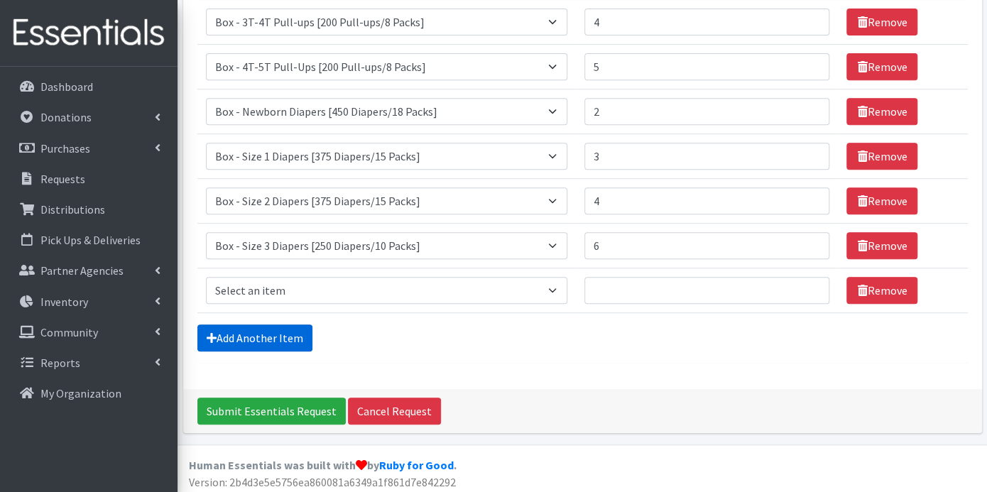
scroll to position [267, 0]
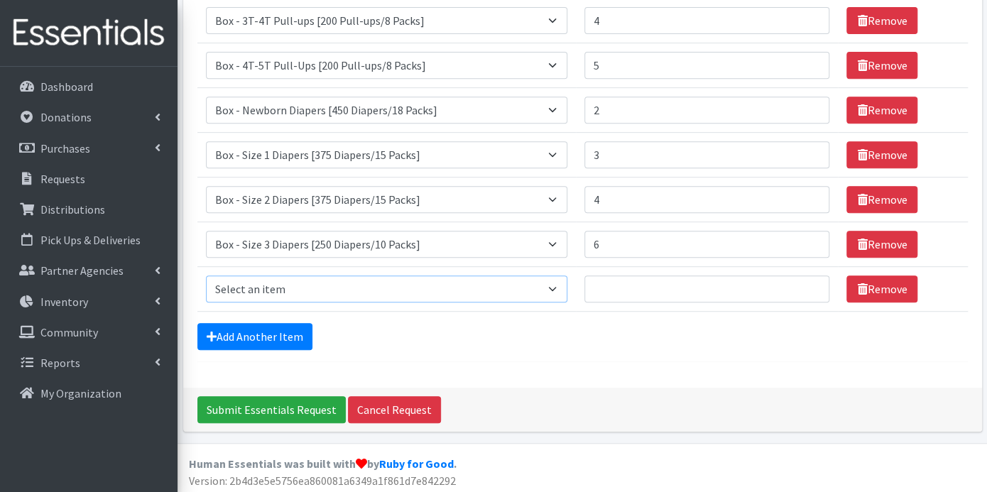
click at [557, 284] on select "Select an item Box - 2T-3T Pull-ups [200 Pull-ups/8 Packs] Box - 3T-4T Pull-ups…" at bounding box center [387, 289] width 362 height 27
click at [206, 276] on select "Select an item Box - 2T-3T Pull-ups [200 Pull-ups/8 Packs] Box - 3T-4T Pull-ups…" at bounding box center [387, 289] width 362 height 27
click at [548, 284] on select "Select an item Box - 2T-3T Pull-ups [200 Pull-ups/8 Packs] Box - 3T-4T Pull-ups…" at bounding box center [387, 289] width 362 height 27
select select "14393"
click at [206, 276] on select "Select an item Box - 2T-3T Pull-ups [200 Pull-ups/8 Packs] Box - 3T-4T Pull-ups…" at bounding box center [387, 289] width 362 height 27
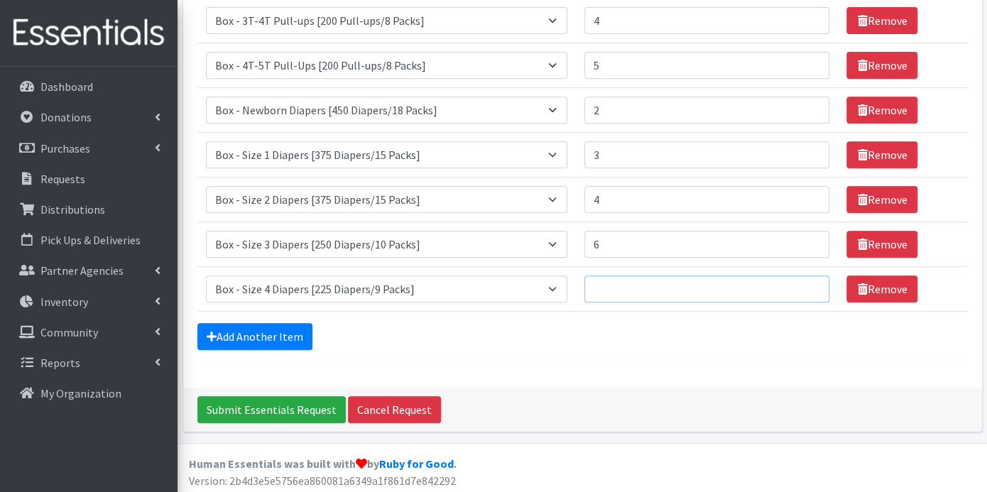
click at [611, 277] on input "Quantity" at bounding box center [707, 289] width 245 height 27
type input "5"
click at [225, 330] on link "Add Another Item" at bounding box center [254, 336] width 115 height 27
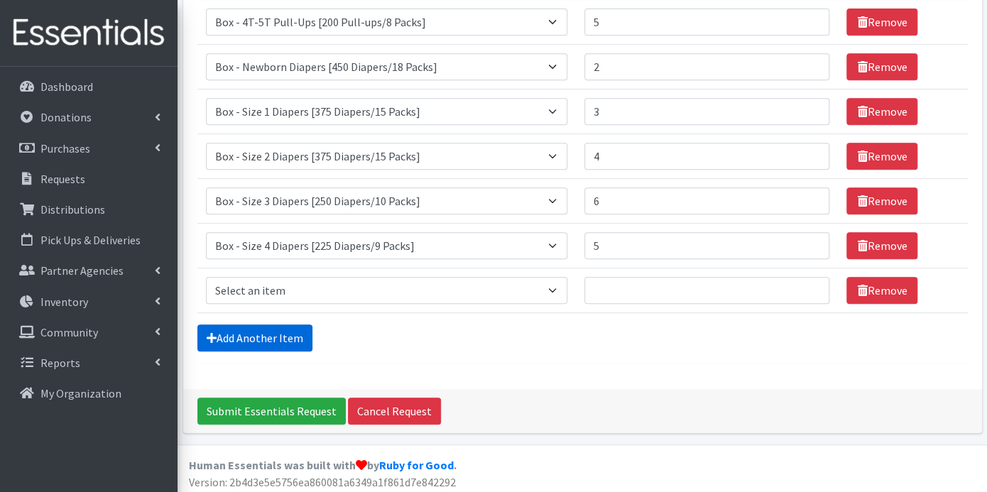
scroll to position [312, 0]
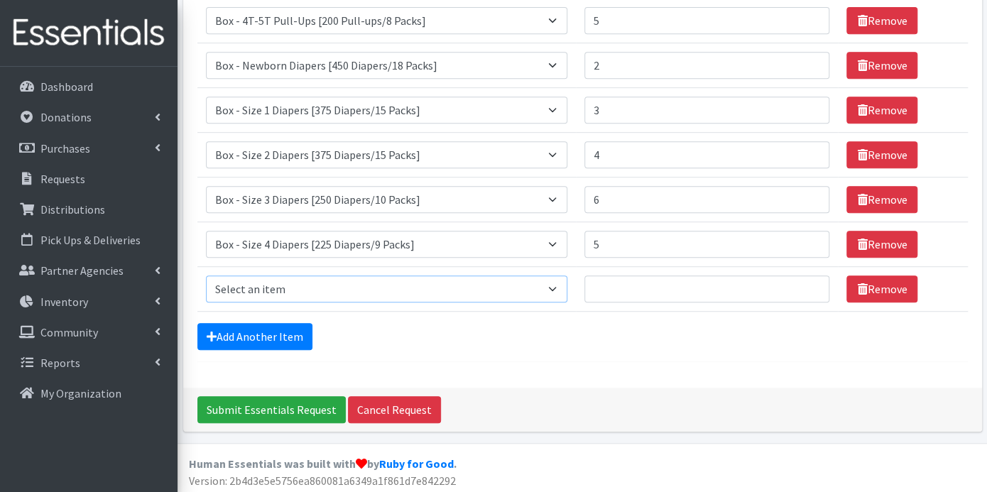
click at [563, 289] on select "Select an item Box - 2T-3T Pull-ups [200 Pull-ups/8 Packs] Box - 3T-4T Pull-ups…" at bounding box center [387, 289] width 362 height 27
select select "14394"
click at [206, 276] on select "Select an item Box - 2T-3T Pull-ups [200 Pull-ups/8 Packs] Box - 3T-4T Pull-ups…" at bounding box center [387, 289] width 362 height 27
click at [603, 287] on input "Quantity" at bounding box center [707, 289] width 245 height 27
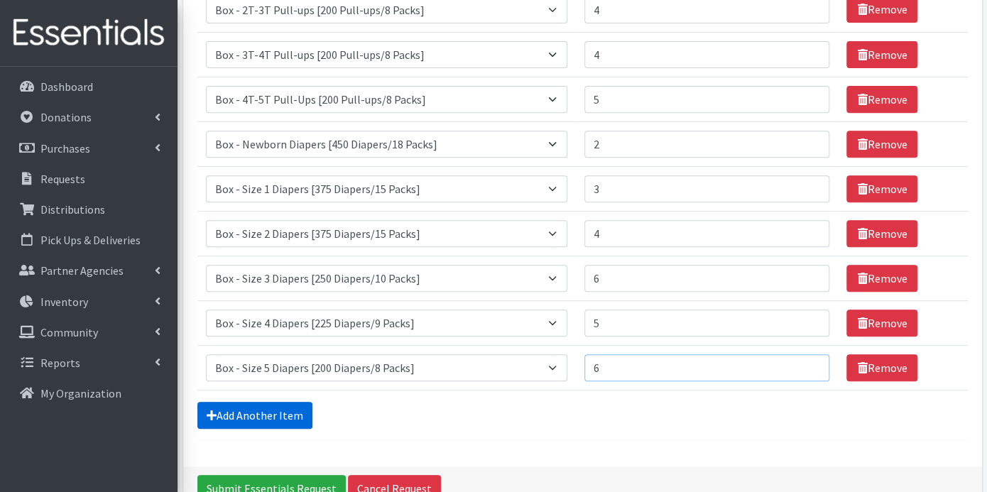
type input "6"
click at [270, 402] on link "Add Another Item" at bounding box center [254, 415] width 115 height 27
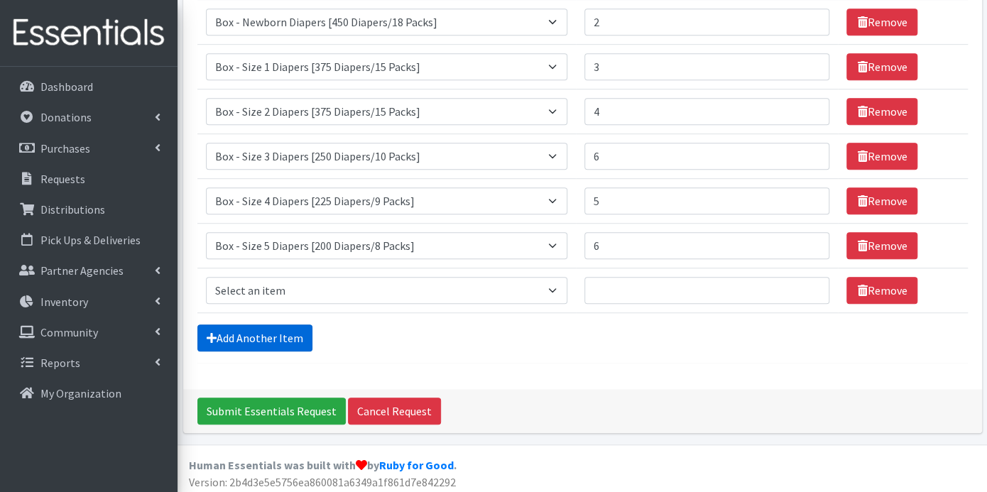
scroll to position [356, 0]
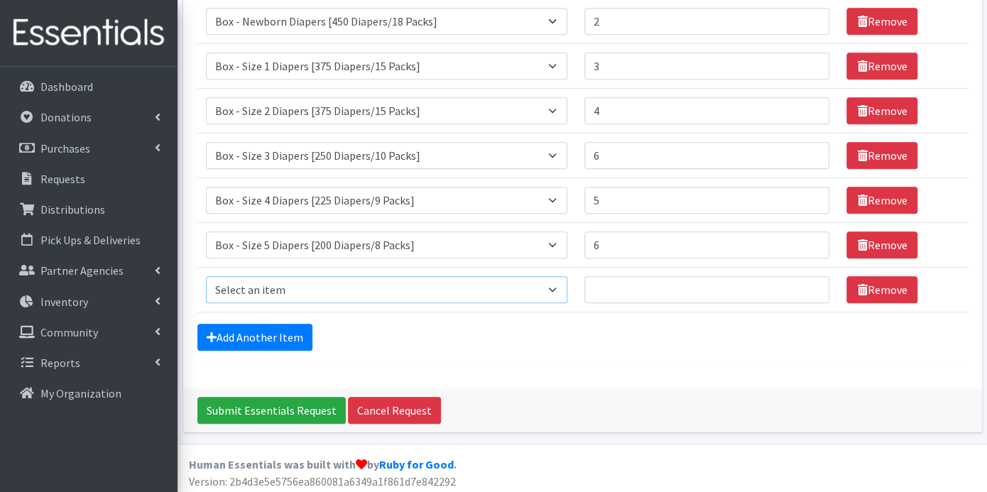
click at [556, 281] on select "Select an item Box - 2T-3T Pull-ups [200 Pull-ups/8 Packs] Box - 3T-4T Pull-ups…" at bounding box center [387, 289] width 362 height 27
select select "14395"
click at [206, 276] on select "Select an item Box - 2T-3T Pull-ups [200 Pull-ups/8 Packs] Box - 3T-4T Pull-ups…" at bounding box center [387, 289] width 362 height 27
click at [639, 287] on input "Quantity" at bounding box center [707, 289] width 245 height 27
type input "6"
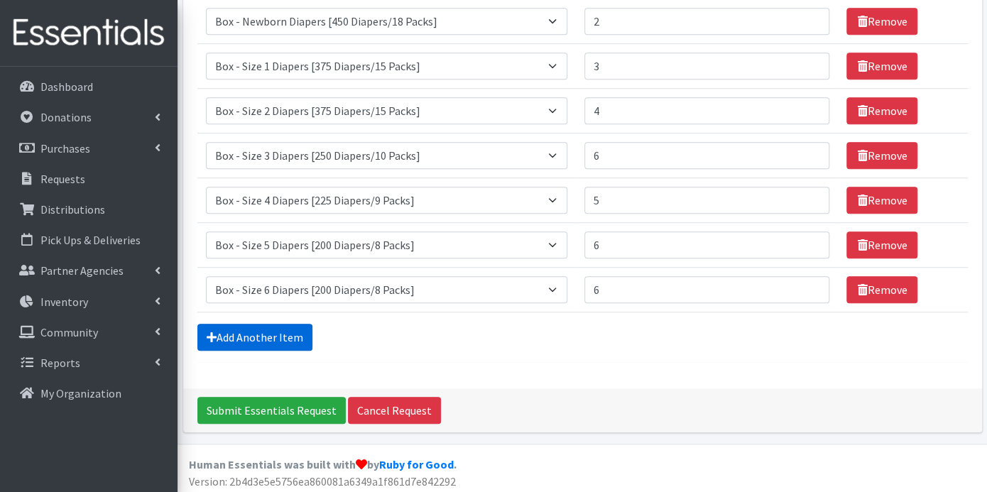
click at [294, 330] on link "Add Another Item" at bounding box center [254, 337] width 115 height 27
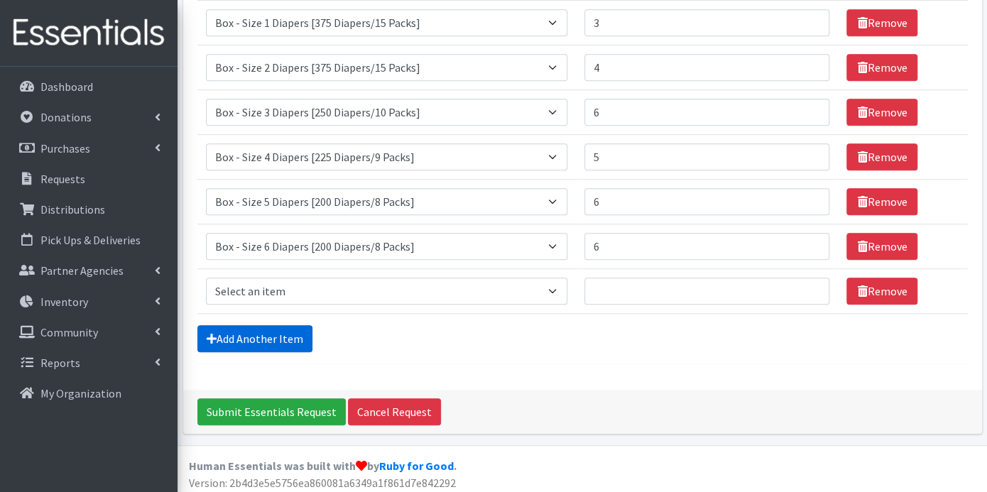
scroll to position [401, 0]
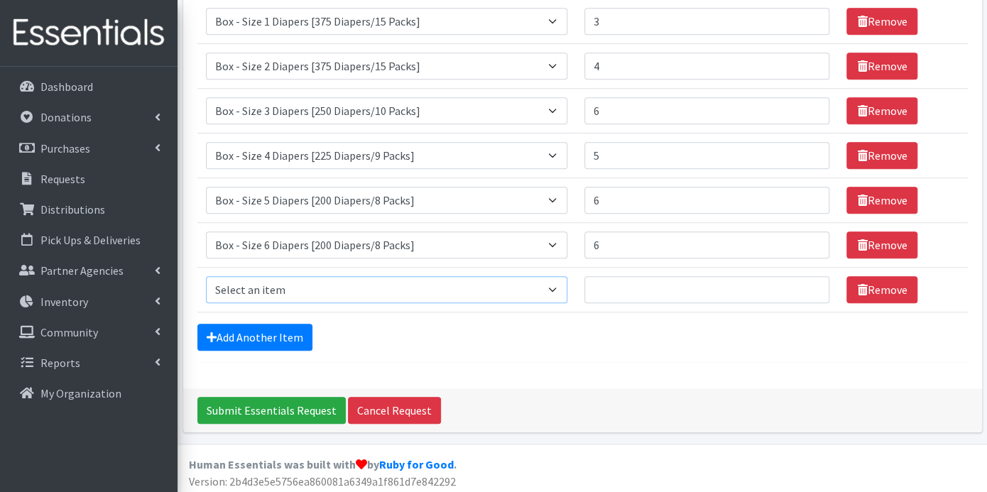
click at [554, 283] on select "Select an item Box - 2T-3T Pull-ups [200 Pull-ups/8 Packs] Box - 3T-4T Pull-ups…" at bounding box center [387, 289] width 362 height 27
select select "14396"
click at [206, 276] on select "Select an item Box - 2T-3T Pull-ups [200 Pull-ups/8 Packs] Box - 3T-4T Pull-ups…" at bounding box center [387, 289] width 362 height 27
click at [609, 286] on input "Quantity" at bounding box center [707, 289] width 245 height 27
type input "4"
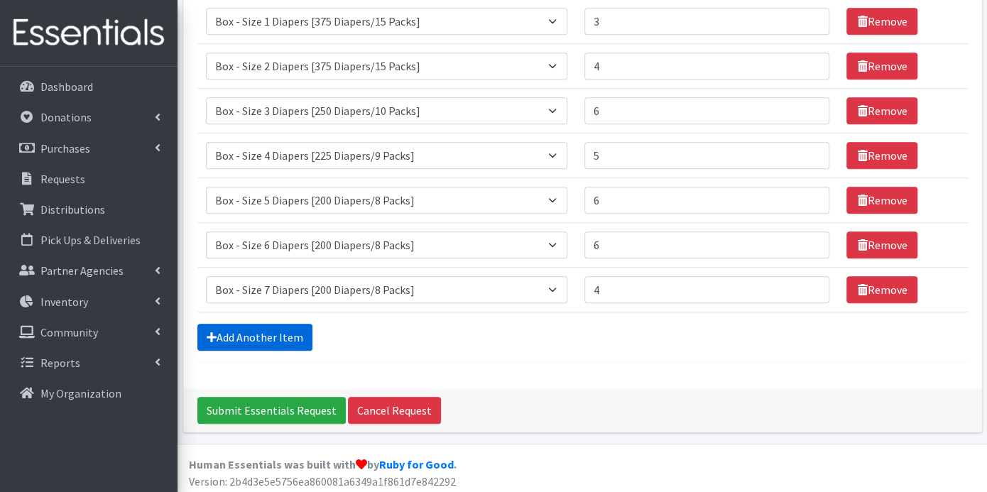
click at [284, 330] on link "Add Another Item" at bounding box center [254, 337] width 115 height 27
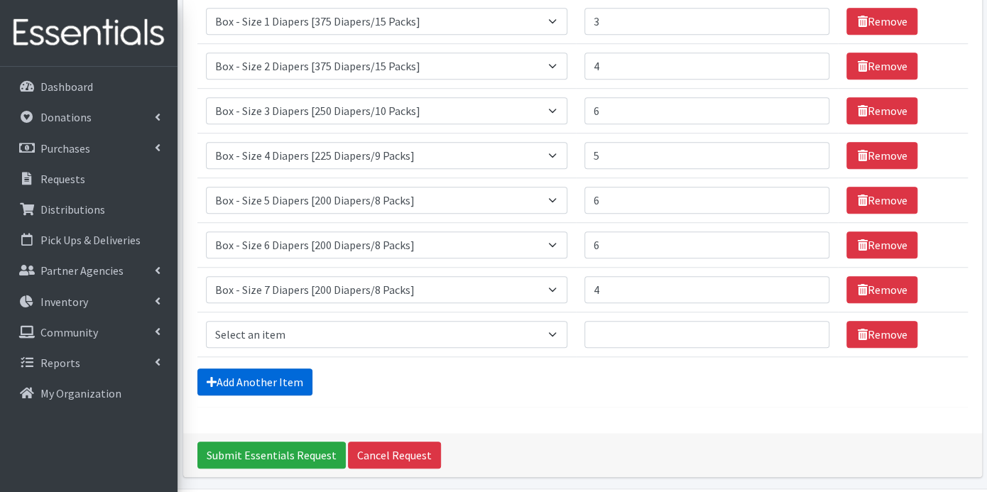
scroll to position [445, 0]
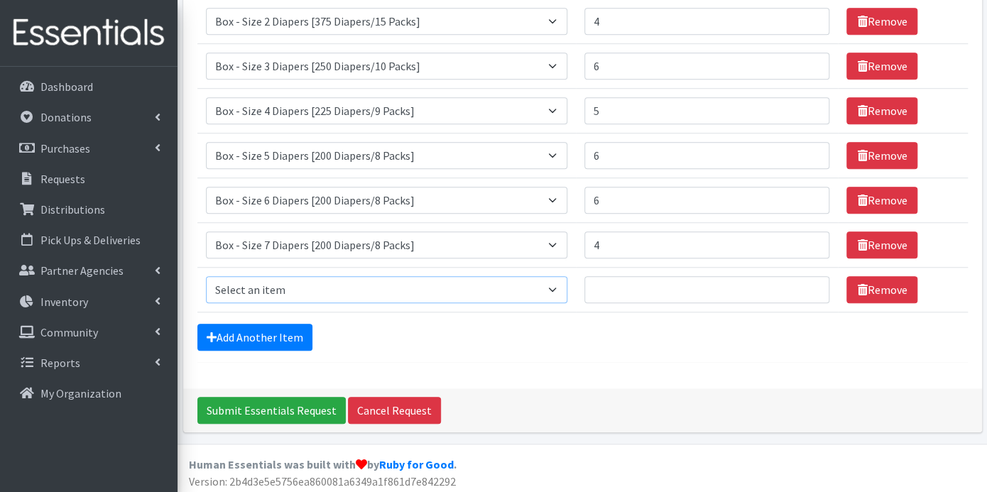
click at [556, 285] on select "Select an item Box - 2T-3T Pull-ups [200 Pull-ups/8 Packs] Box - 3T-4T Pull-ups…" at bounding box center [387, 289] width 362 height 27
select select "14401"
click at [206, 276] on select "Select an item Box - 2T-3T Pull-ups [200 Pull-ups/8 Packs] Box - 3T-4T Pull-ups…" at bounding box center [387, 289] width 362 height 27
click at [630, 286] on input "Quantity" at bounding box center [707, 289] width 245 height 27
type input "12"
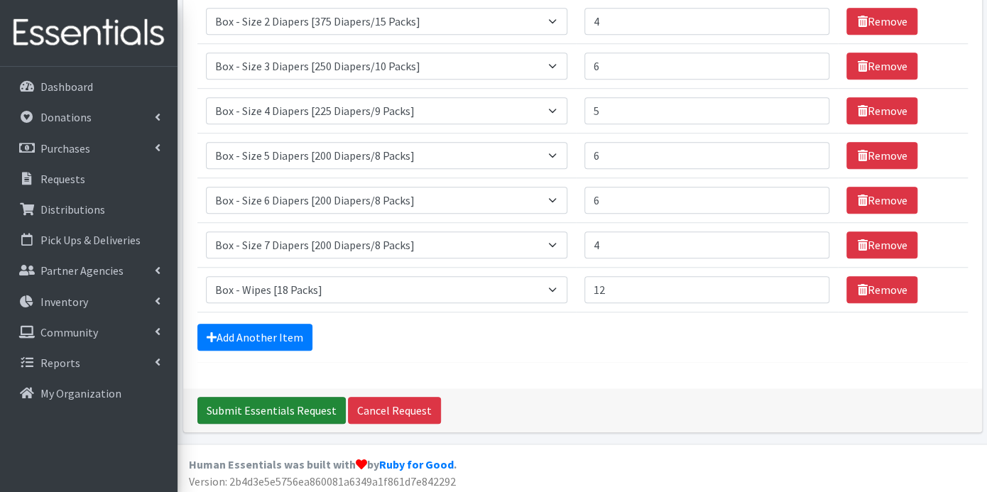
click at [291, 404] on input "Submit Essentials Request" at bounding box center [271, 410] width 148 height 27
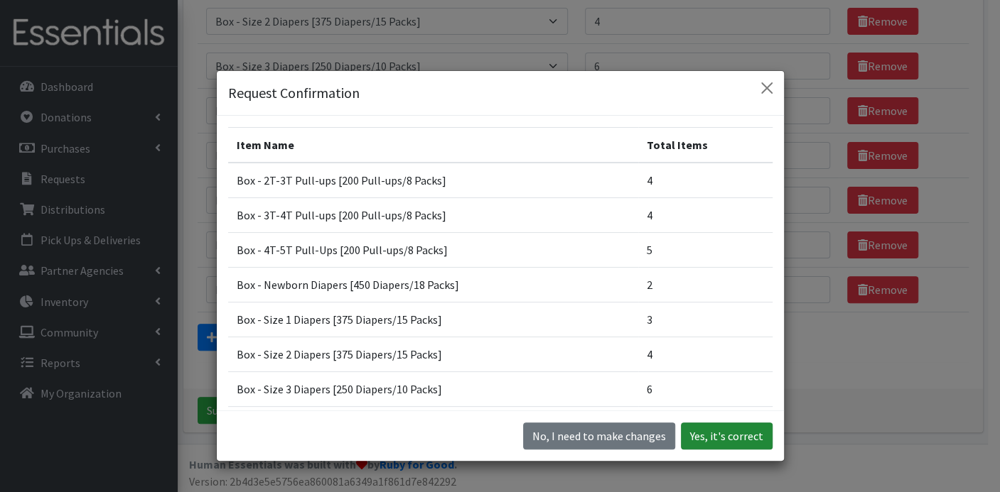
click at [716, 438] on button "Yes, it's correct" at bounding box center [727, 436] width 92 height 27
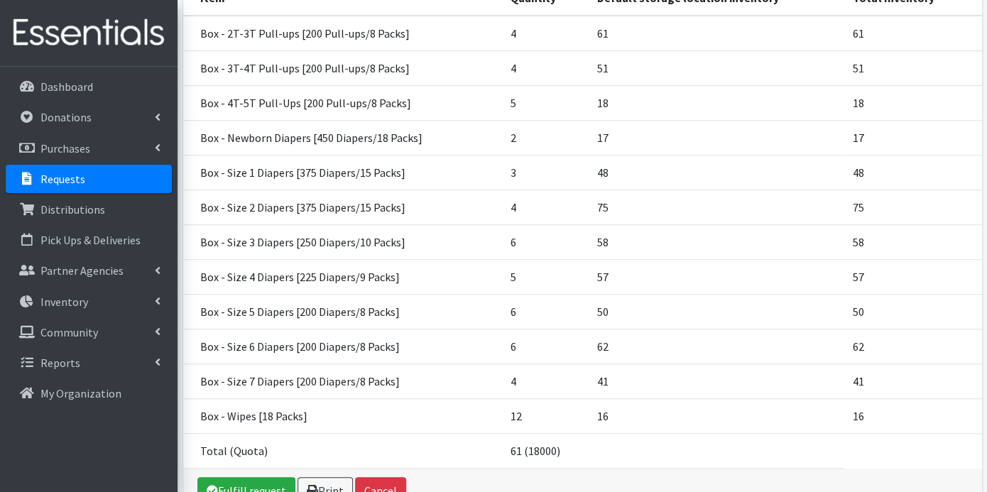
scroll to position [315, 0]
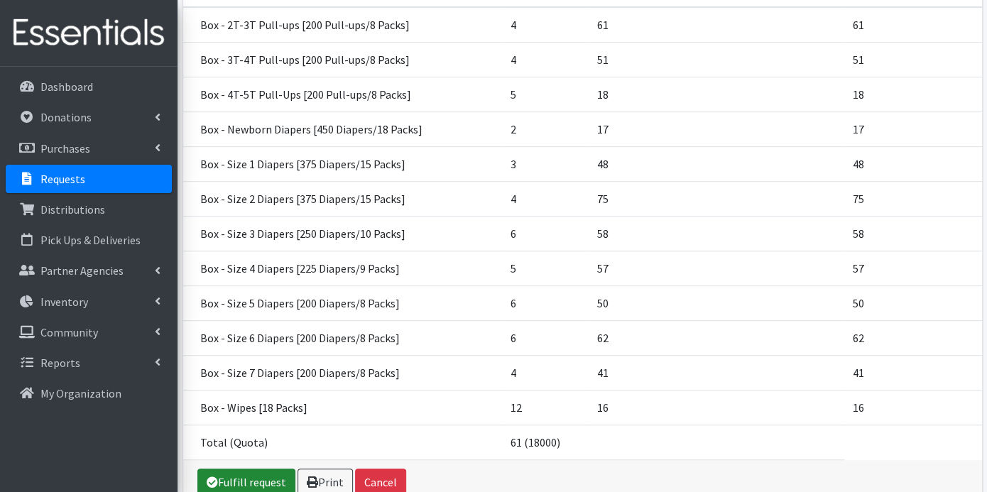
click at [267, 469] on link "Fulfill request" at bounding box center [246, 482] width 98 height 27
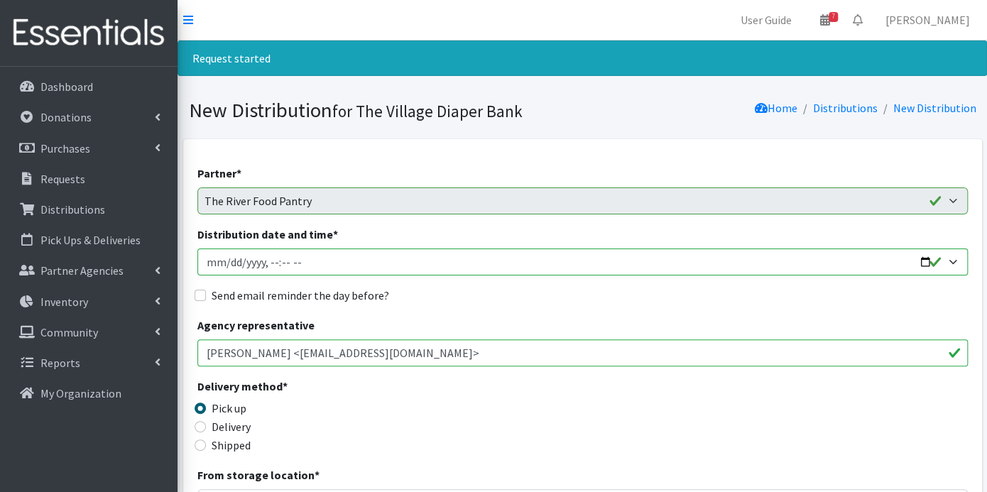
click at [267, 258] on input "Distribution date and time *" at bounding box center [582, 262] width 771 height 27
click at [227, 261] on input "Distribution date and time *" at bounding box center [582, 262] width 771 height 27
type input "[DATE]T10:00"
click at [201, 297] on input "Send email reminder the day before?" at bounding box center [200, 295] width 11 height 11
checkbox input "true"
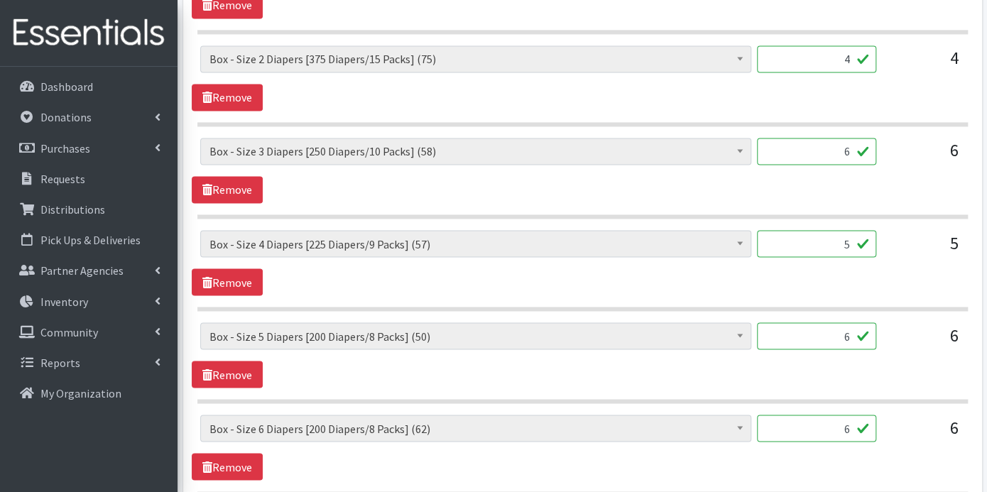
scroll to position [1467, 0]
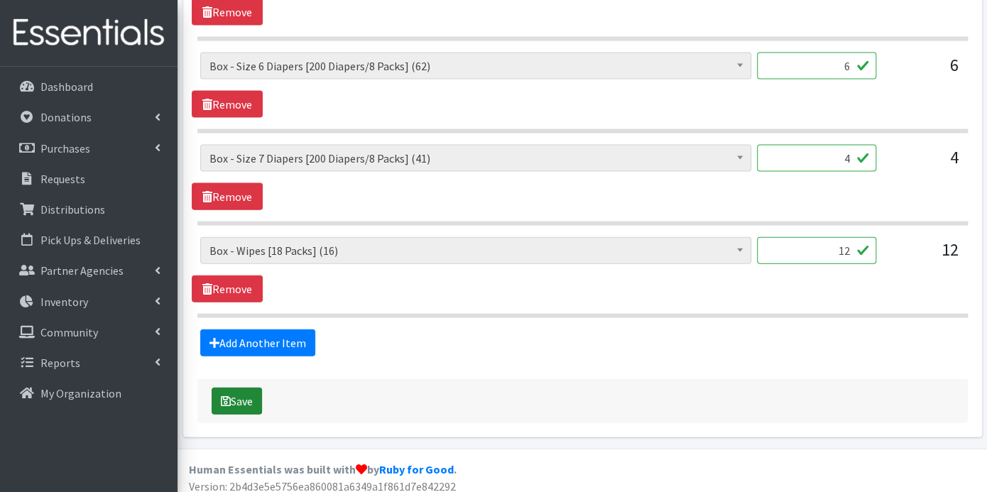
click at [228, 396] on icon "submit" at bounding box center [226, 401] width 10 height 11
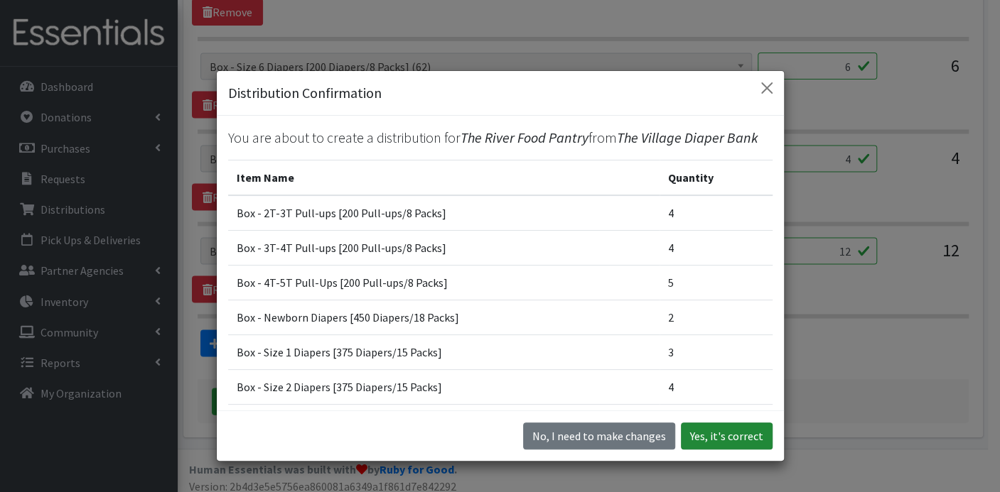
click at [724, 431] on button "Yes, it's correct" at bounding box center [727, 436] width 92 height 27
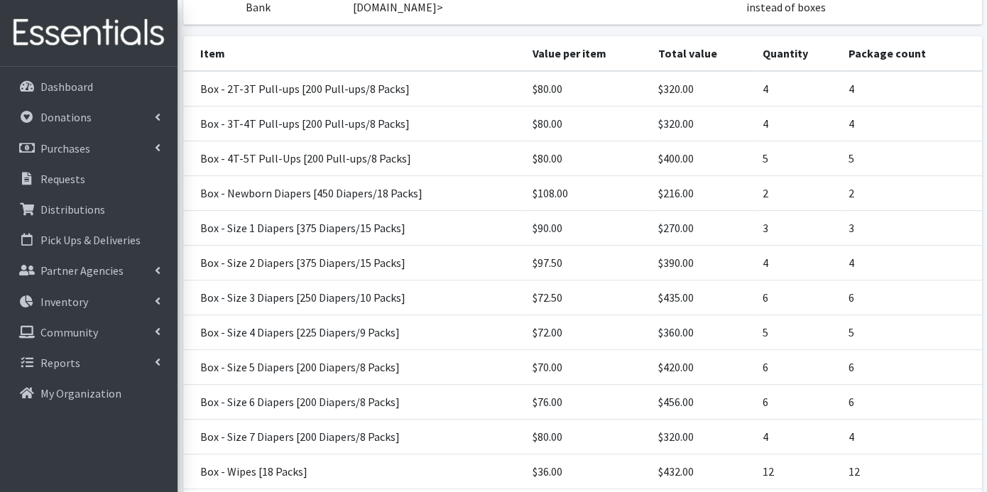
scroll to position [379, 0]
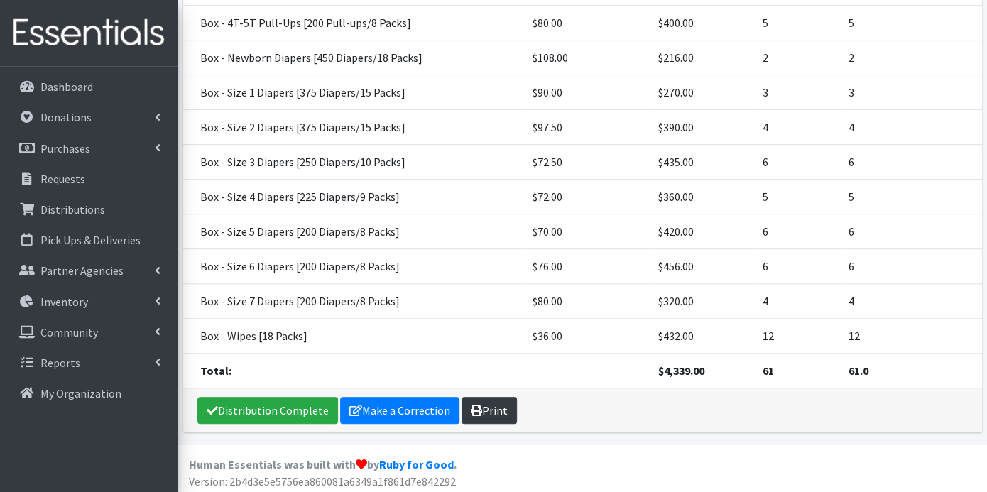
click at [482, 405] on link "Print" at bounding box center [489, 410] width 55 height 27
